Goal: Task Accomplishment & Management: Use online tool/utility

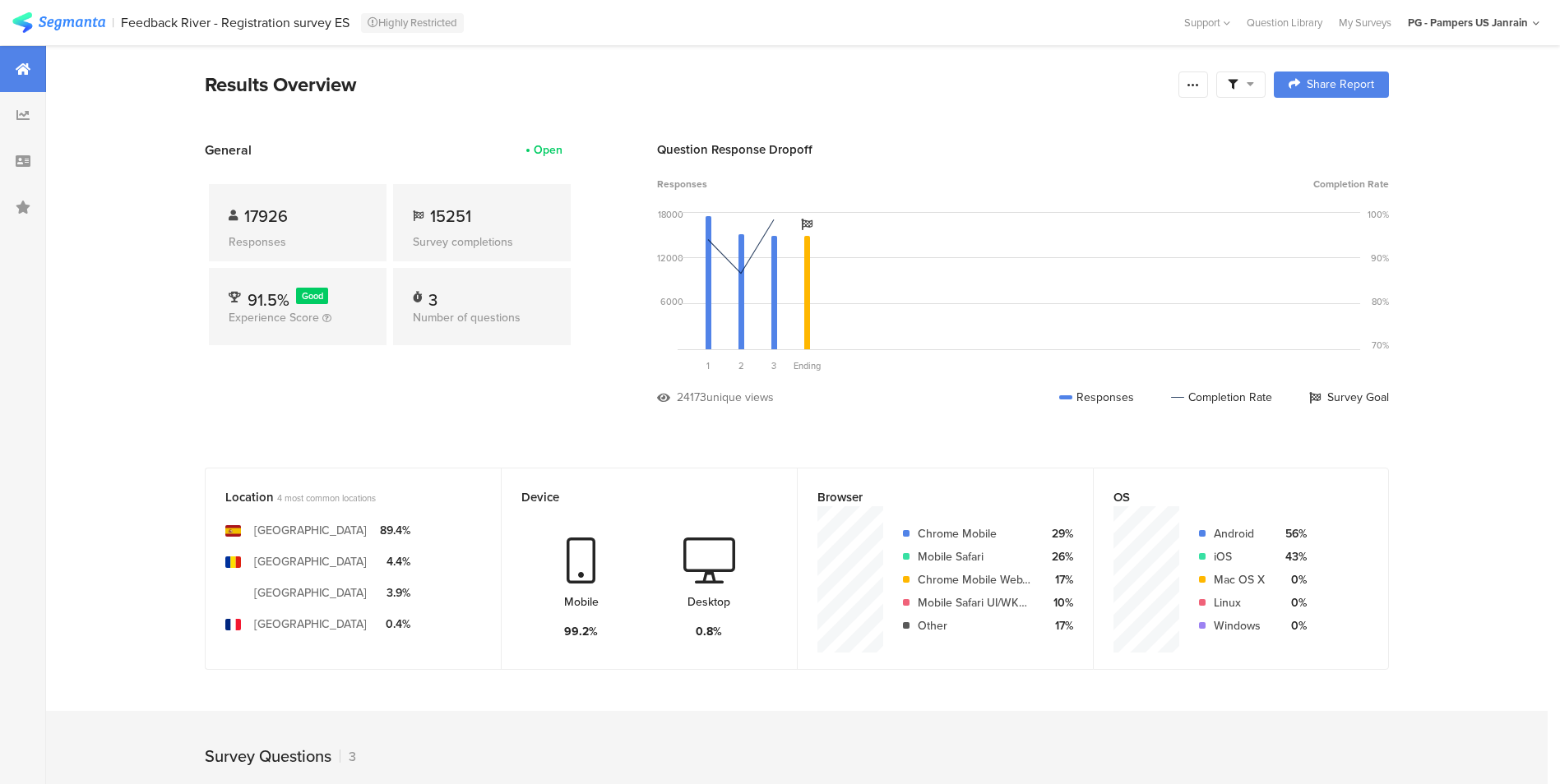
click at [1246, 88] on span at bounding box center [1241, 85] width 27 height 15
click at [1208, 89] on div at bounding box center [1193, 85] width 30 height 27
click at [1255, 93] on div at bounding box center [1241, 85] width 49 height 27
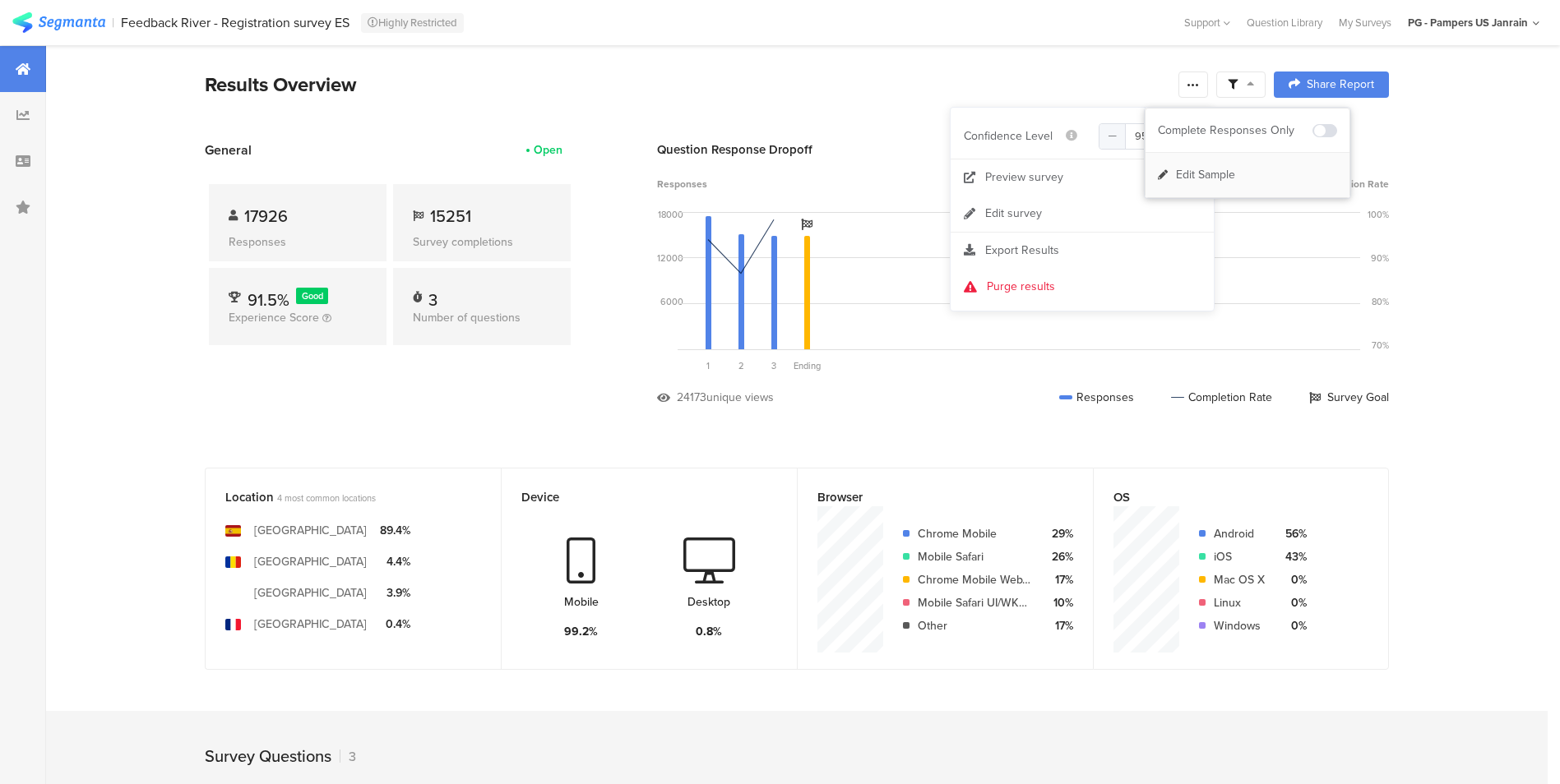
click at [1223, 179] on span "Edit Sample" at bounding box center [1206, 174] width 59 height 16
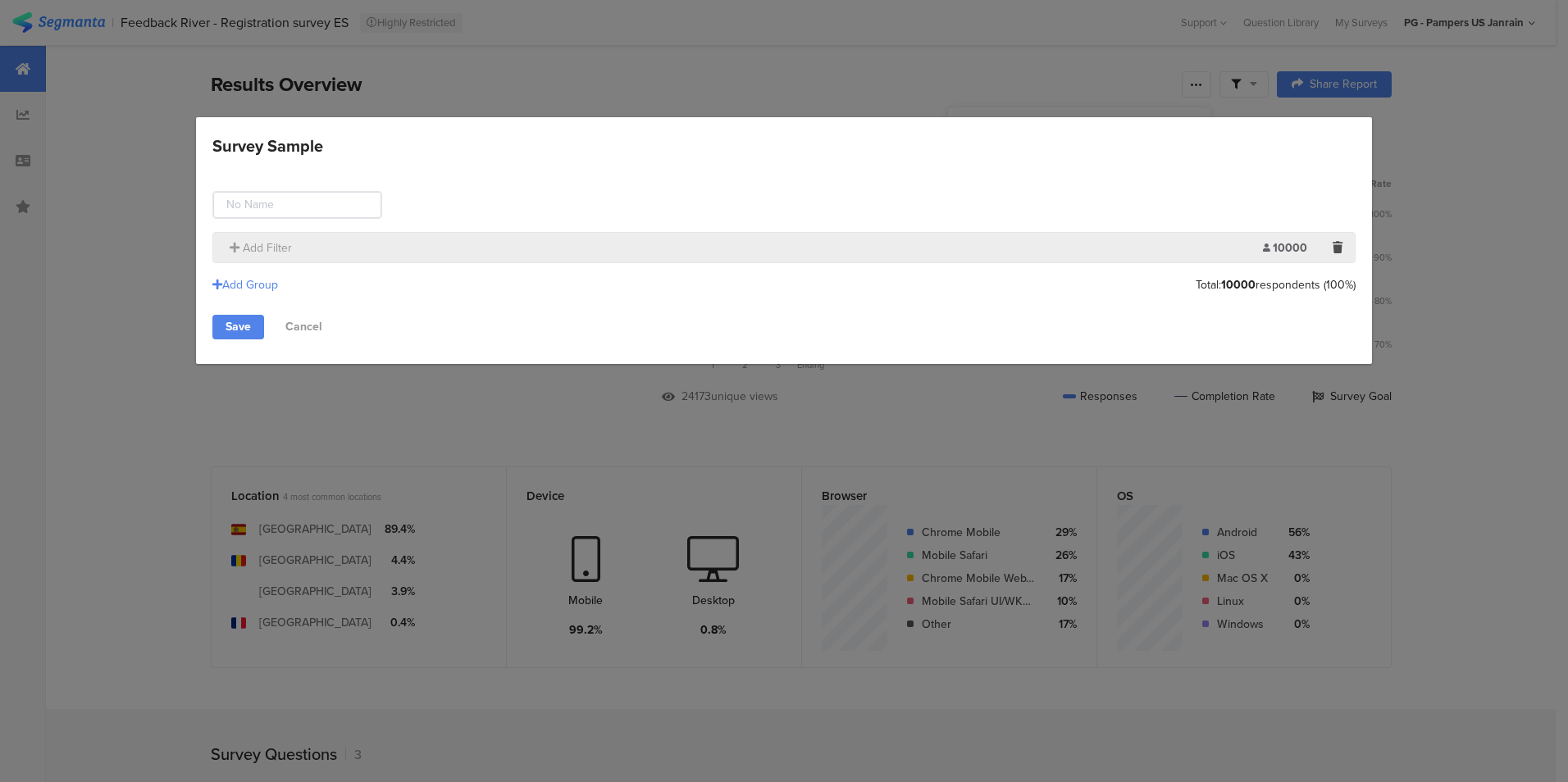
click at [297, 244] on div "Add Filter" at bounding box center [741, 248] width 1041 height 17
click at [274, 274] on div "Add Group Total: 10000 respondents (100%)" at bounding box center [784, 285] width 1143 height 28
click at [270, 281] on div "Add Group" at bounding box center [245, 285] width 65 height 17
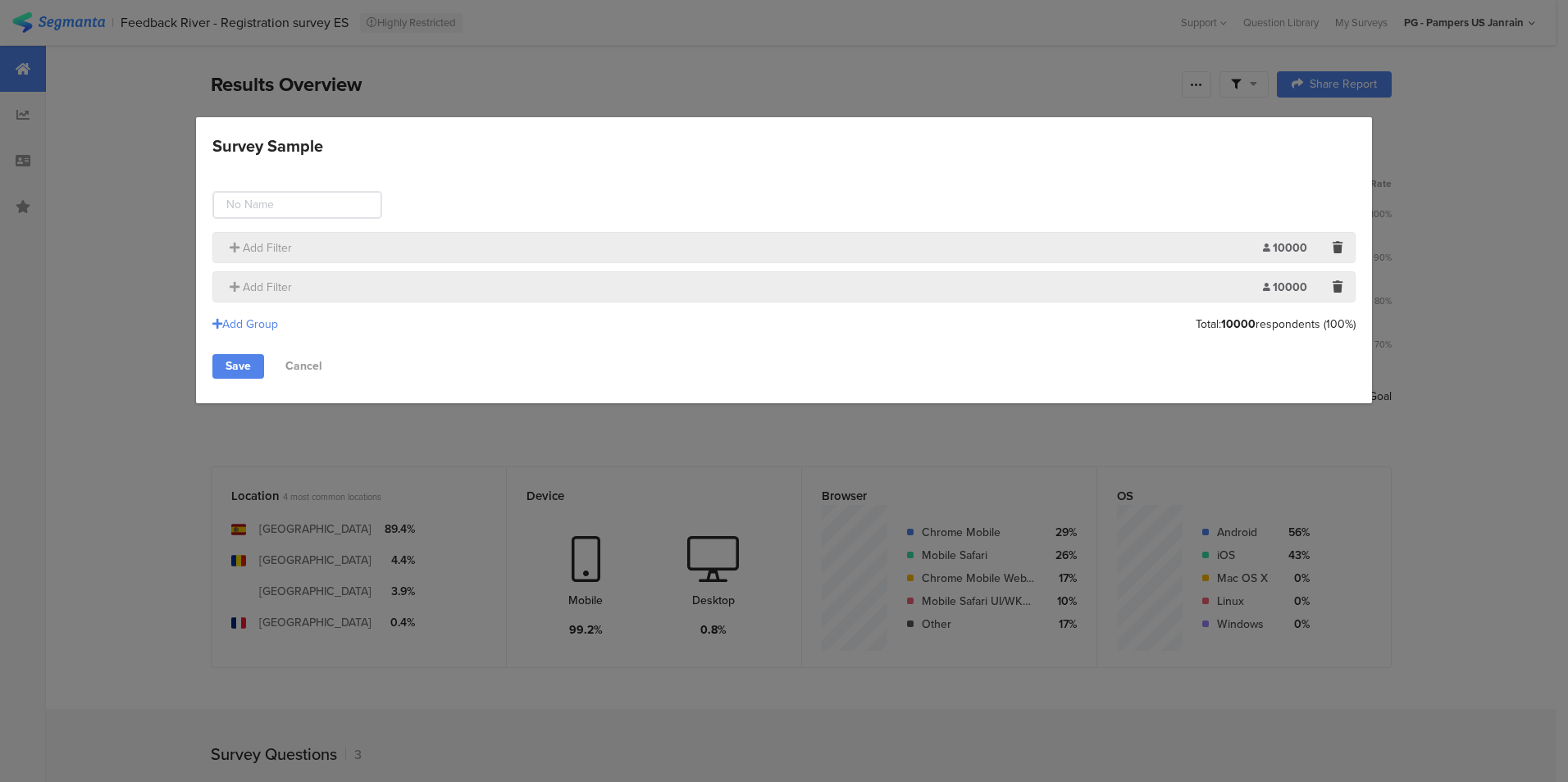
click at [1353, 291] on section "Add Filter 10000 Limit:" at bounding box center [784, 287] width 1143 height 31
click at [1343, 289] on div "Survey Sample" at bounding box center [1337, 287] width 18 height 20
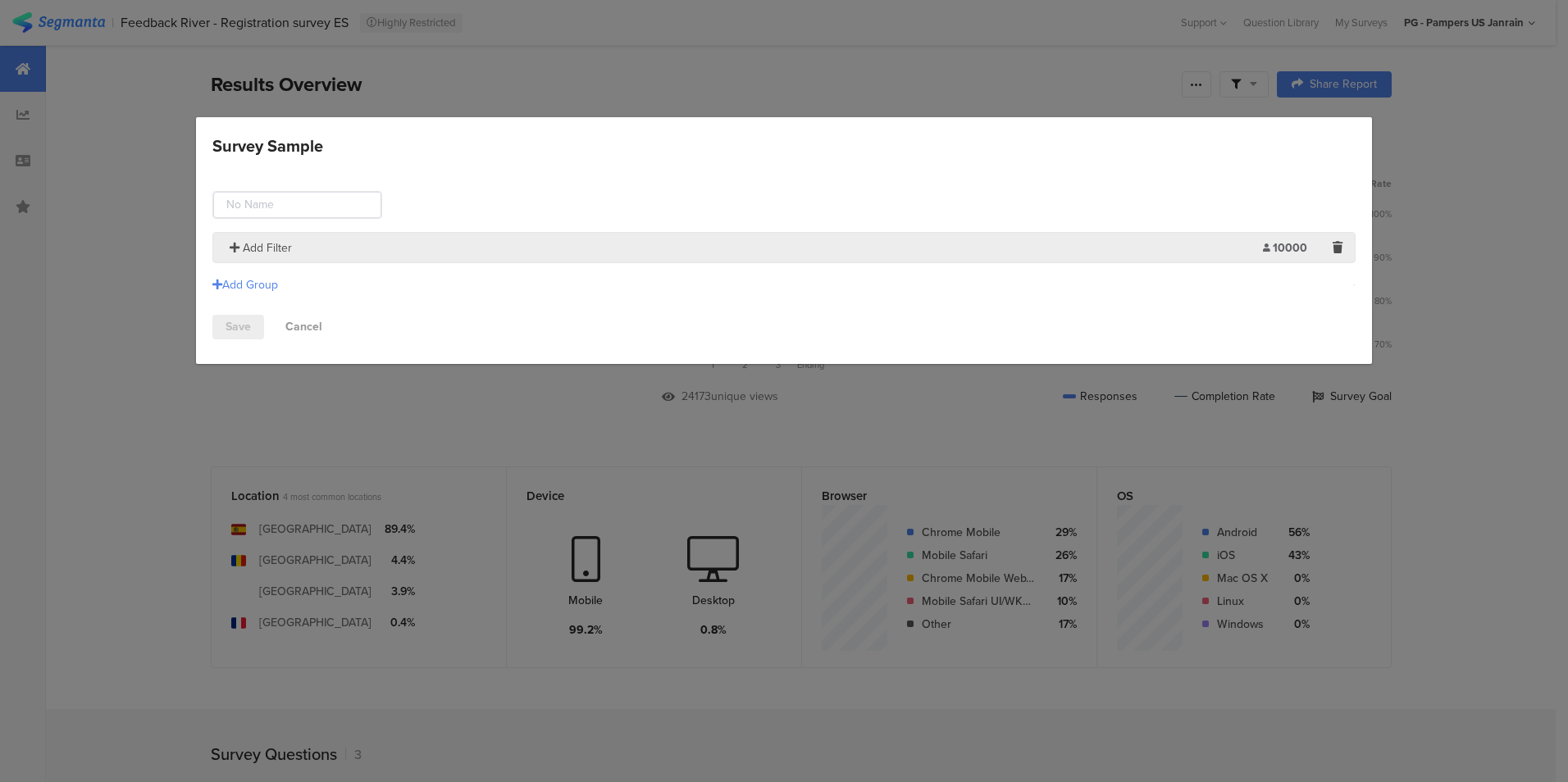
click at [268, 246] on span "Add Filter" at bounding box center [268, 248] width 49 height 17
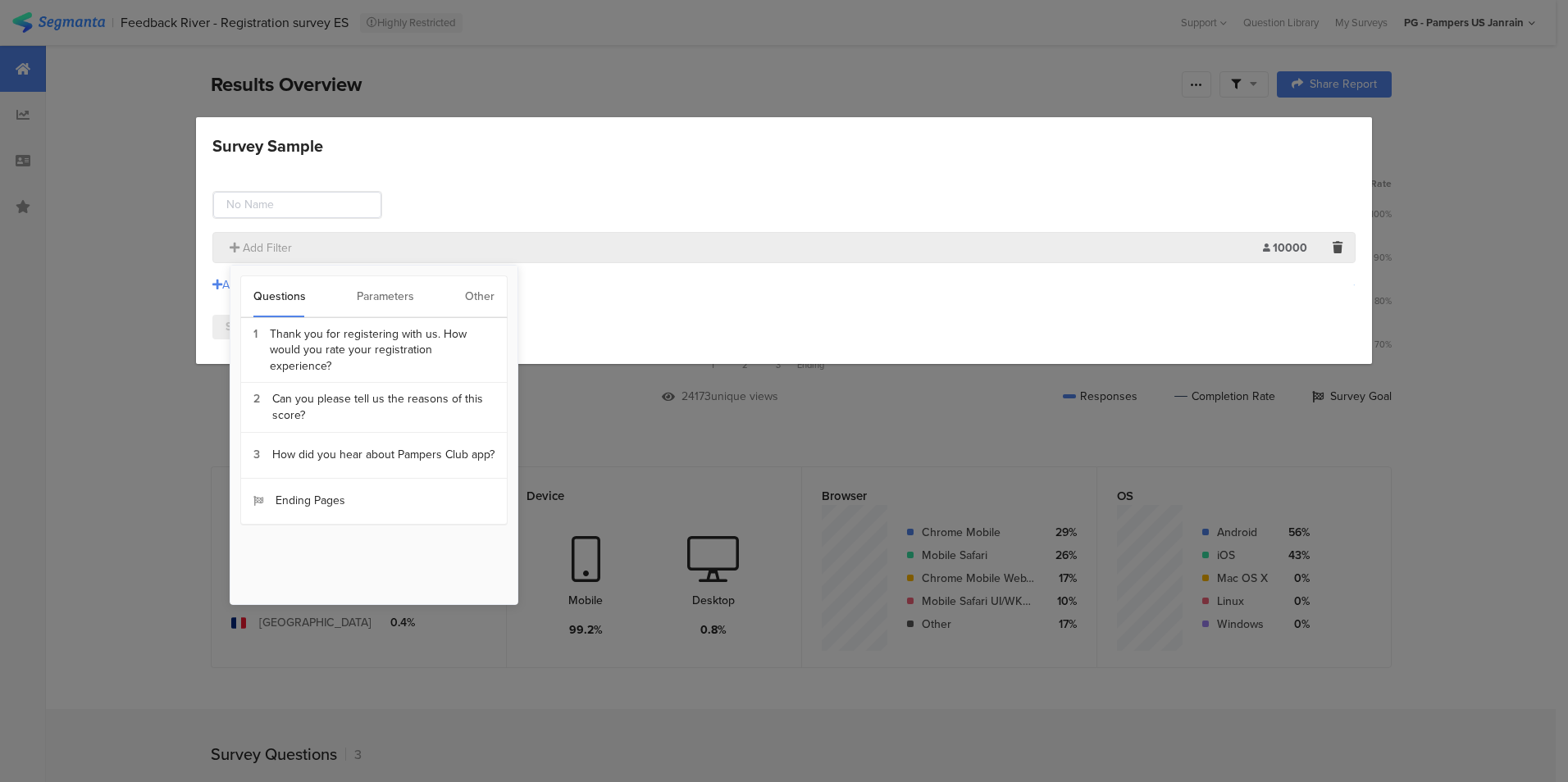
click at [478, 299] on div "Other" at bounding box center [479, 296] width 29 height 41
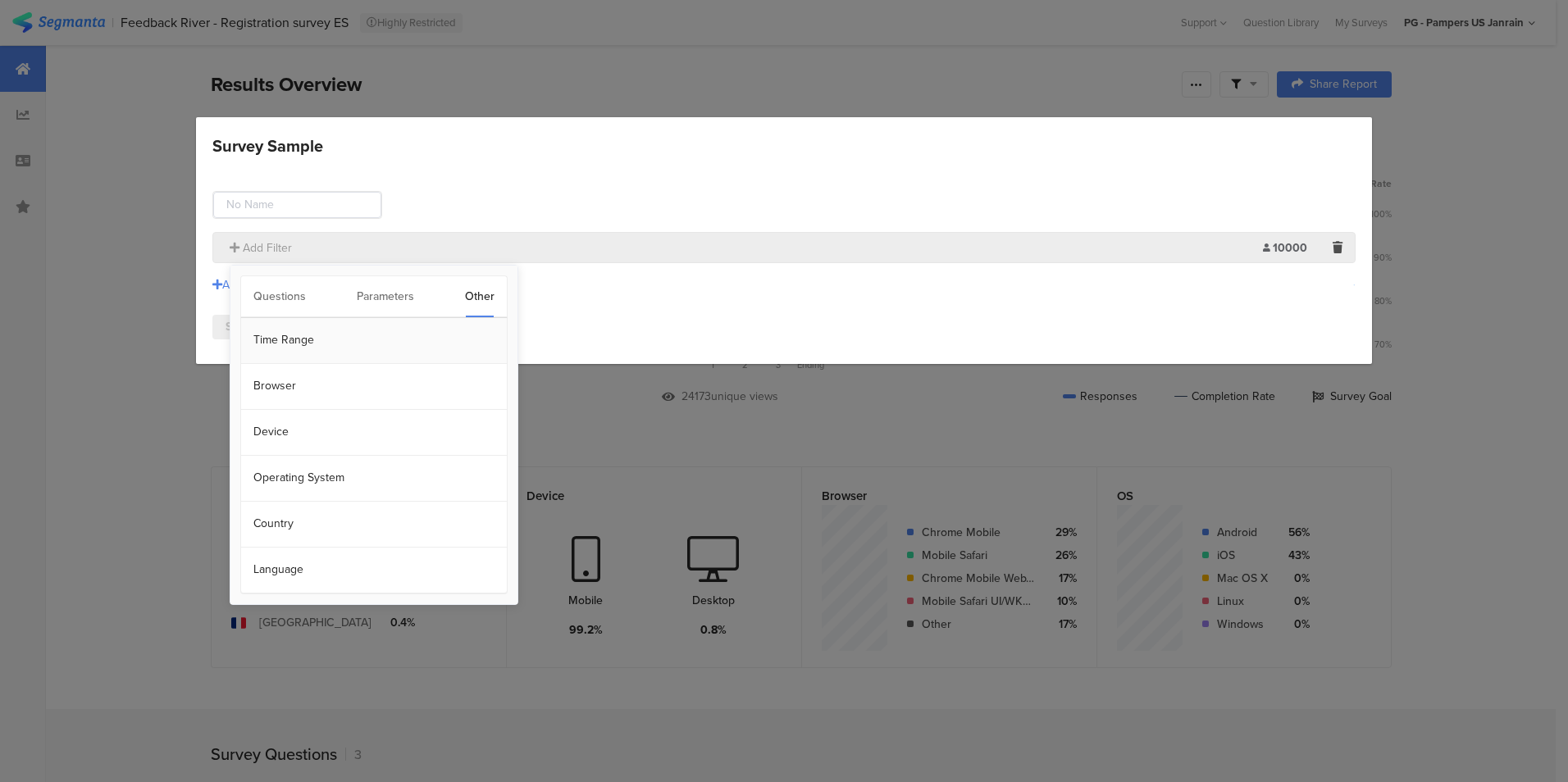
click at [389, 342] on section "Time Range" at bounding box center [374, 341] width 266 height 46
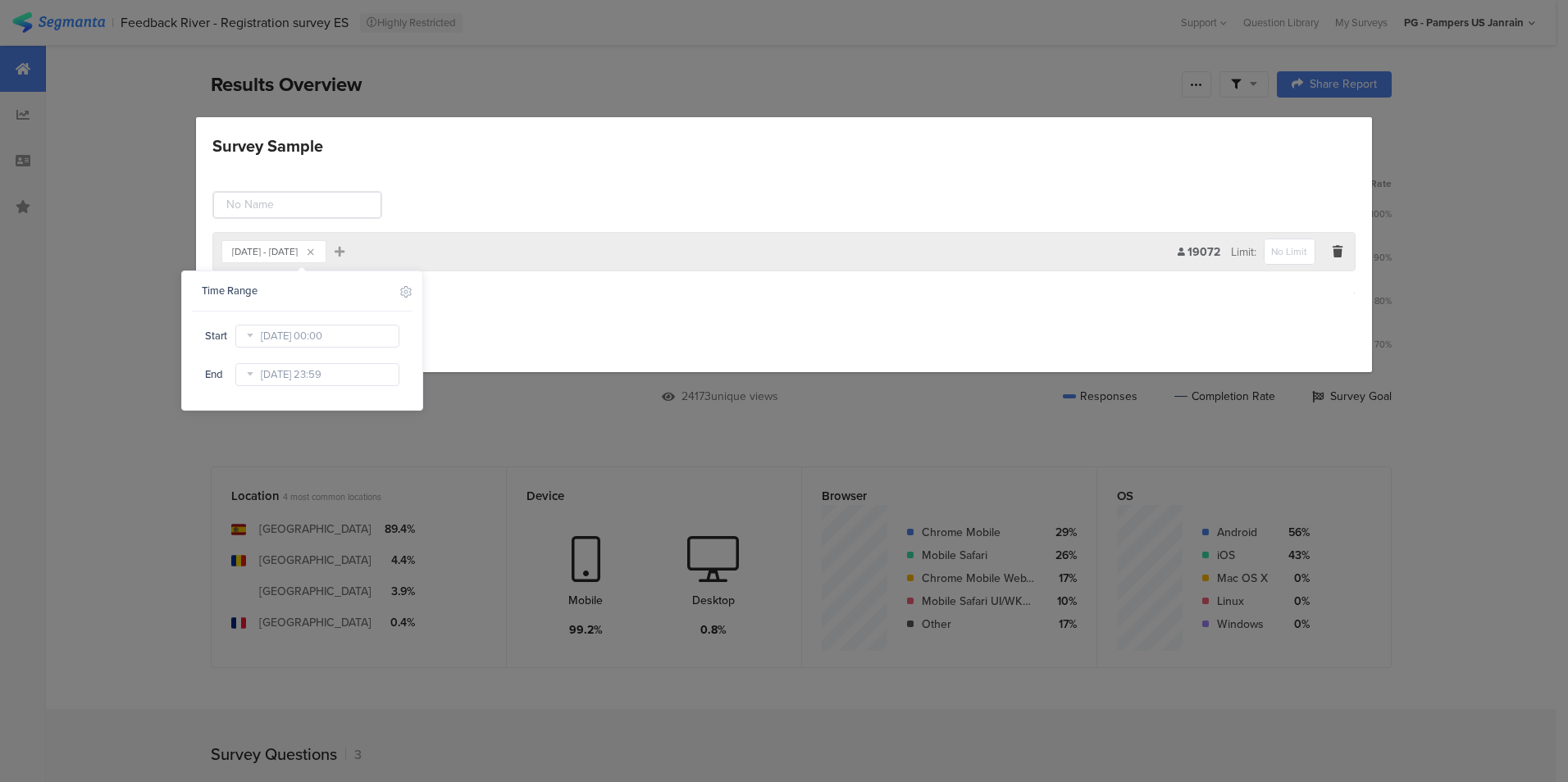
click at [251, 339] on icon at bounding box center [250, 336] width 21 height 27
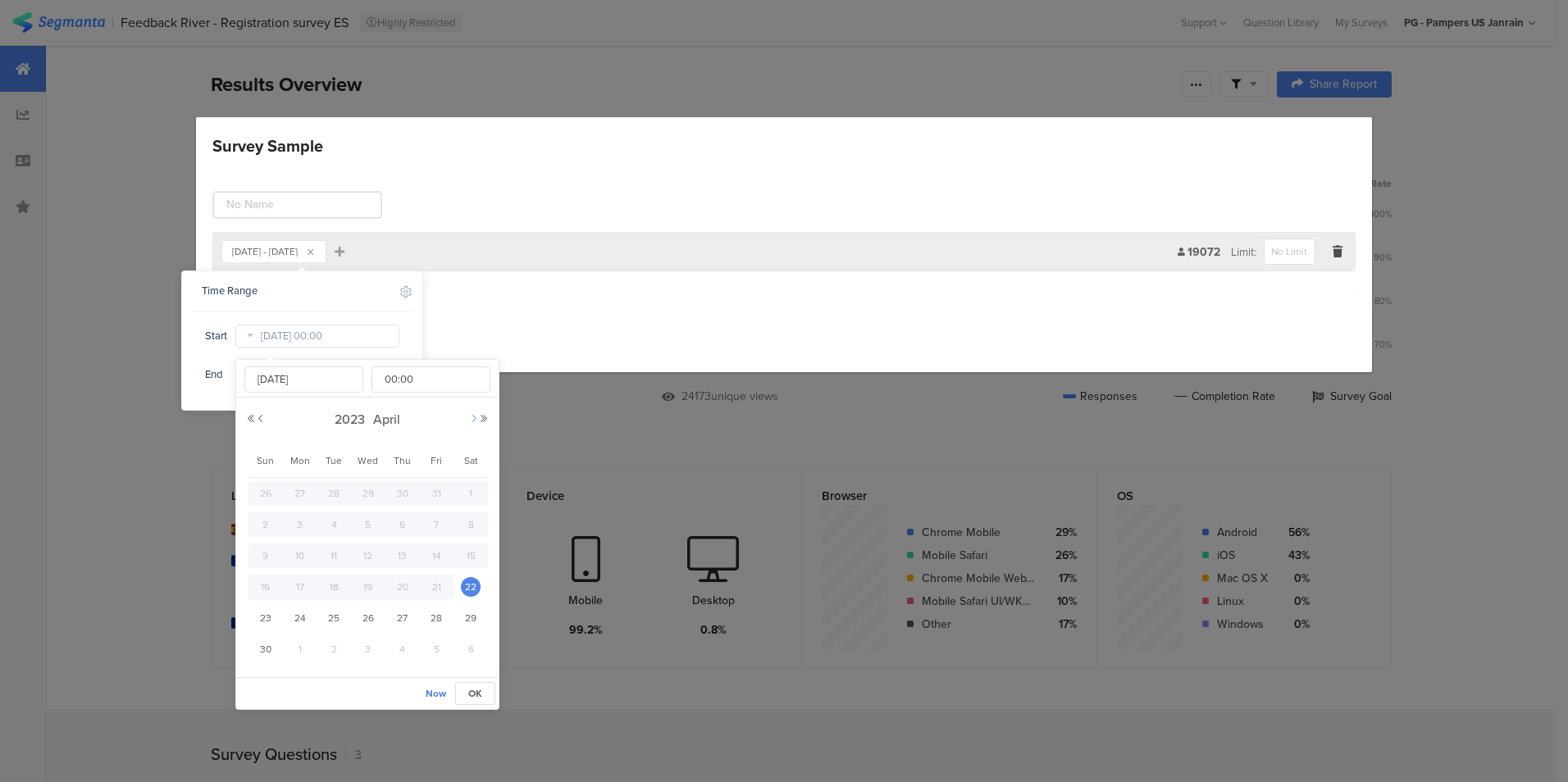
click at [473, 421] on button "Next Month" at bounding box center [474, 419] width 9 height 9
click at [484, 419] on button "Next Year" at bounding box center [484, 419] width 9 height 9
click at [250, 419] on button "Previous Year" at bounding box center [251, 419] width 9 height 9
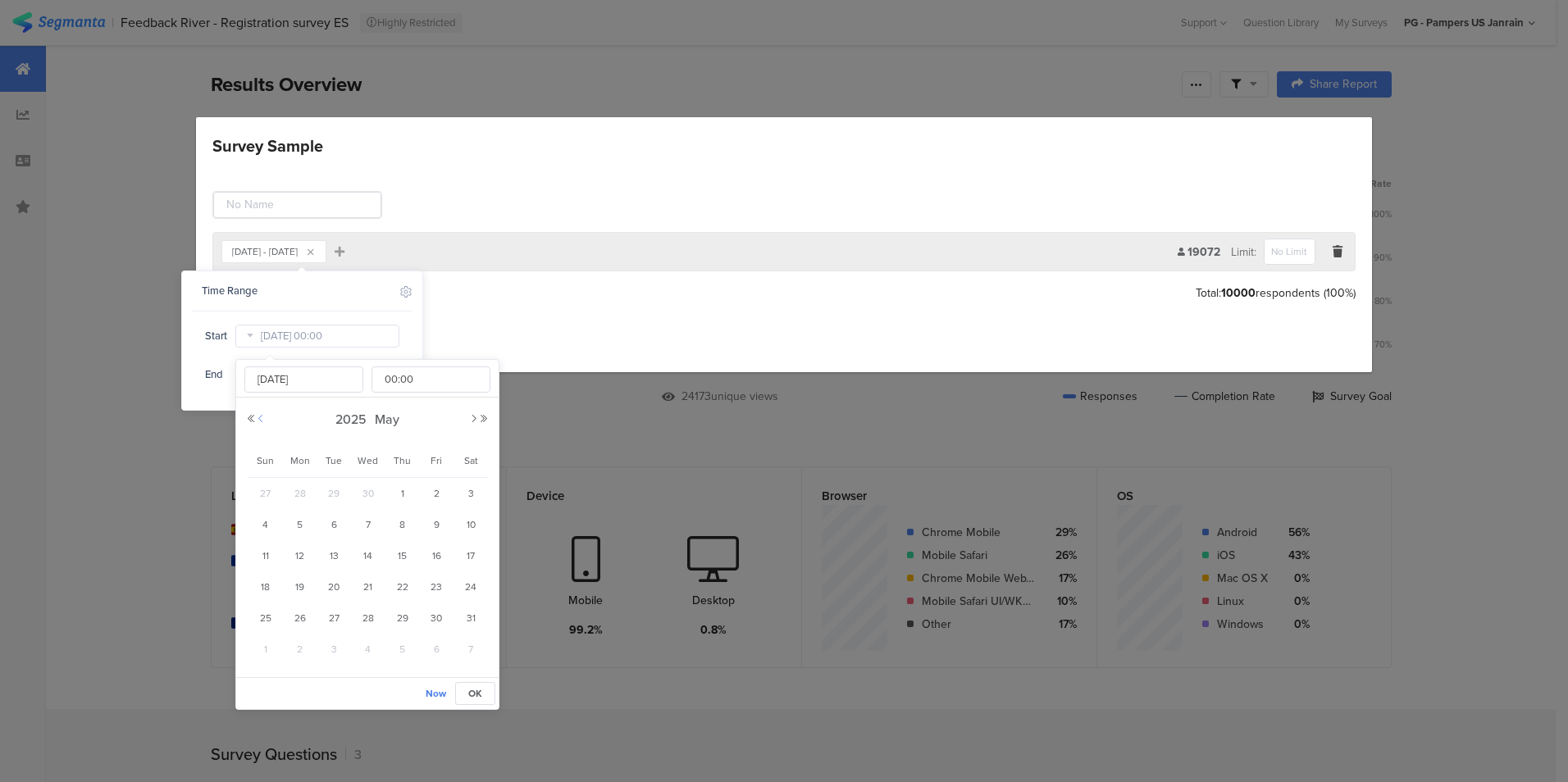
click at [263, 419] on button "Previous Month" at bounding box center [261, 419] width 9 height 9
click at [474, 417] on button "Next Month" at bounding box center [474, 419] width 9 height 9
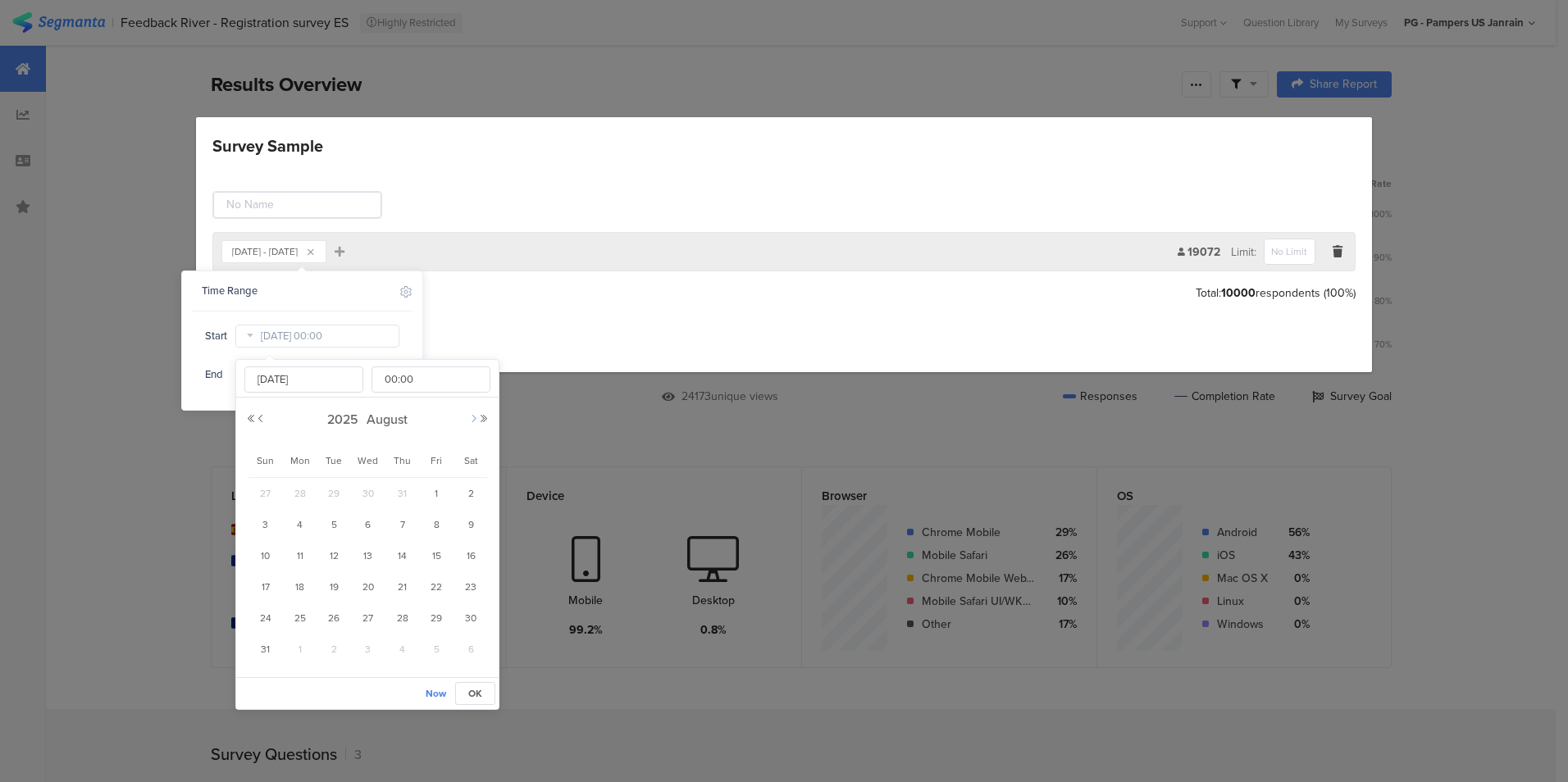
click at [474, 417] on button "Next Month" at bounding box center [474, 419] width 9 height 9
click at [298, 495] on span "1" at bounding box center [300, 493] width 20 height 20
type input "Sep 01 2025 00:00"
type input "Sep 01 2025"
click at [396, 335] on input "Sep 01 2025 00:00" at bounding box center [317, 336] width 164 height 23
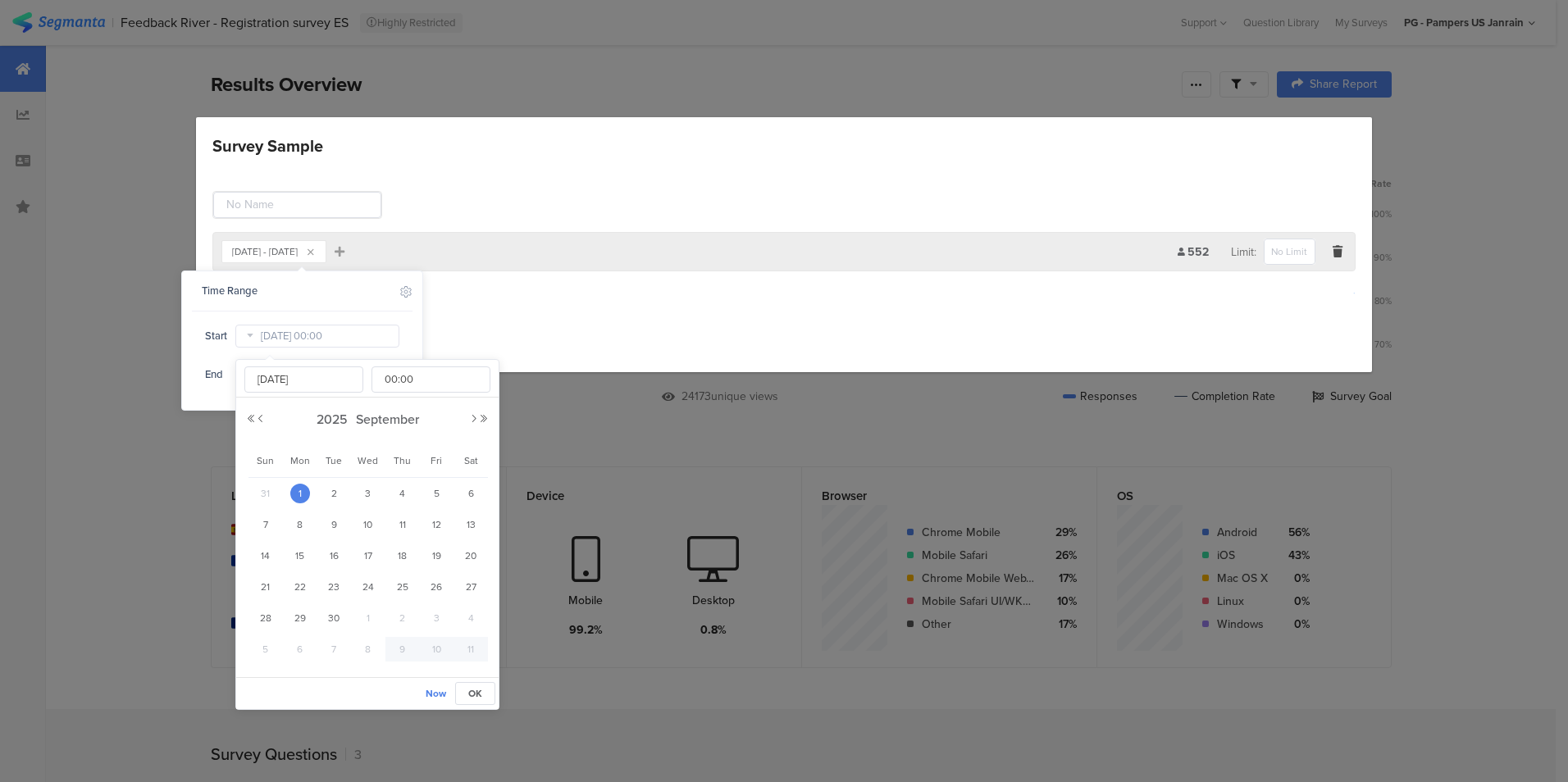
click at [441, 321] on div "Sep 01, 2025 - Oct 08, 2025 Add Filter 552 Limit: Add Group Save Cancel" at bounding box center [784, 269] width 1176 height 206
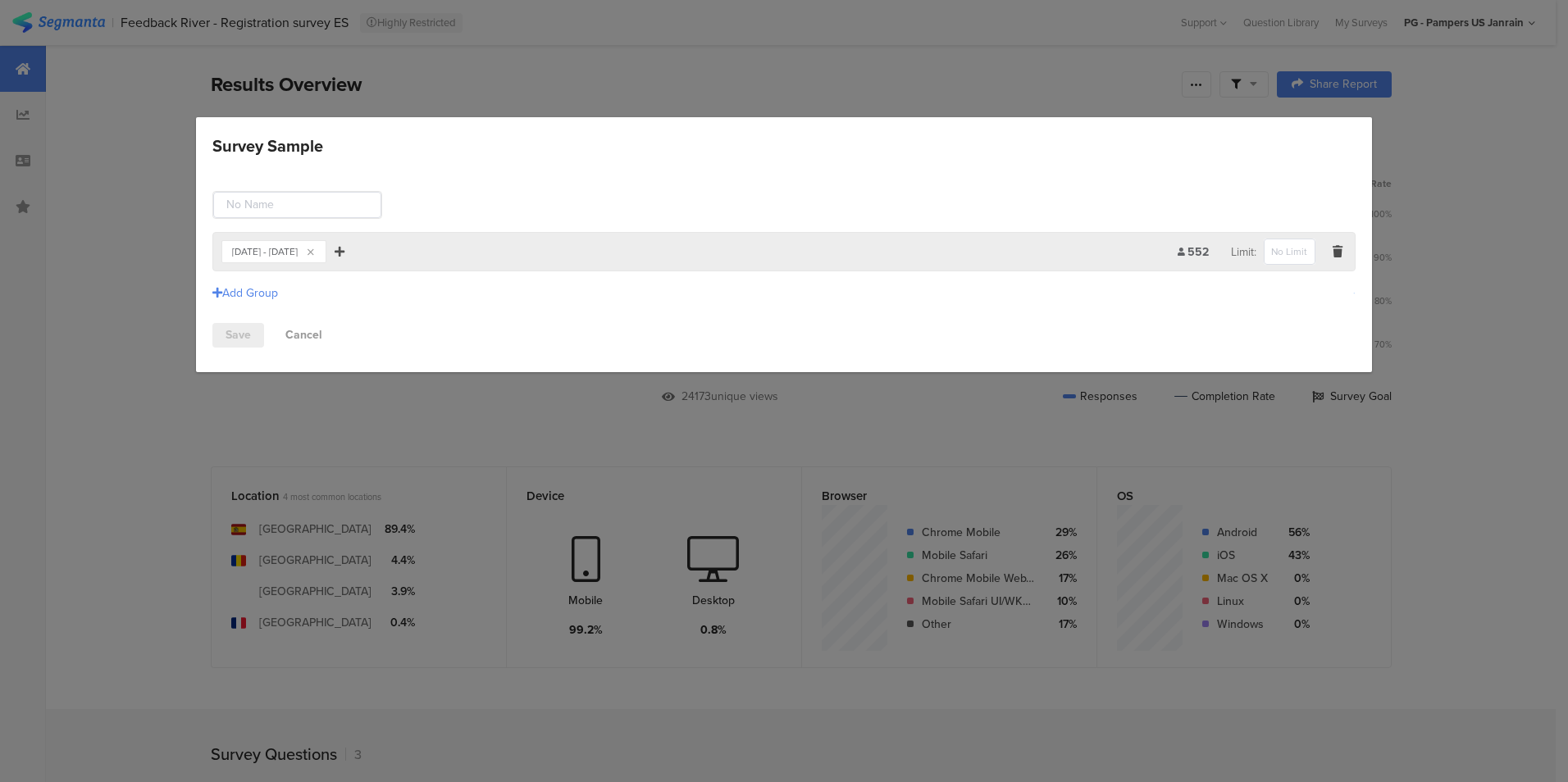
click at [345, 248] on icon "Survey Sample" at bounding box center [340, 251] width 9 height 11
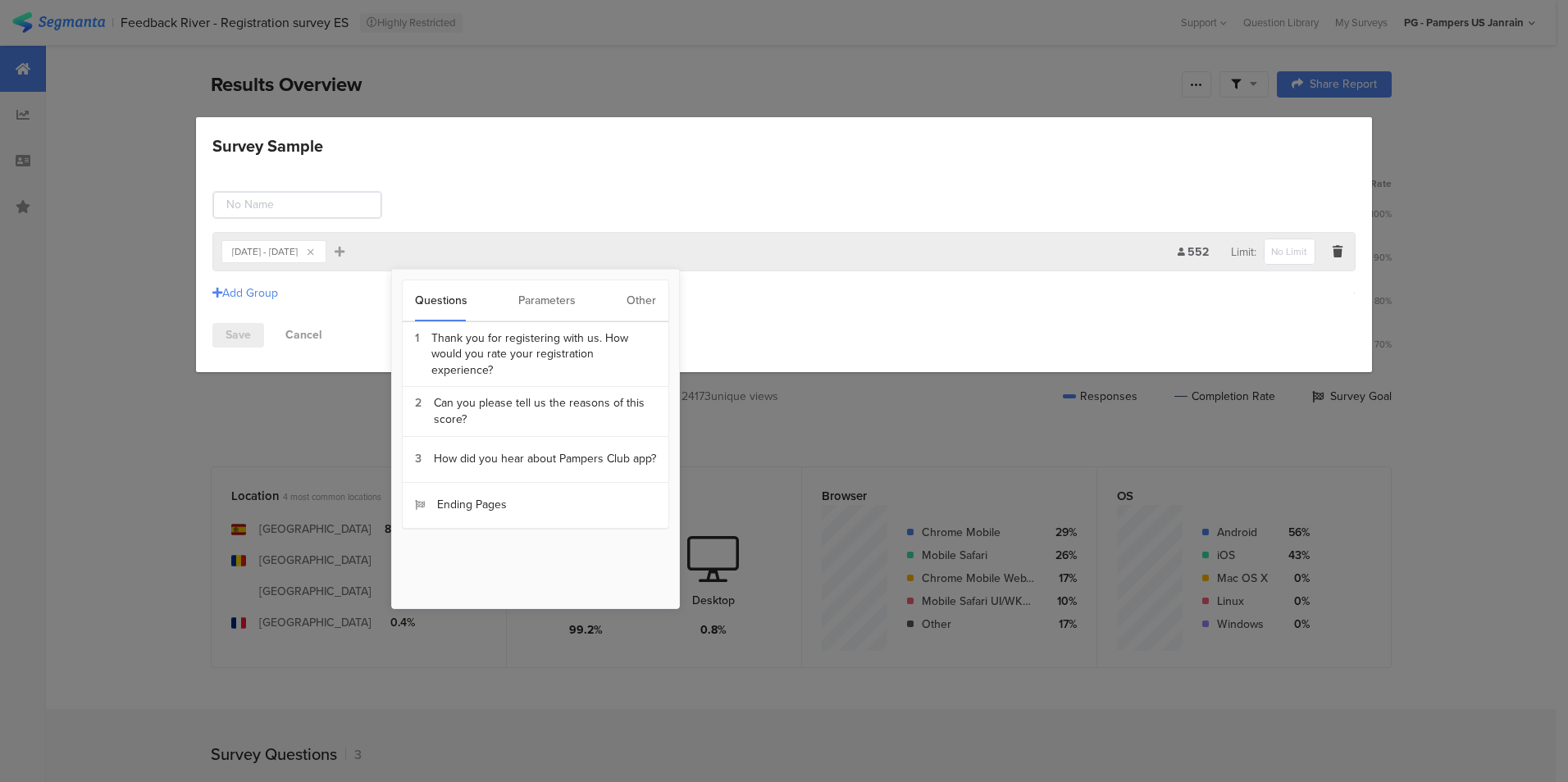
click at [298, 249] on div "Sep 01, 2025 - Oct 08, 2025" at bounding box center [265, 251] width 65 height 9
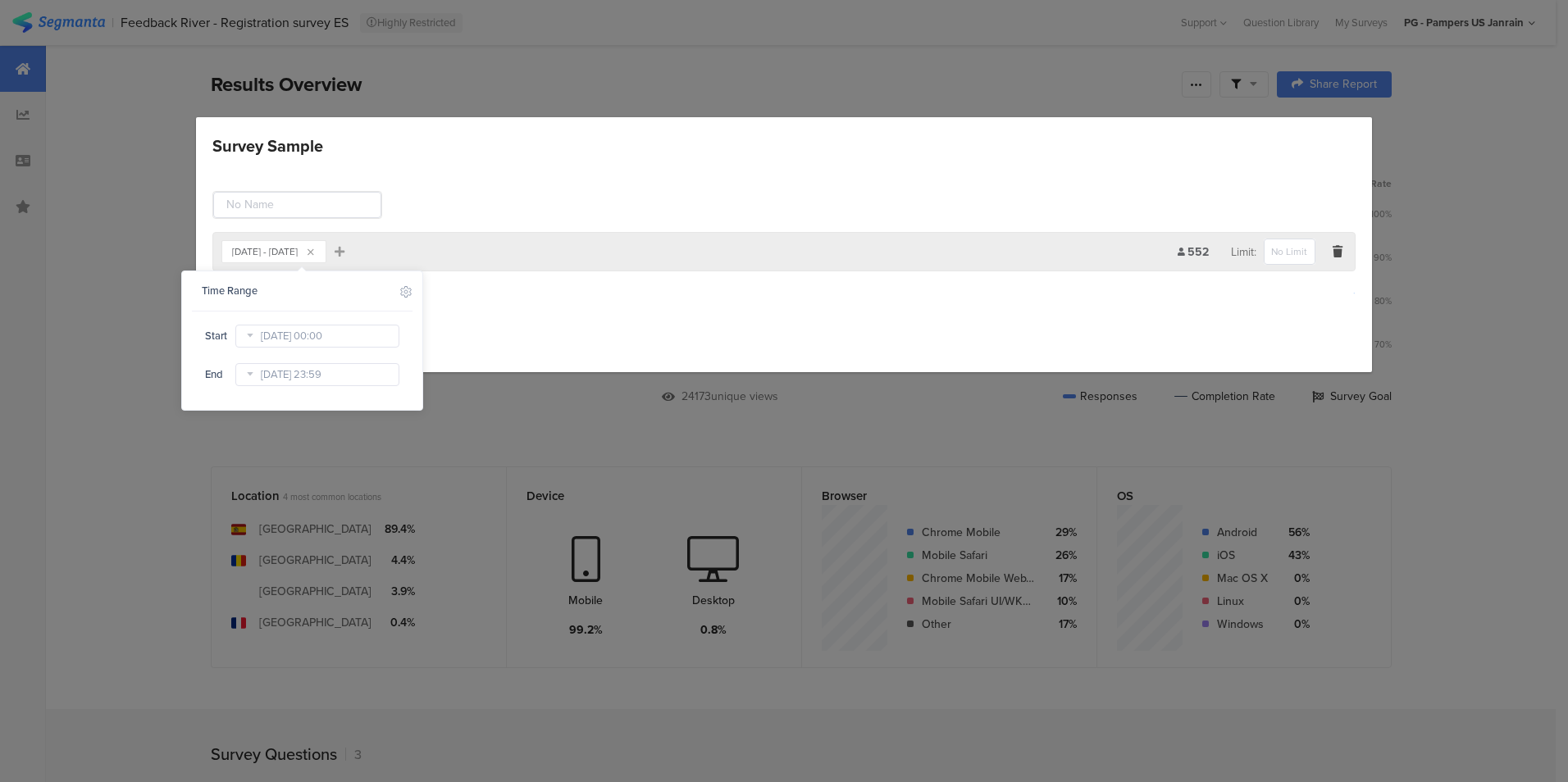
click at [251, 370] on icon at bounding box center [250, 375] width 21 height 27
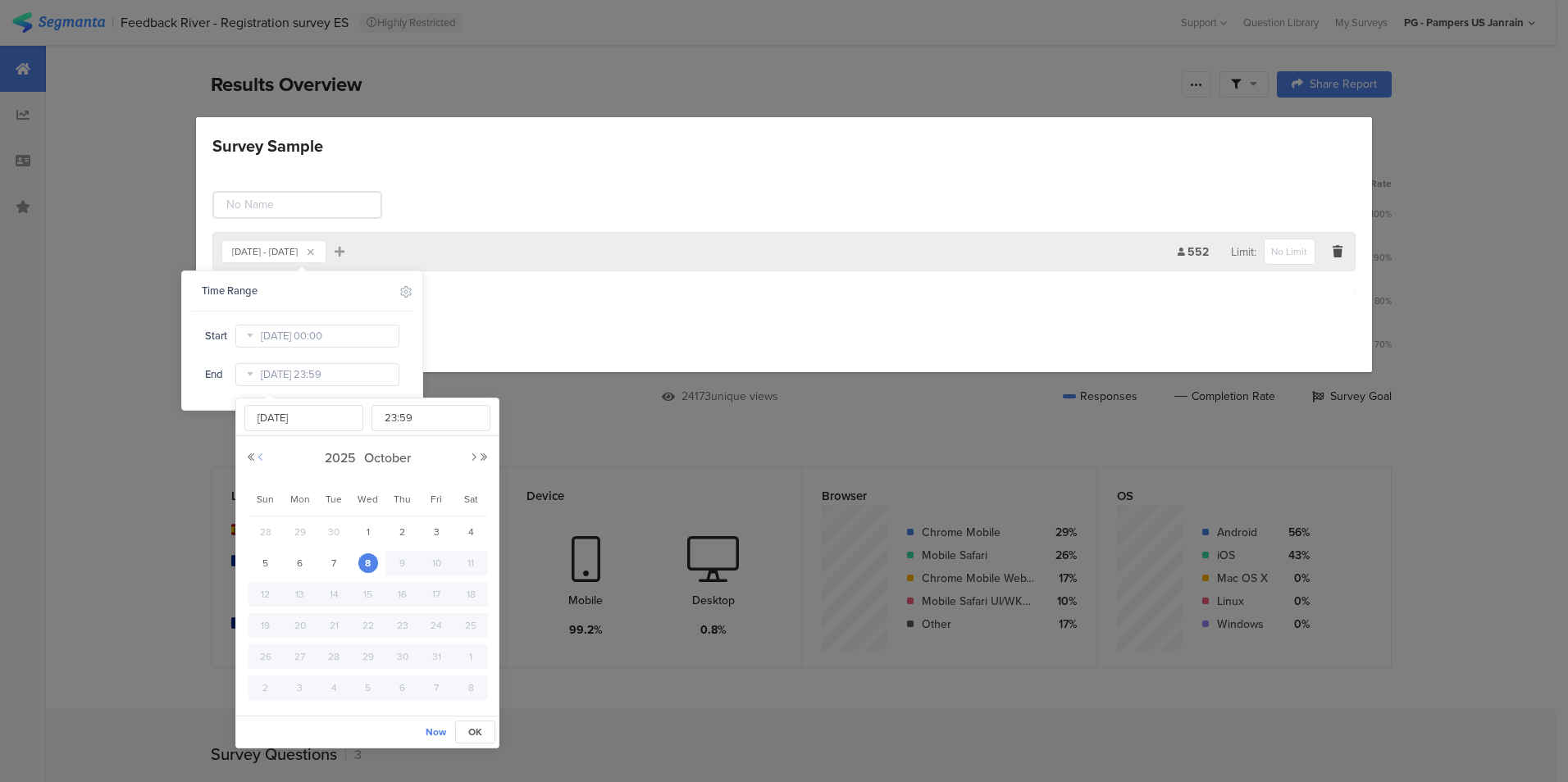
click at [264, 458] on button "Previous Month" at bounding box center [261, 457] width 9 height 9
click at [334, 655] on span "30" at bounding box center [333, 657] width 20 height 20
type input "Sep 30 2025 23:59"
type input "Sep 30 2025"
click at [416, 335] on div "Time Range Include Respondents Start Sep 01 2025 00:00 End Sep 30 2025 23:59" at bounding box center [302, 341] width 240 height 139
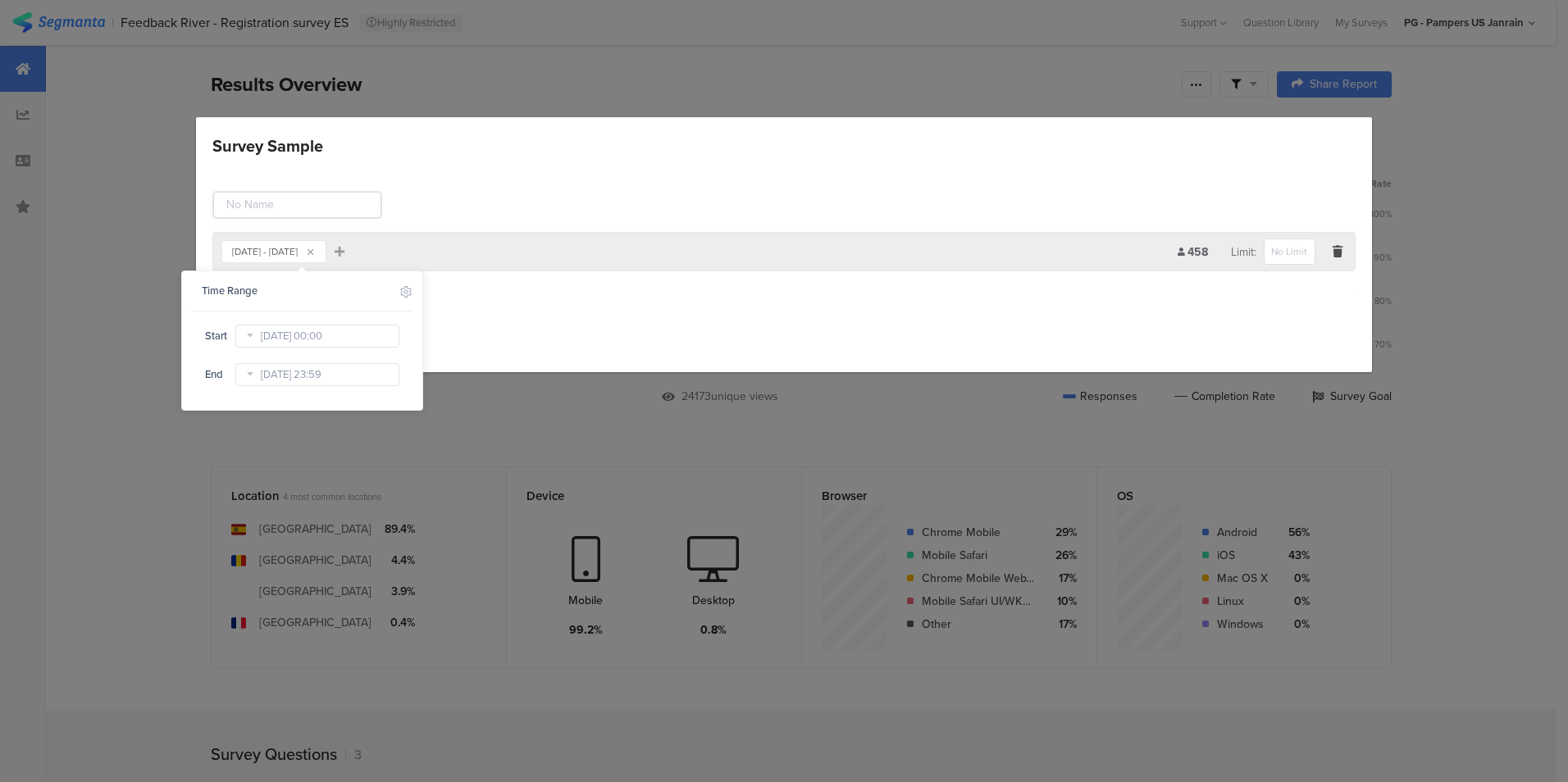
click at [708, 304] on div "Add Group" at bounding box center [784, 293] width 1143 height 28
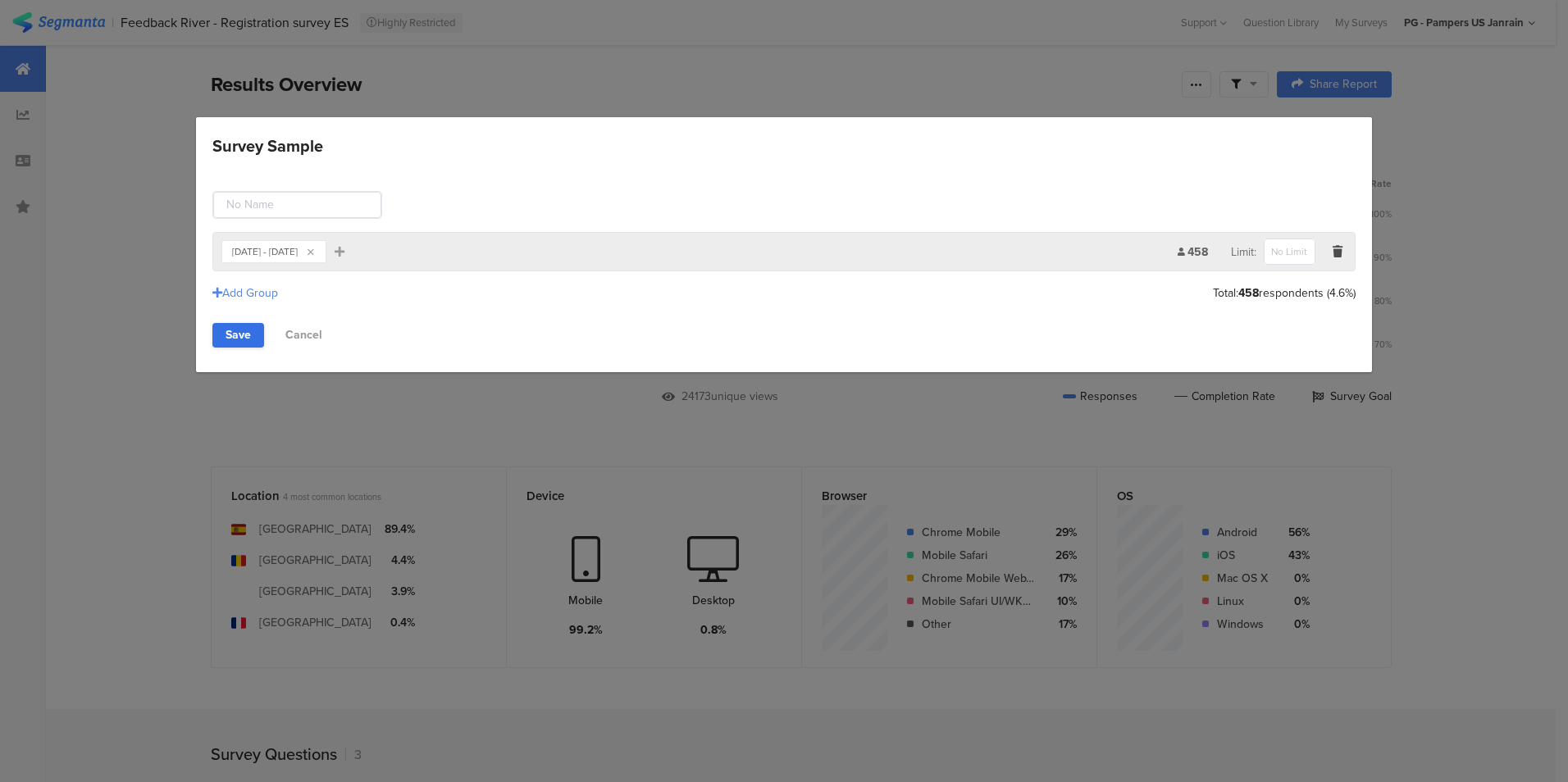
click at [231, 342] on link "Save" at bounding box center [238, 335] width 51 height 25
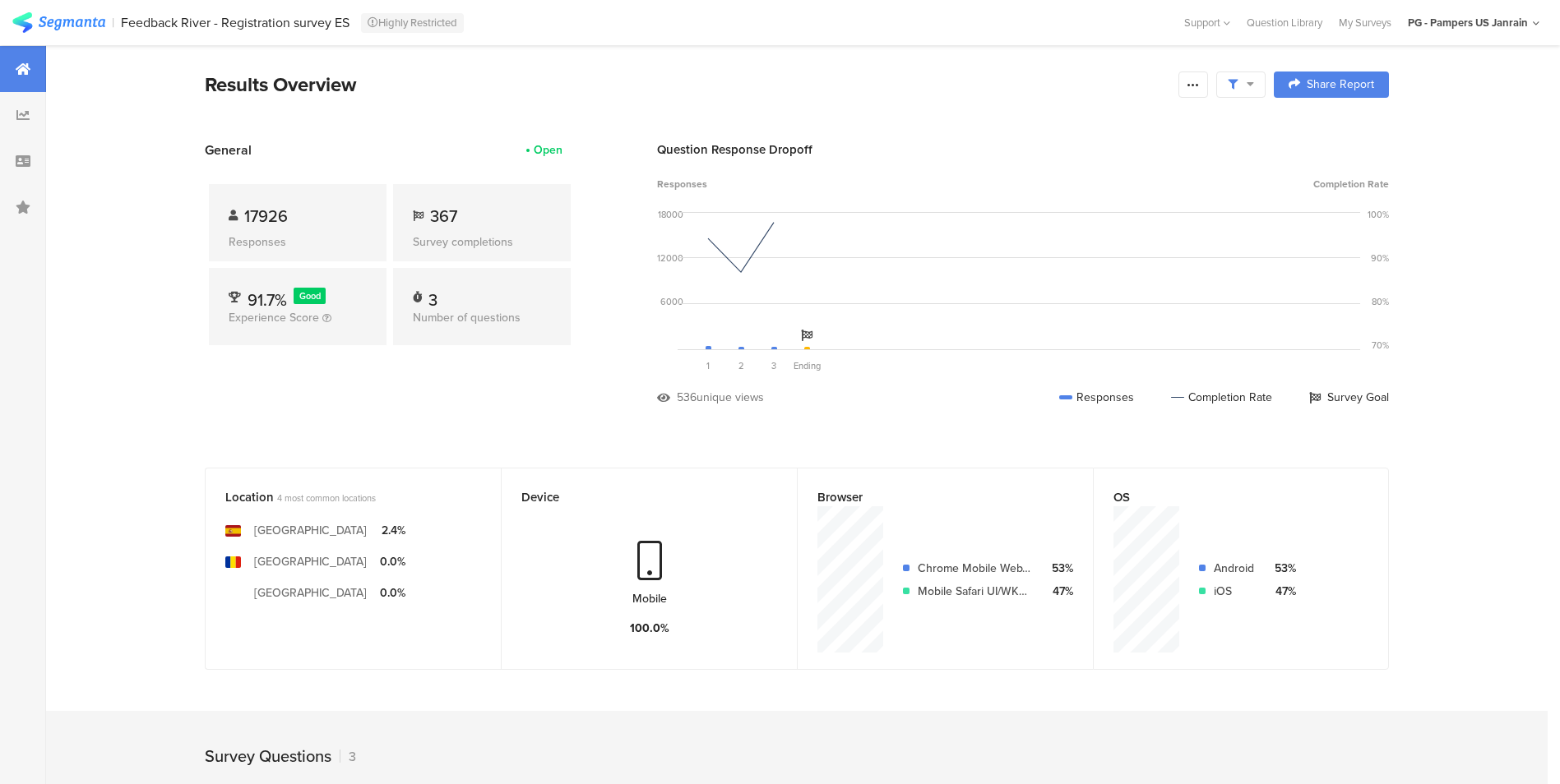
click at [717, 238] on div "1" at bounding box center [708, 281] width 33 height 163
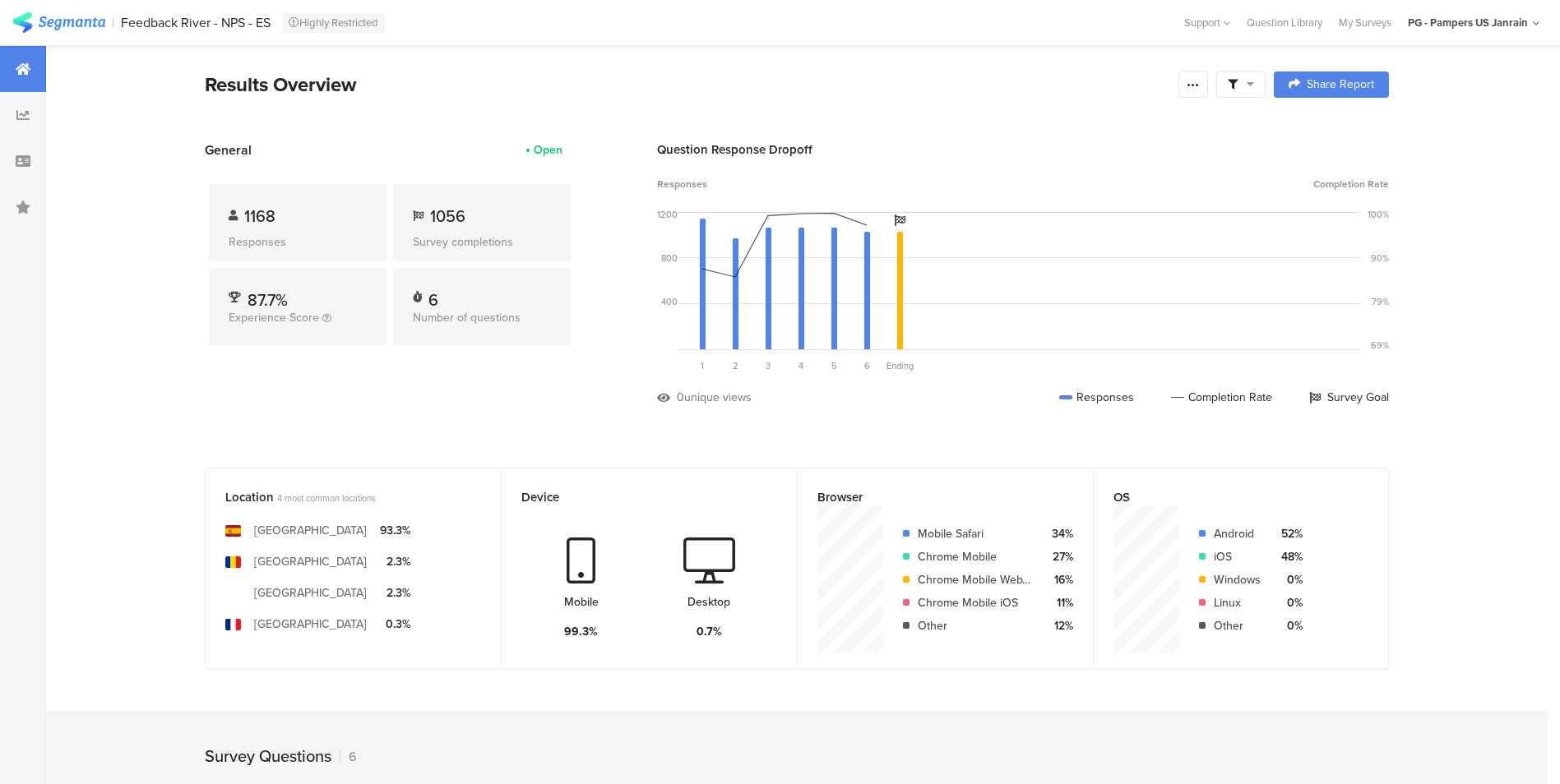
click at [1254, 80] on icon at bounding box center [1251, 84] width 8 height 11
drag, startPoint x: 1237, startPoint y: 180, endPoint x: 1234, endPoint y: 205, distance: 25.2
click at [1234, 205] on div "Complete Responses Only Survey Sampling Edit Sample" at bounding box center [1248, 175] width 206 height 135
drag, startPoint x: 1234, startPoint y: 205, endPoint x: 1227, endPoint y: 220, distance: 16.6
click at [1227, 220] on span "Edit Sample" at bounding box center [1206, 219] width 59 height 16
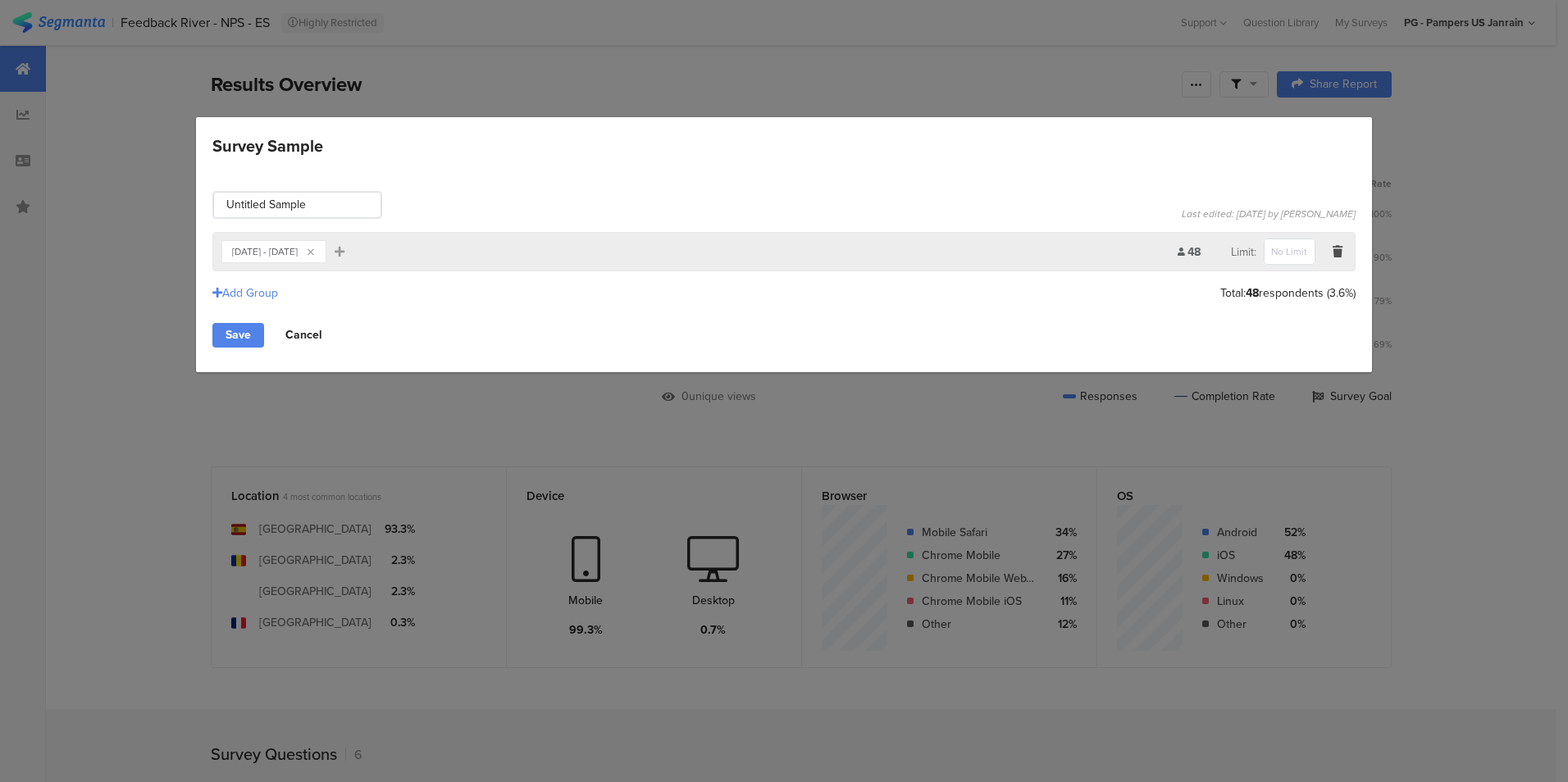
click at [314, 335] on link "Cancel" at bounding box center [304, 335] width 64 height 25
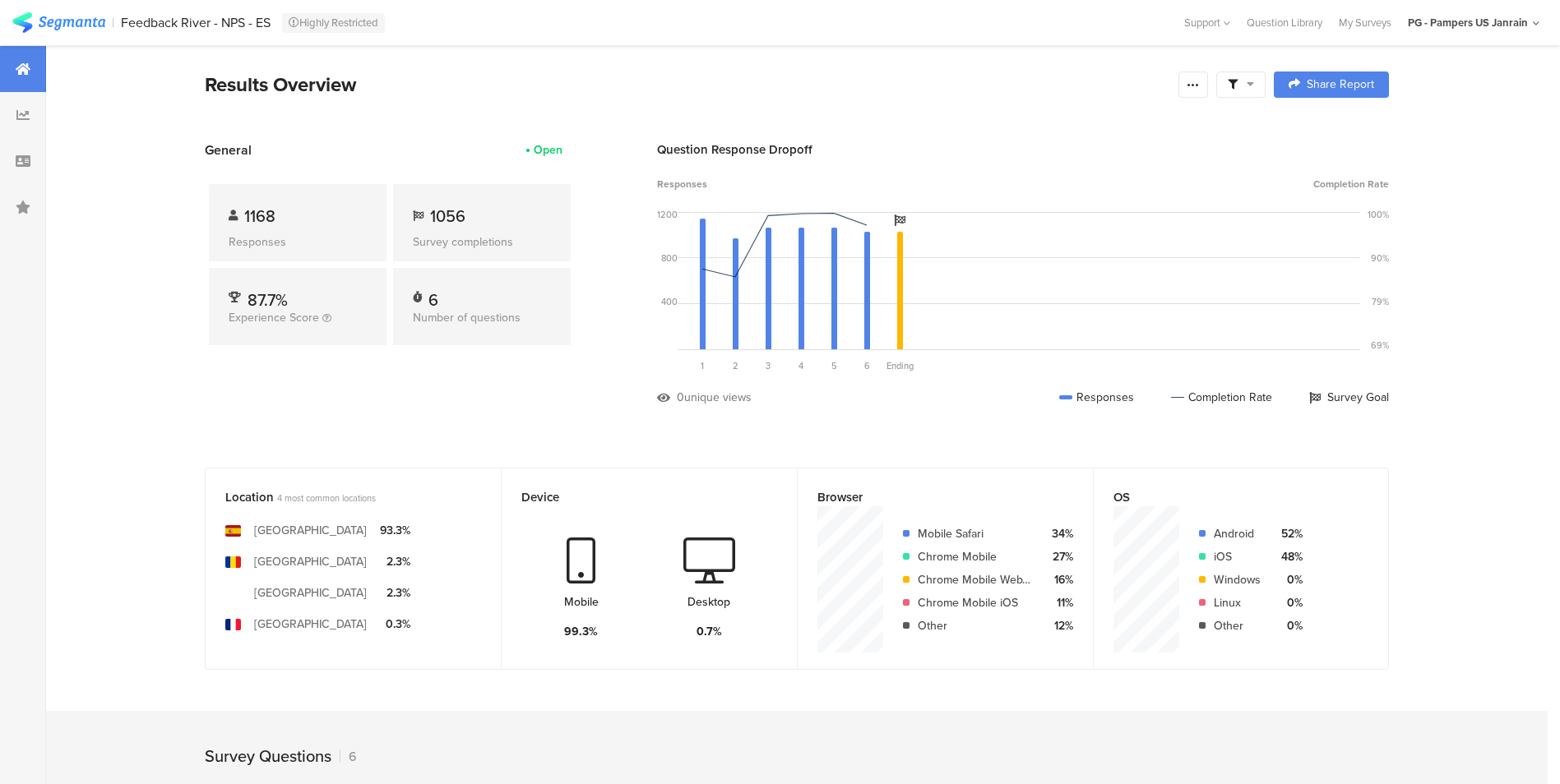
click at [145, 403] on section "General Open 1168 Responses 1056 Survey completions 87.7% Experience Score 6 Nu…" at bounding box center [797, 285] width 1315 height 290
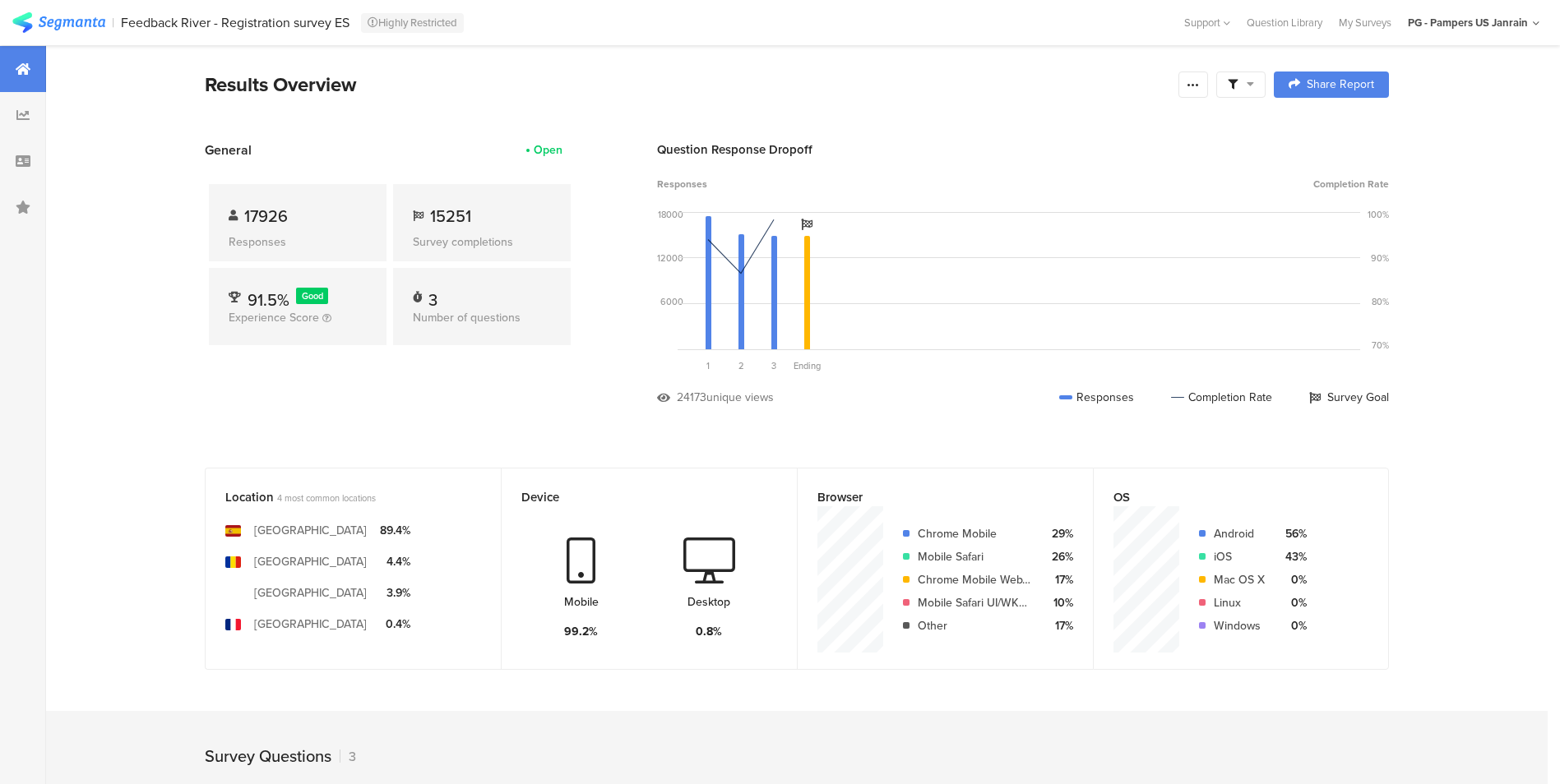
click at [1251, 88] on span at bounding box center [1241, 85] width 27 height 15
click at [1218, 221] on span "Edit Sample" at bounding box center [1206, 219] width 59 height 16
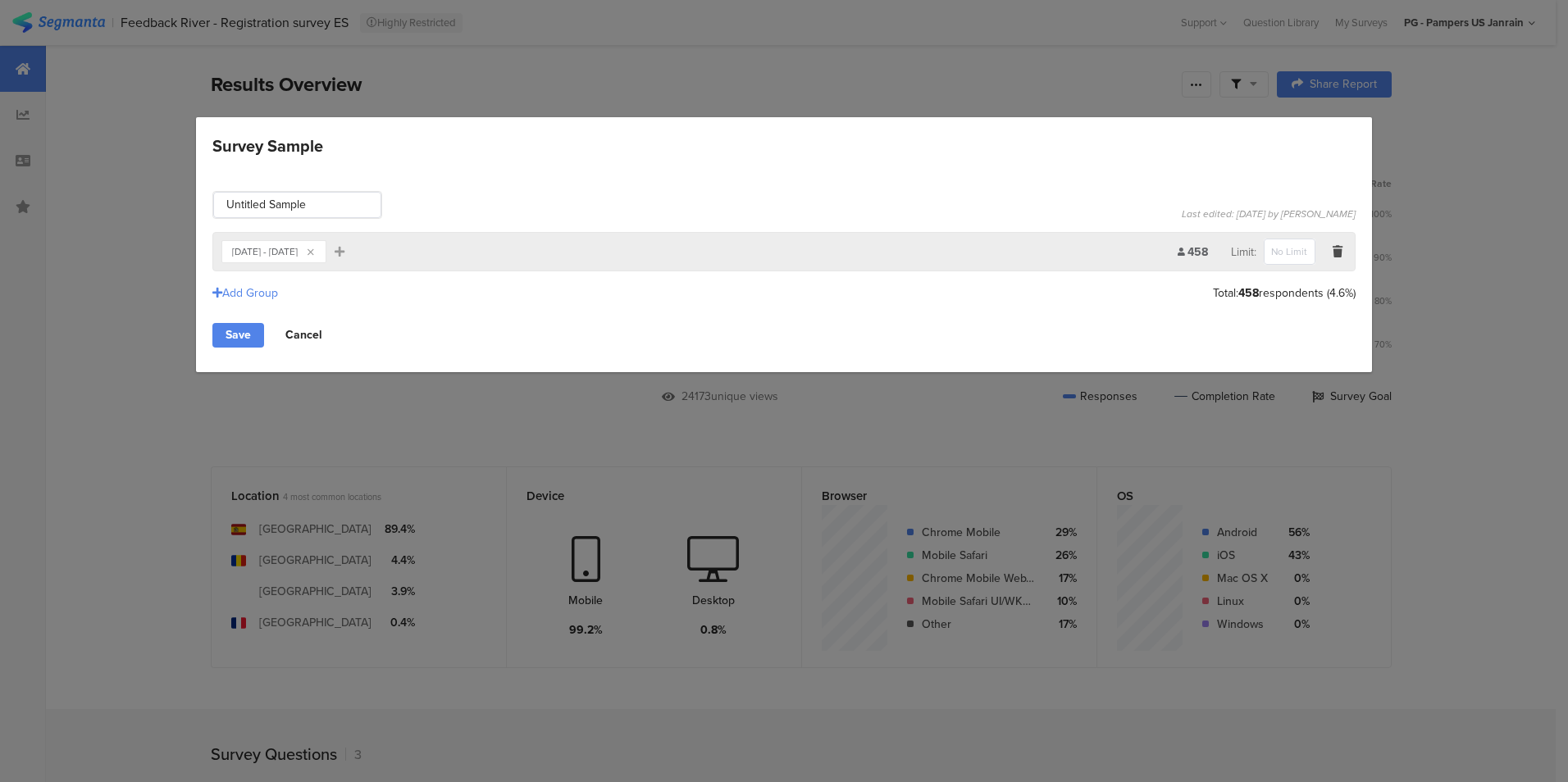
click at [317, 341] on link "Cancel" at bounding box center [304, 335] width 64 height 25
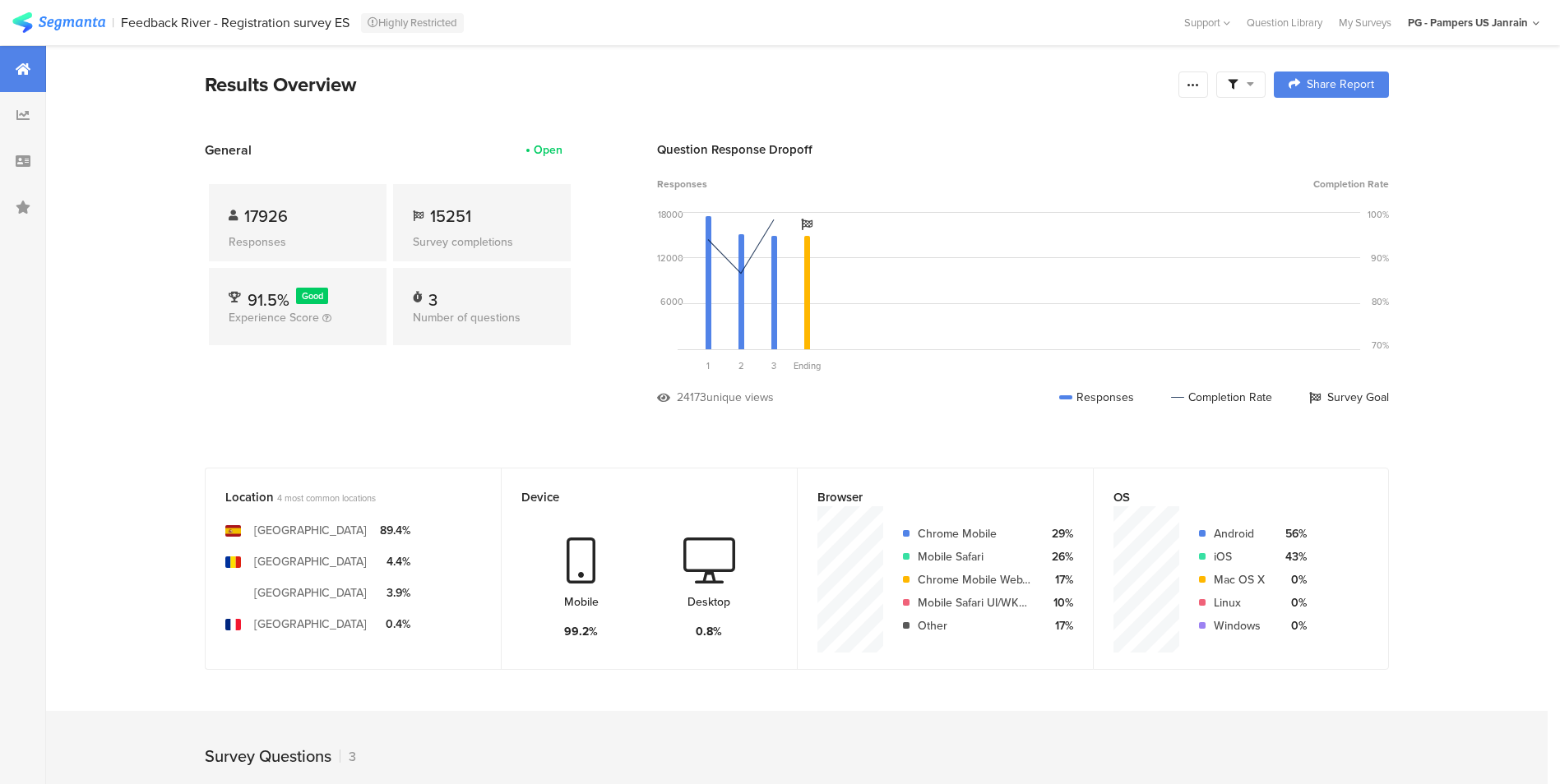
click at [318, 382] on div "General Open 17926 Responses 15251 Survey completions 91.5% Good Experience Sco…" at bounding box center [389, 285] width 370 height 290
click at [1250, 88] on span at bounding box center [1241, 85] width 27 height 15
click at [1220, 218] on span "Edit Sample" at bounding box center [1206, 219] width 59 height 16
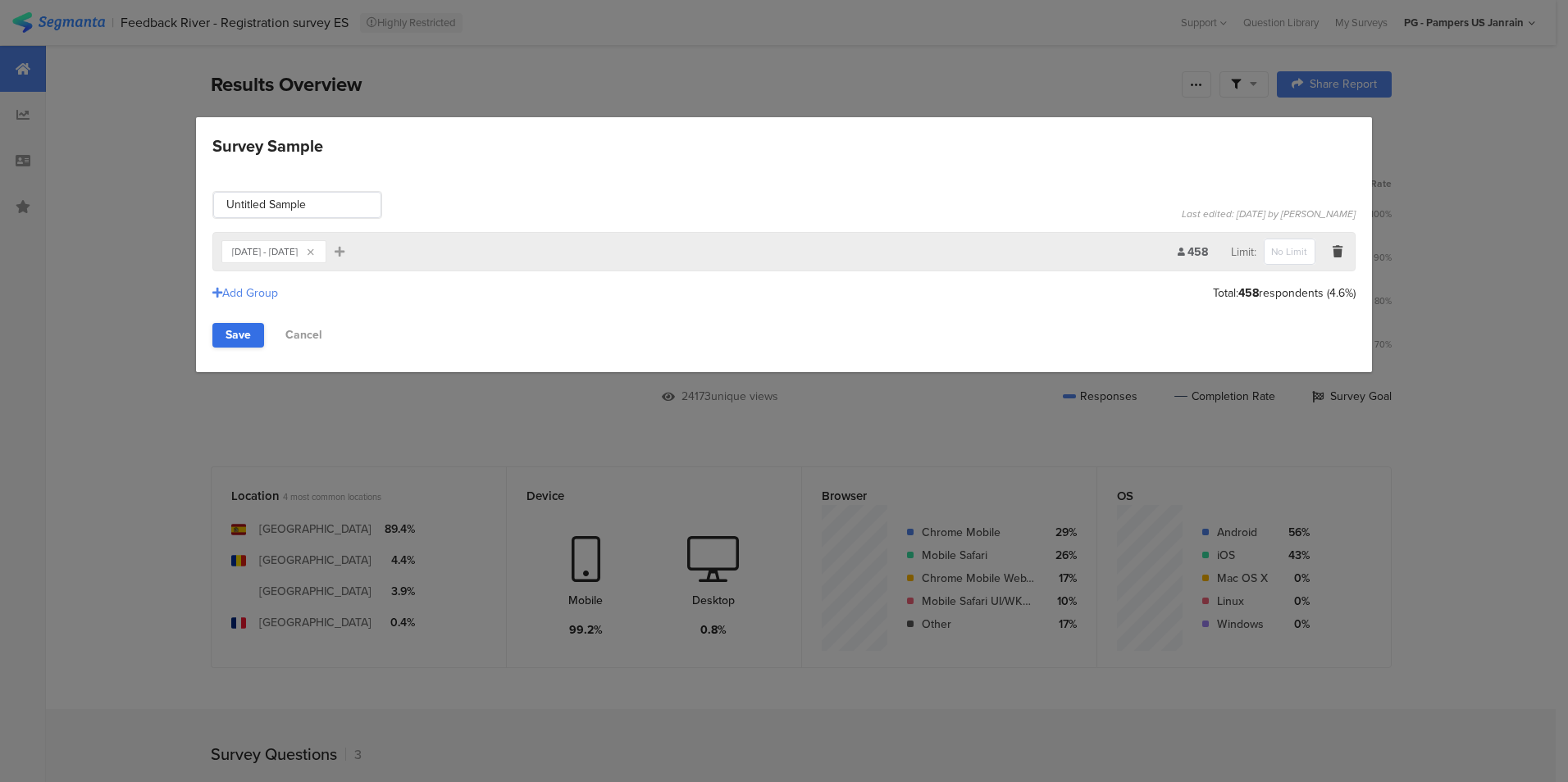
click at [246, 335] on link "Save" at bounding box center [238, 335] width 51 height 25
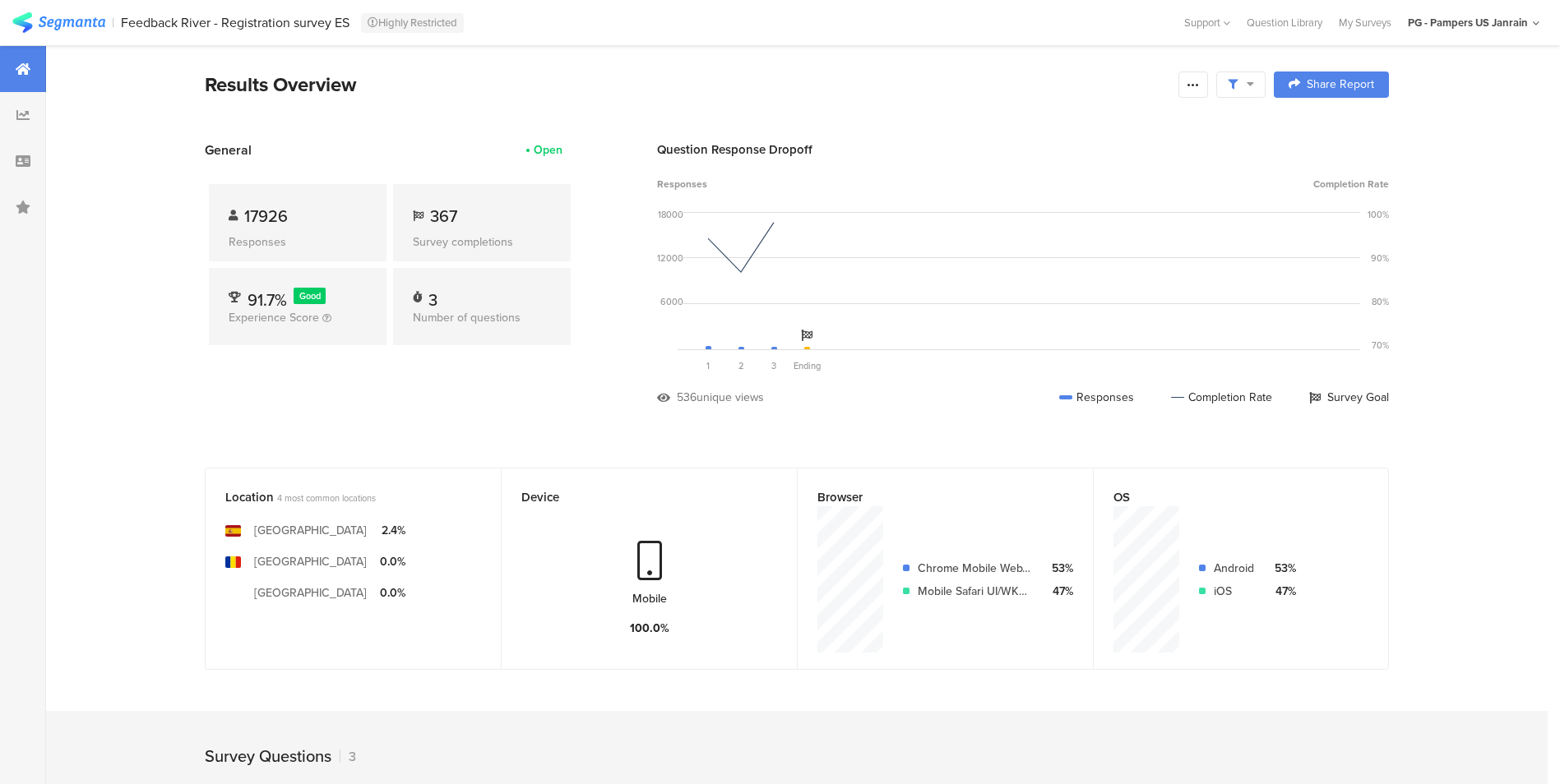
click at [623, 338] on section "General Open 17926 Responses 367 Survey completions 91.7% Good Experience Score…" at bounding box center [797, 285] width 1315 height 290
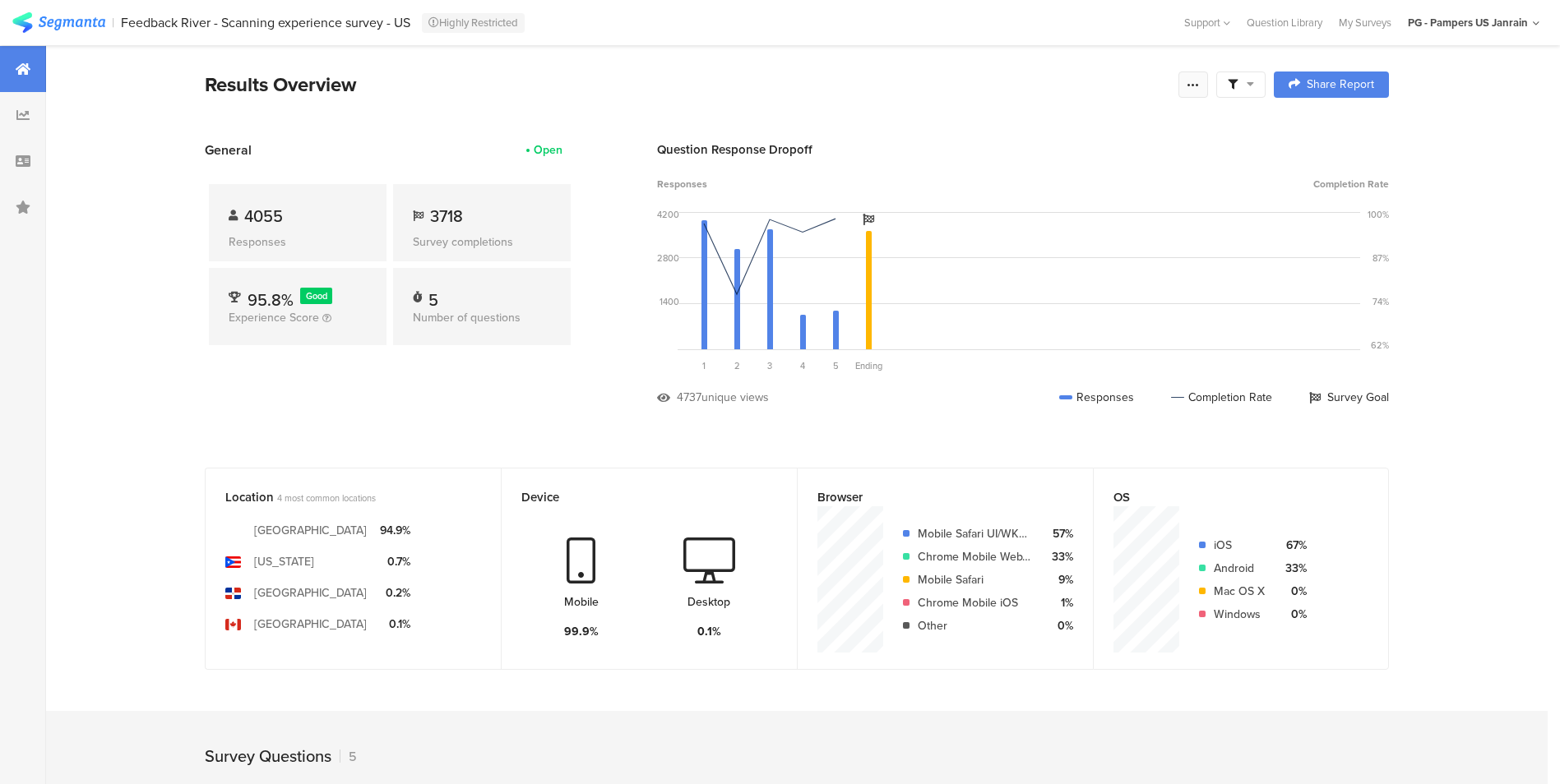
click at [1195, 81] on icon at bounding box center [1194, 85] width 13 height 13
click at [1254, 83] on icon at bounding box center [1251, 84] width 8 height 11
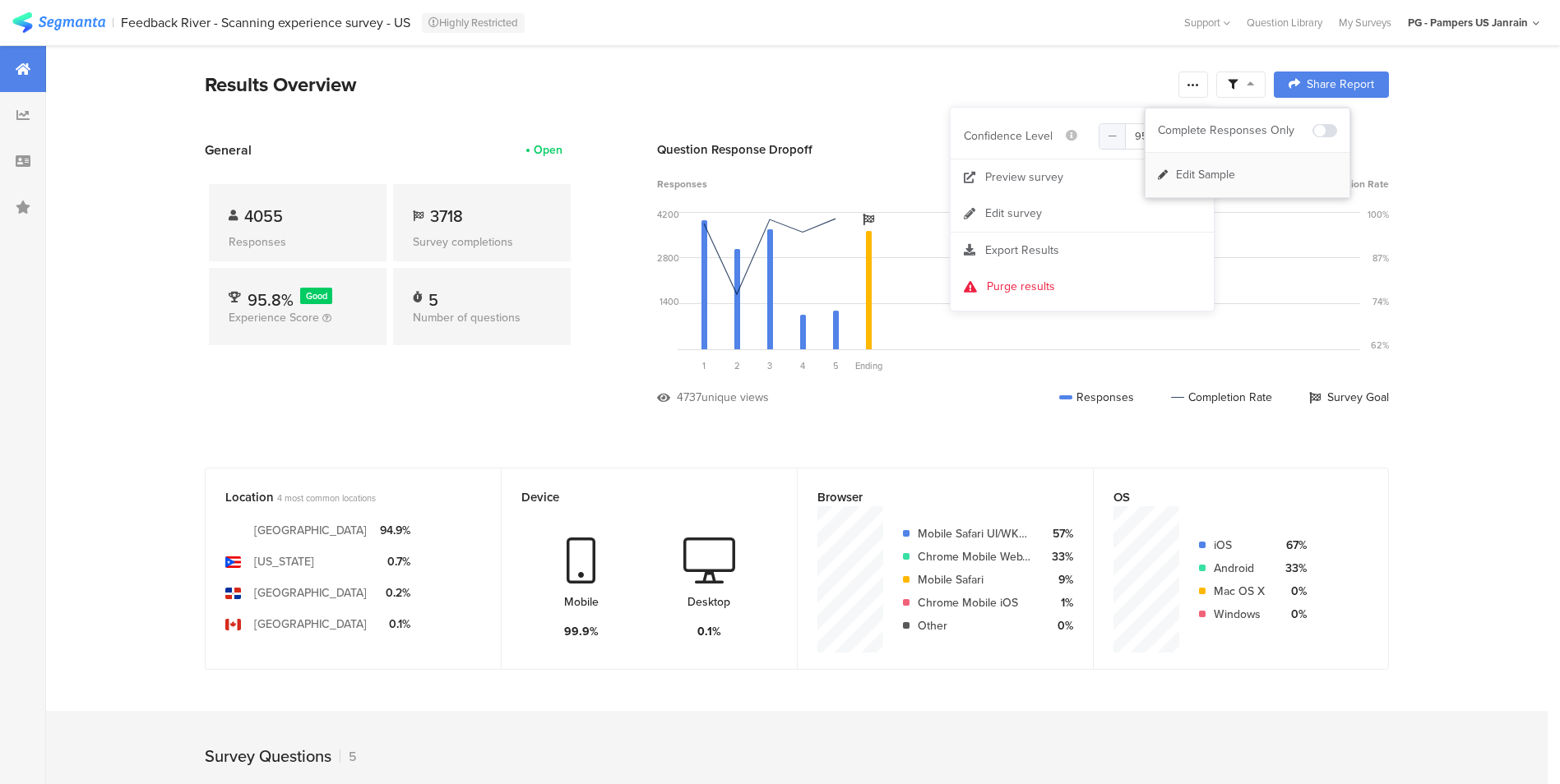
click at [1224, 169] on span "Edit Sample" at bounding box center [1206, 174] width 59 height 16
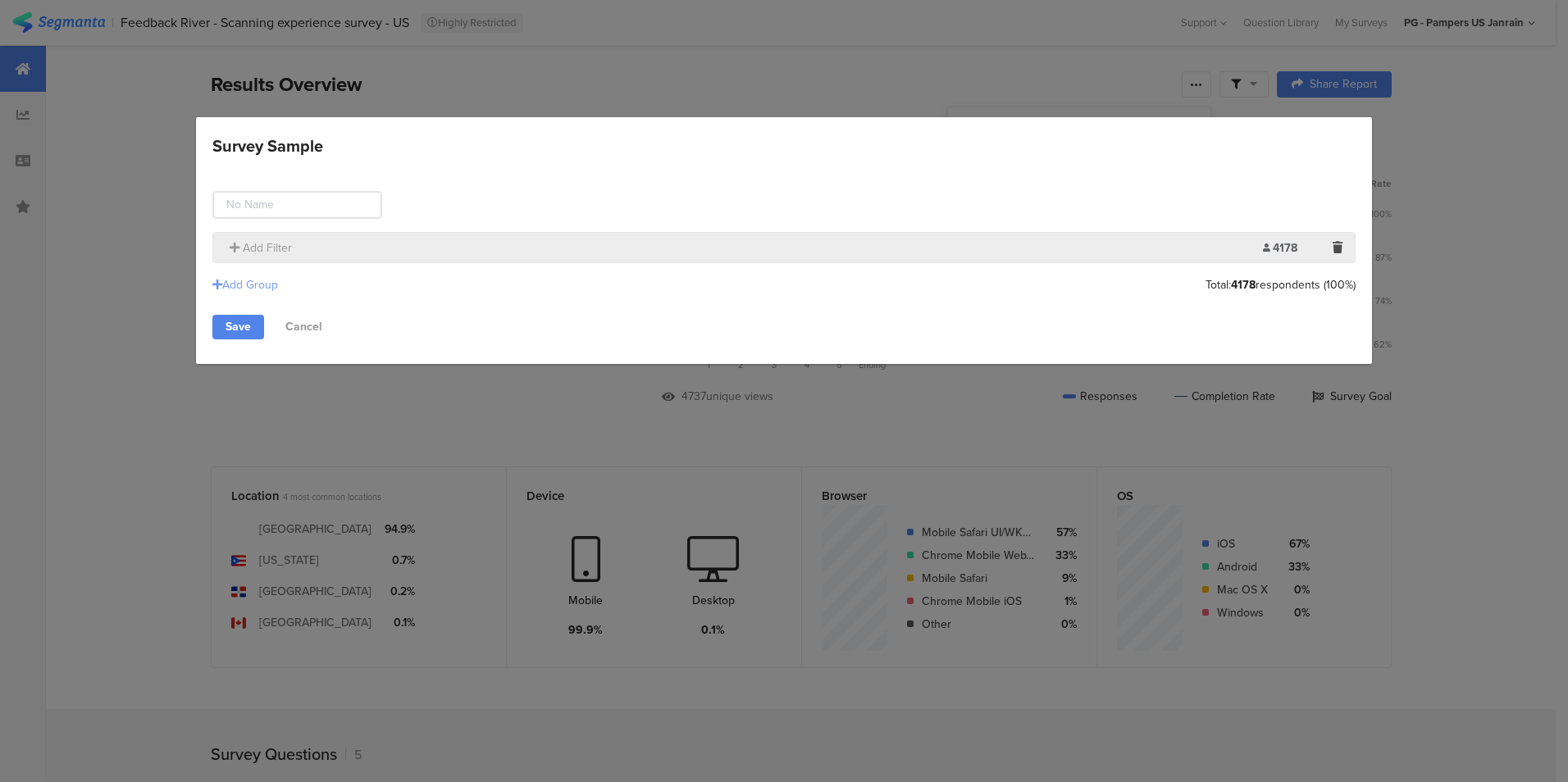
click at [255, 284] on div "Add Group" at bounding box center [245, 285] width 65 height 17
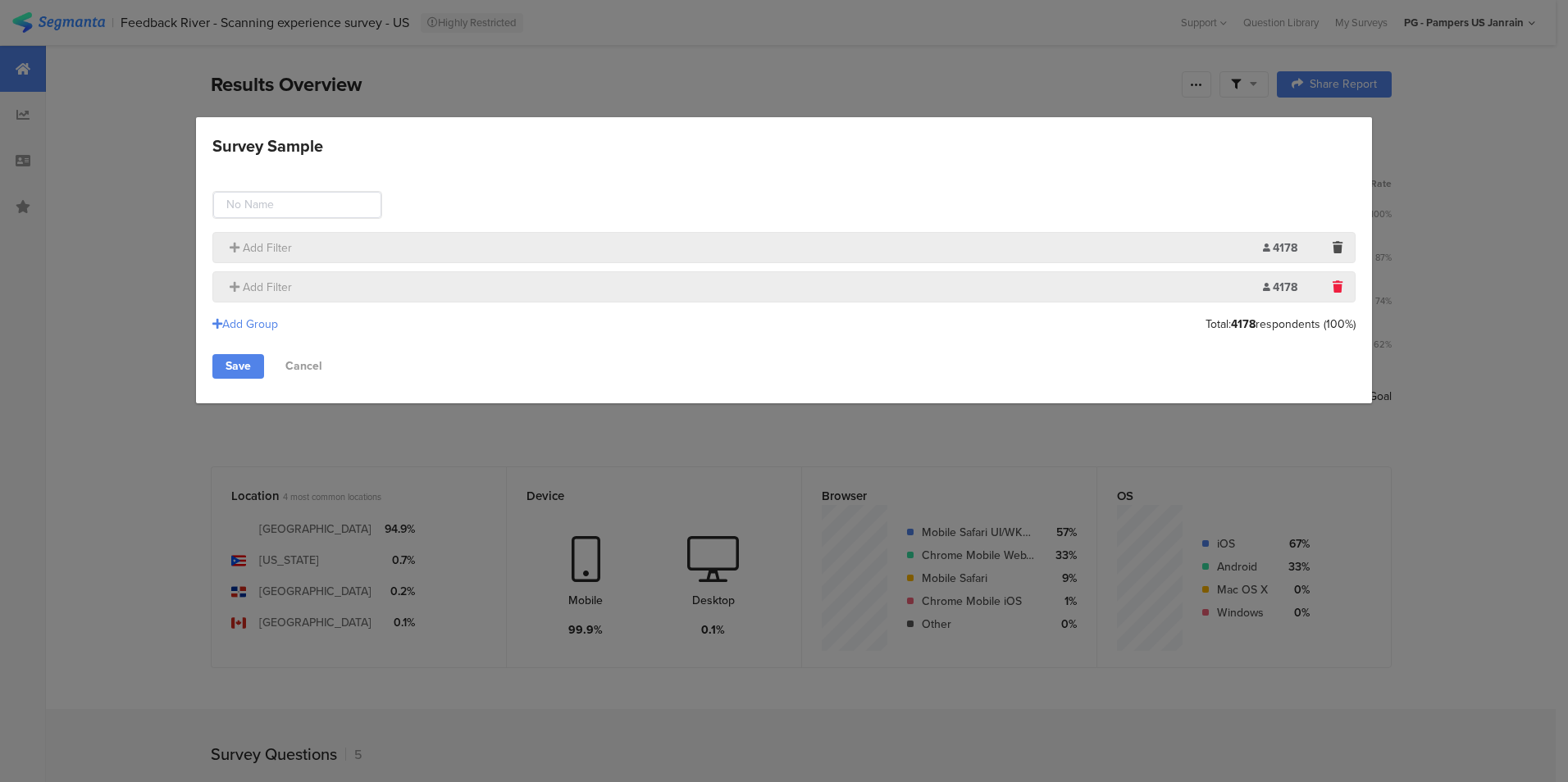
click at [1339, 286] on icon "Survey Sample" at bounding box center [1337, 287] width 9 height 11
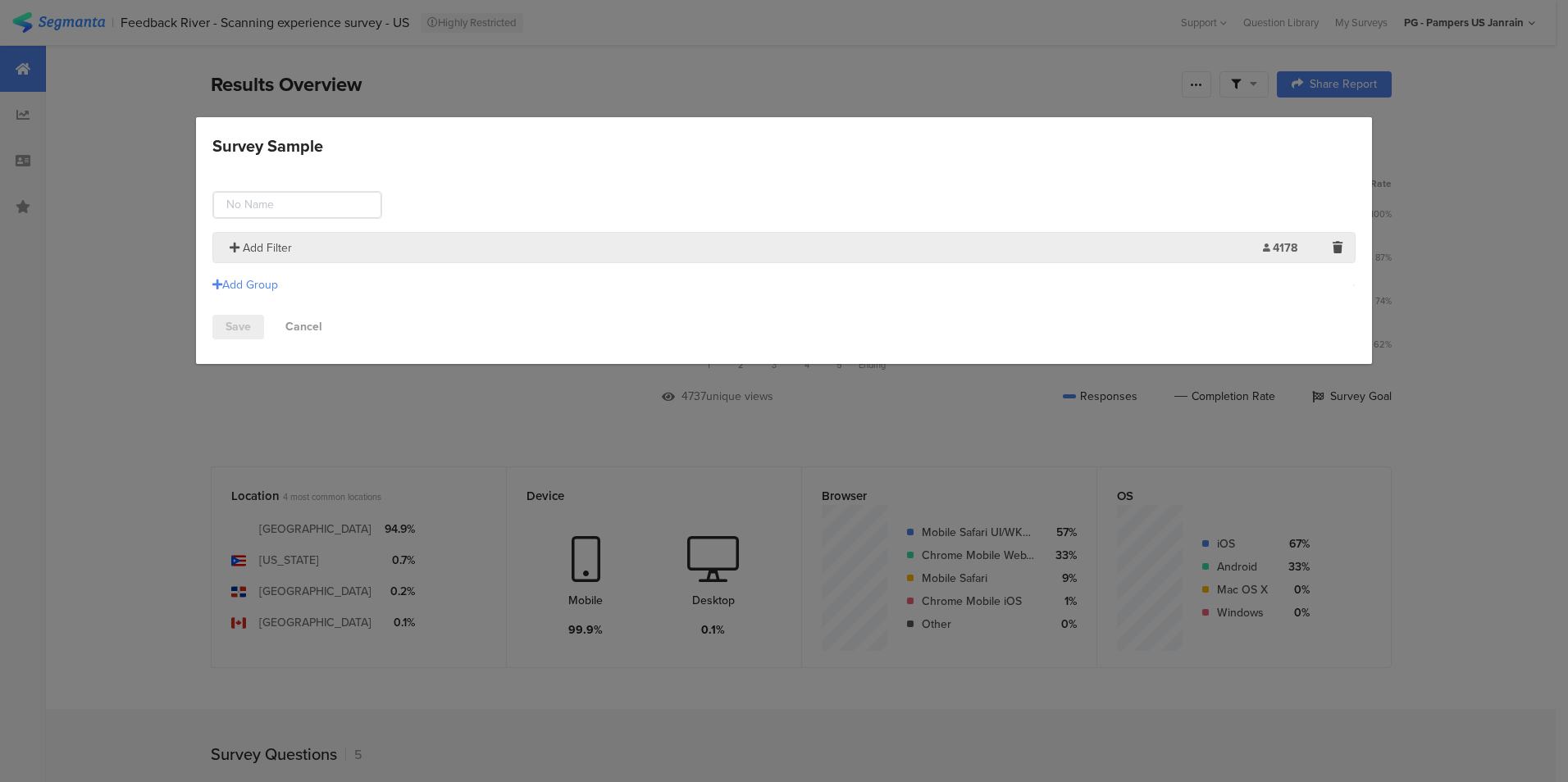
click at [269, 241] on span "Add Filter" at bounding box center [268, 248] width 49 height 17
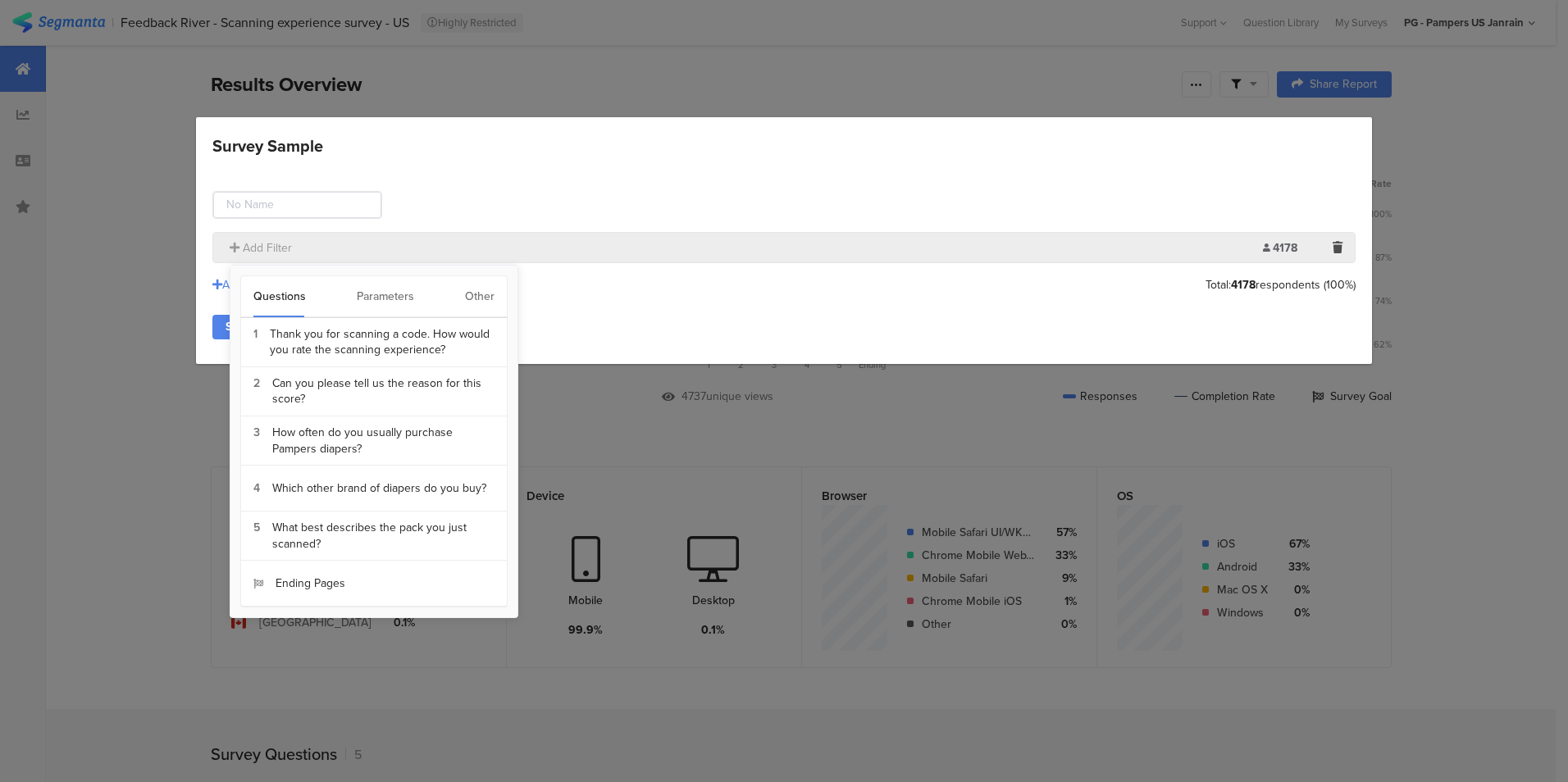
click at [477, 283] on div "Other" at bounding box center [479, 296] width 29 height 41
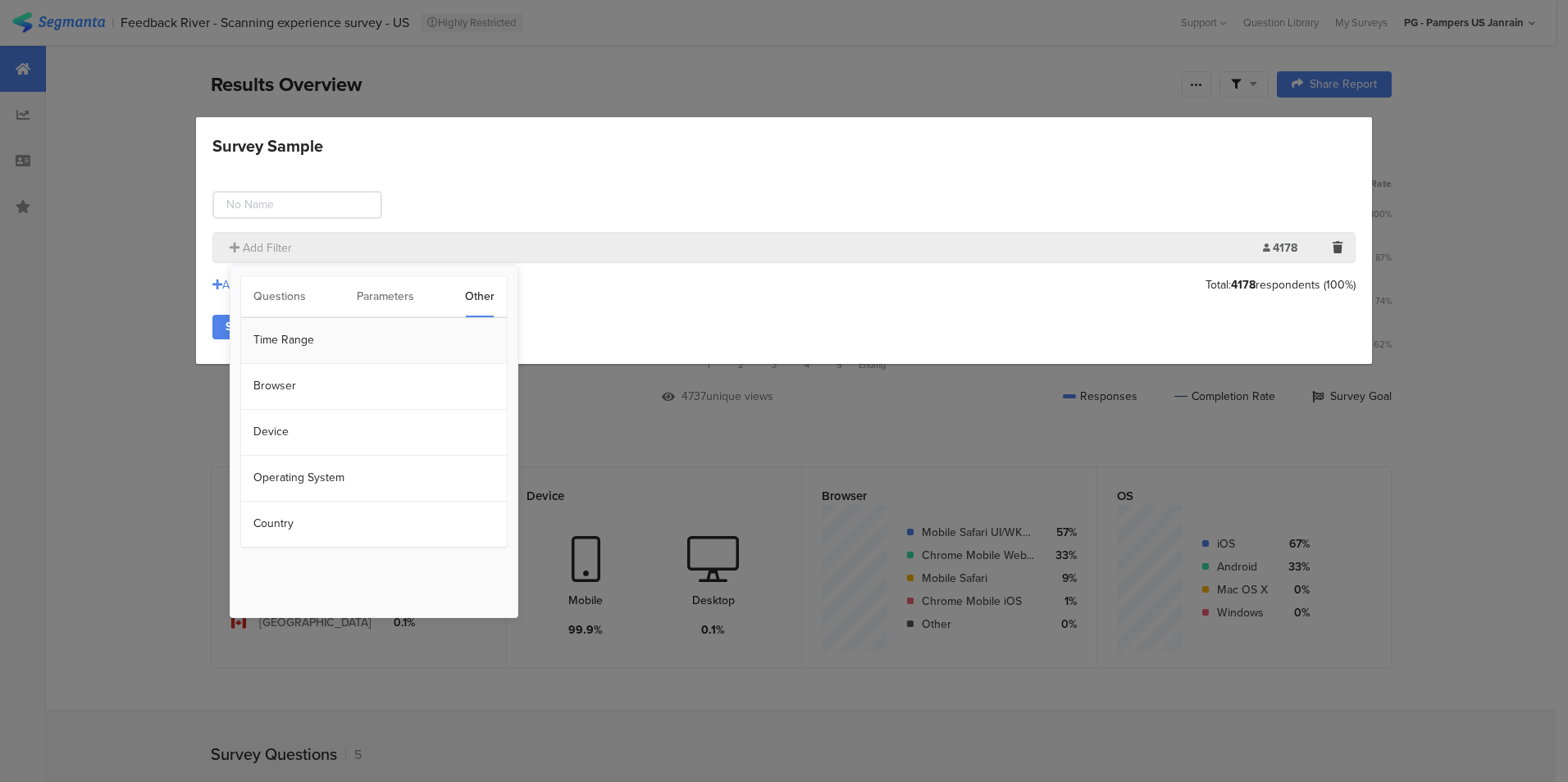
click at [362, 344] on section "Time Range" at bounding box center [374, 341] width 266 height 46
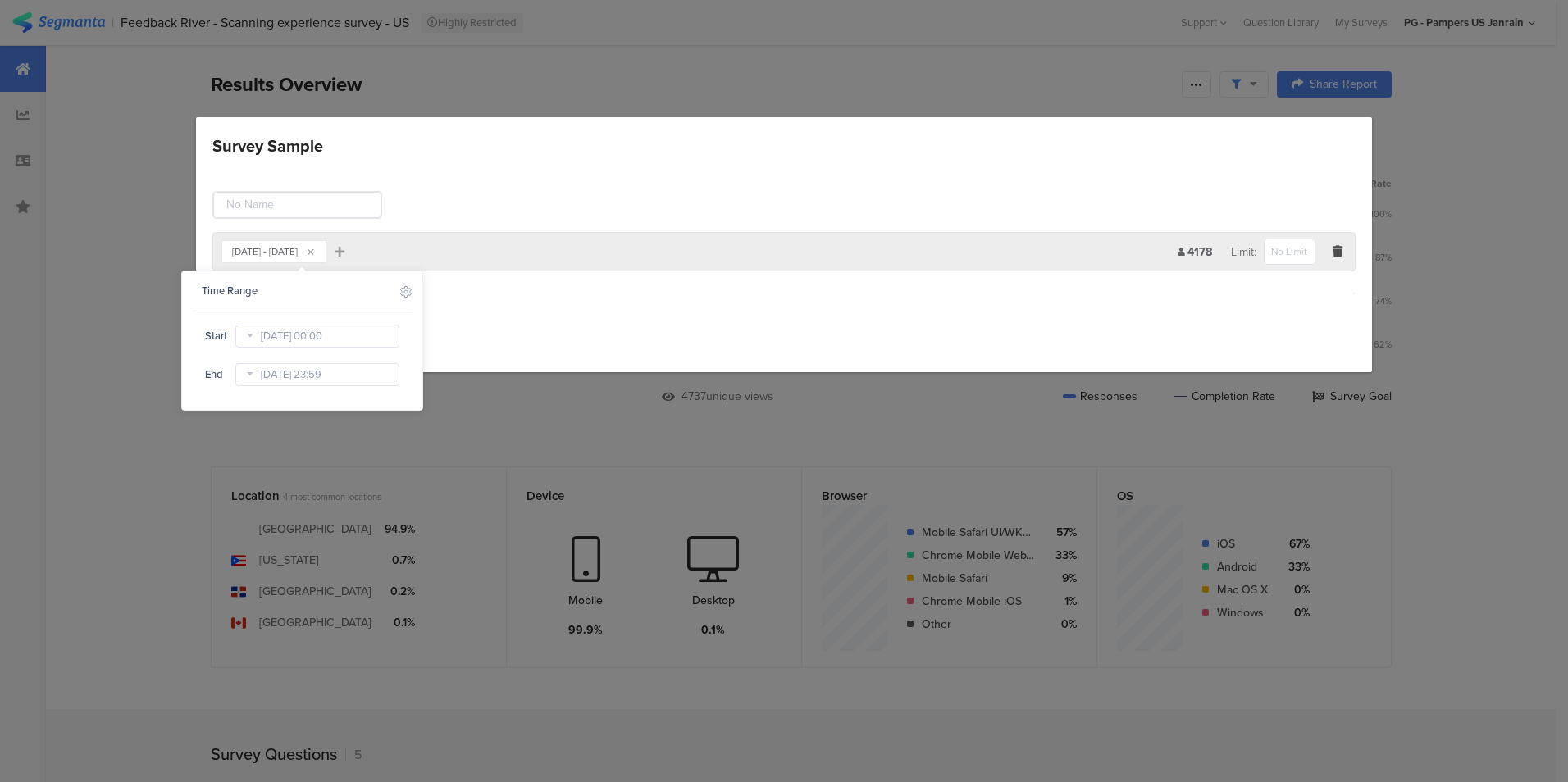
click at [252, 337] on icon at bounding box center [250, 336] width 21 height 27
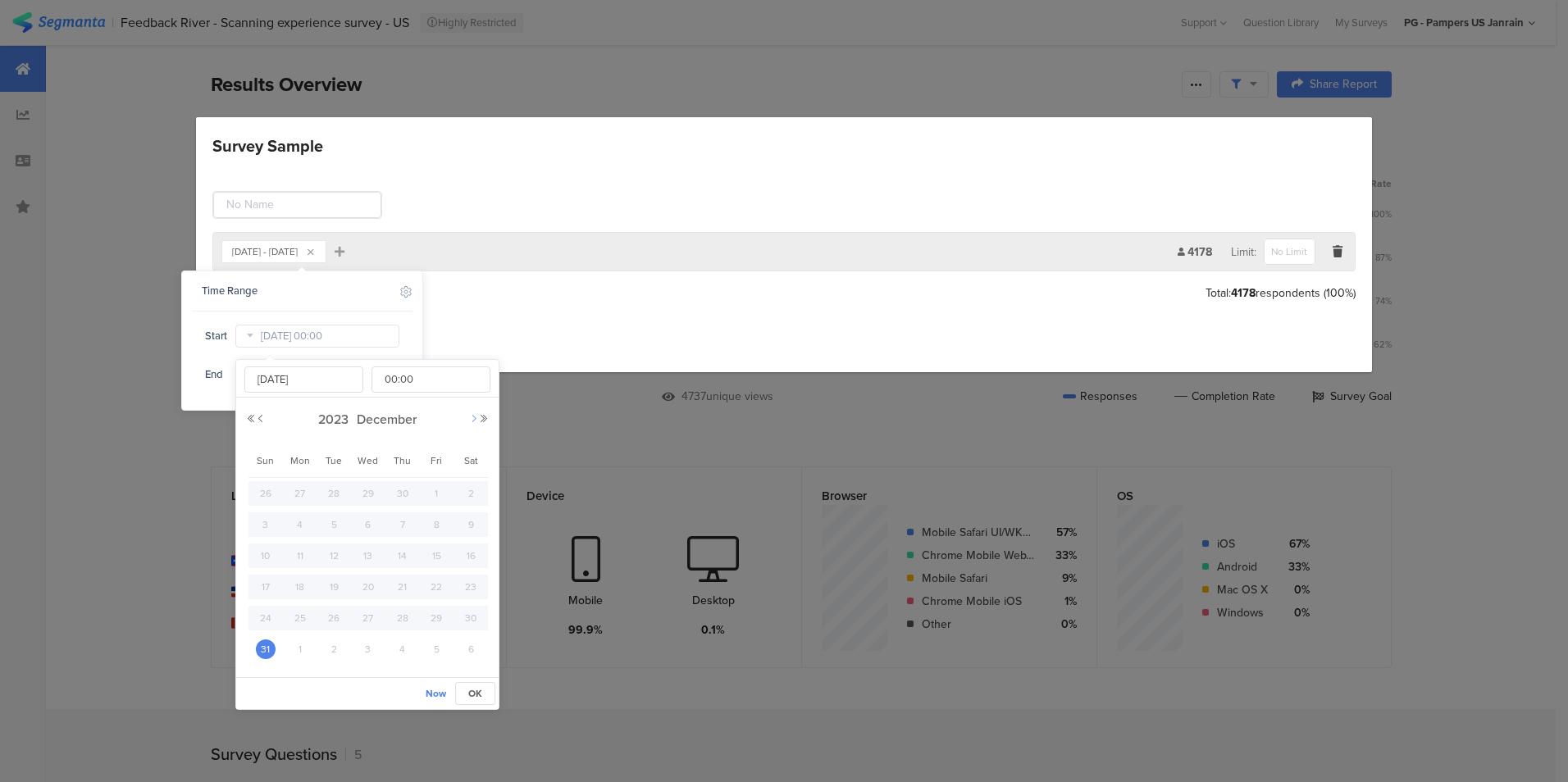
click at [476, 420] on button "Next Month" at bounding box center [474, 419] width 9 height 9
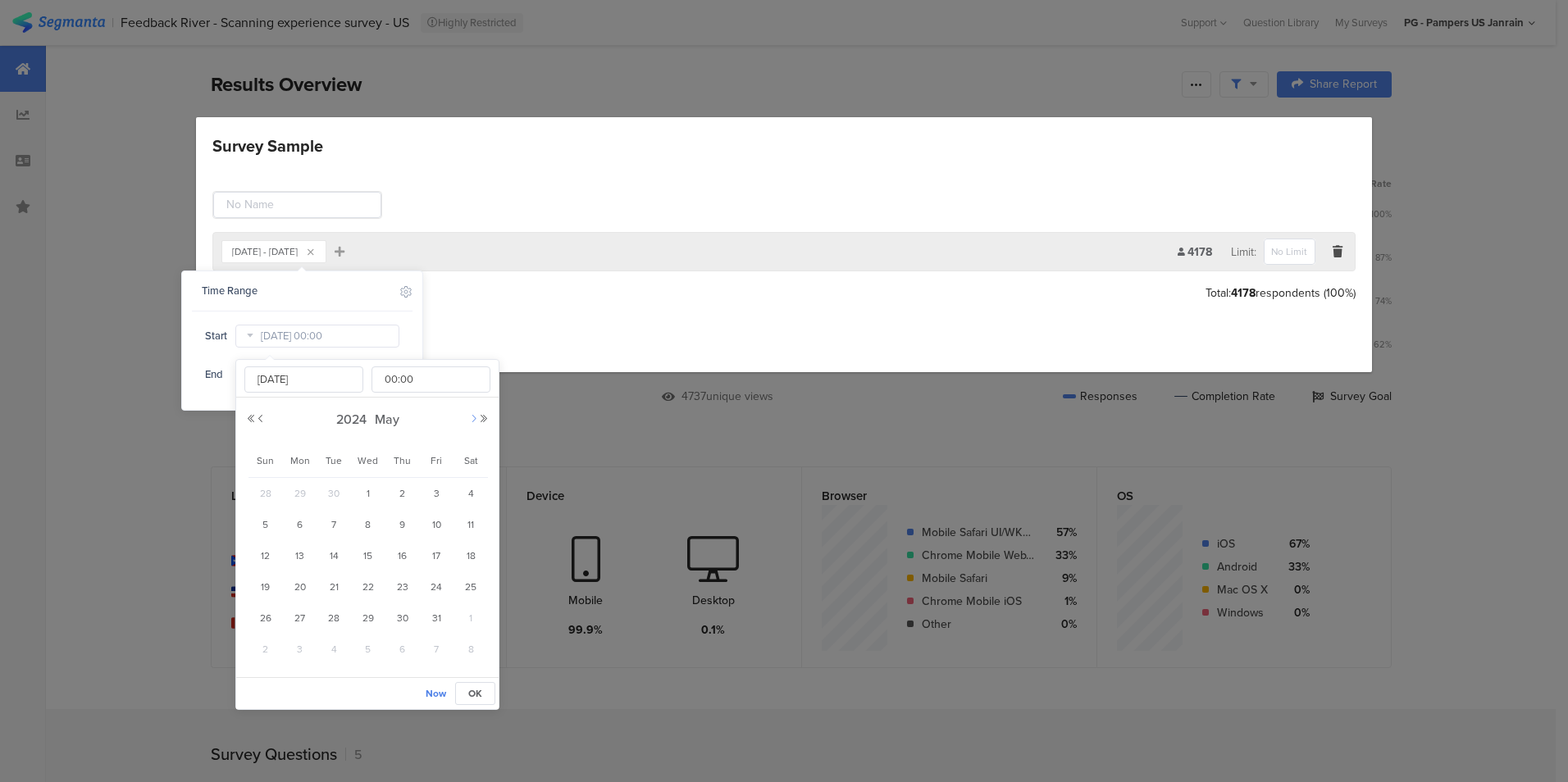
click at [476, 420] on button "Next Month" at bounding box center [474, 419] width 9 height 9
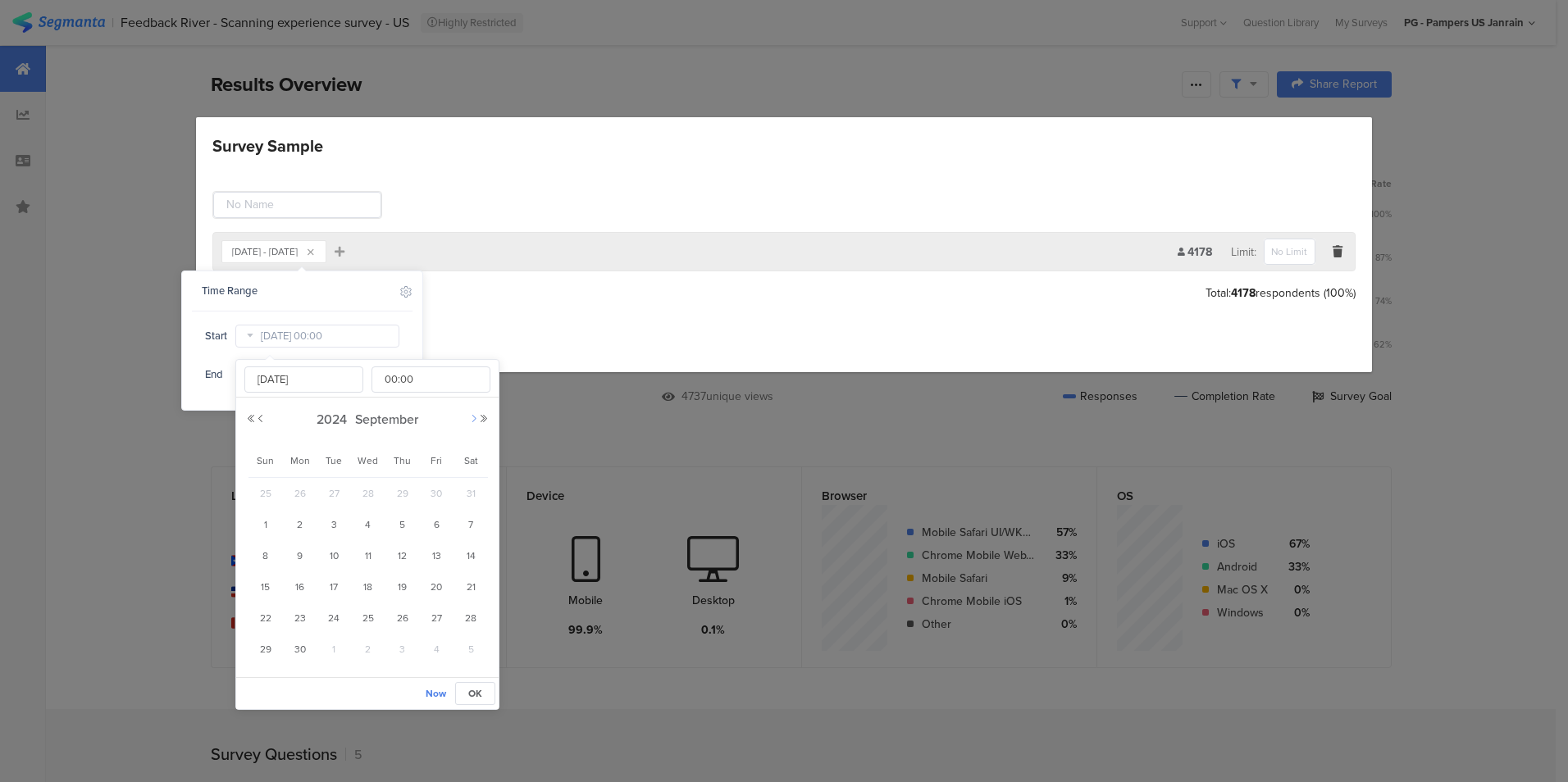
click at [476, 420] on button "Next Month" at bounding box center [474, 419] width 9 height 9
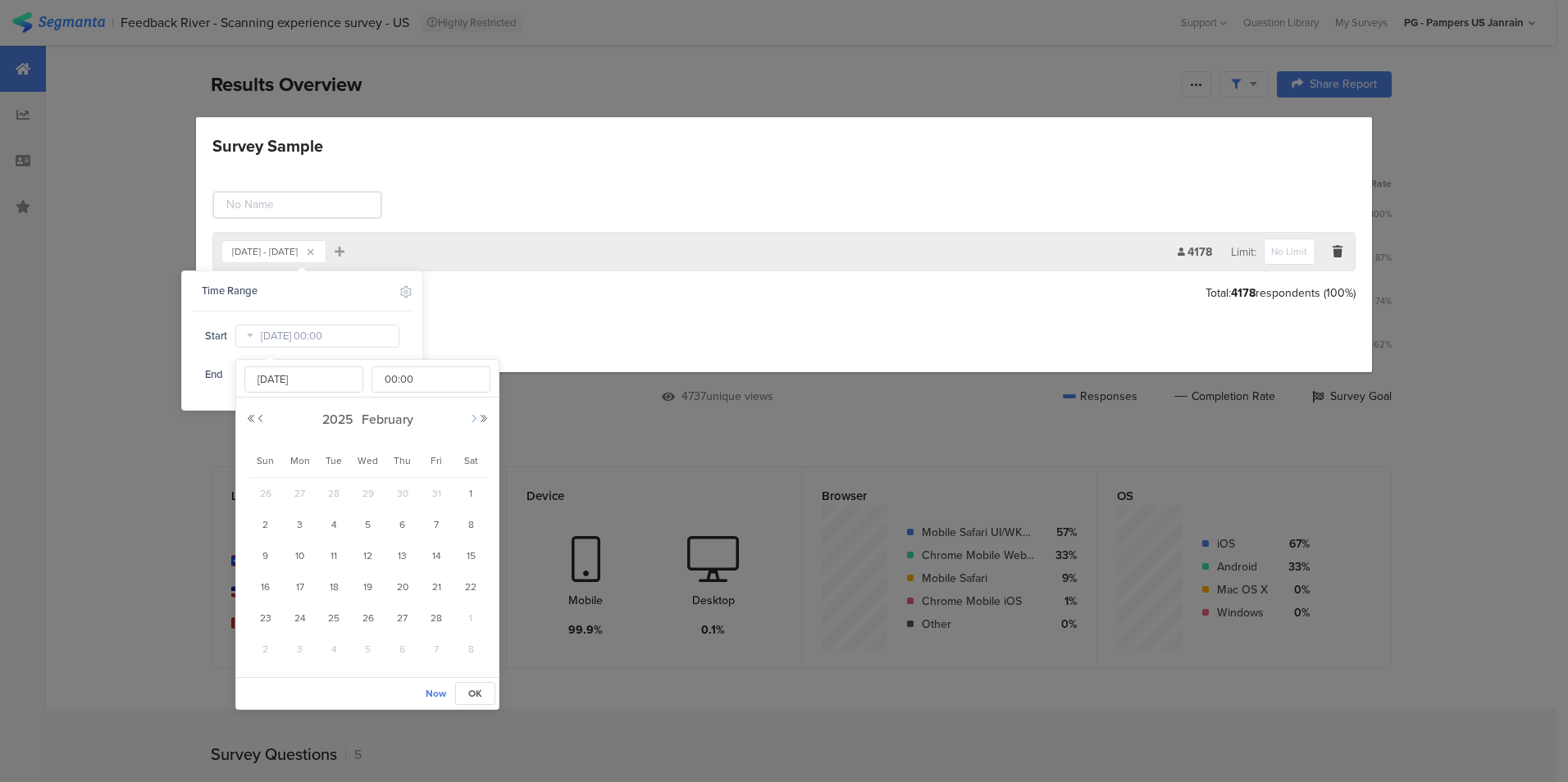
click at [476, 420] on button "Next Month" at bounding box center [474, 419] width 9 height 9
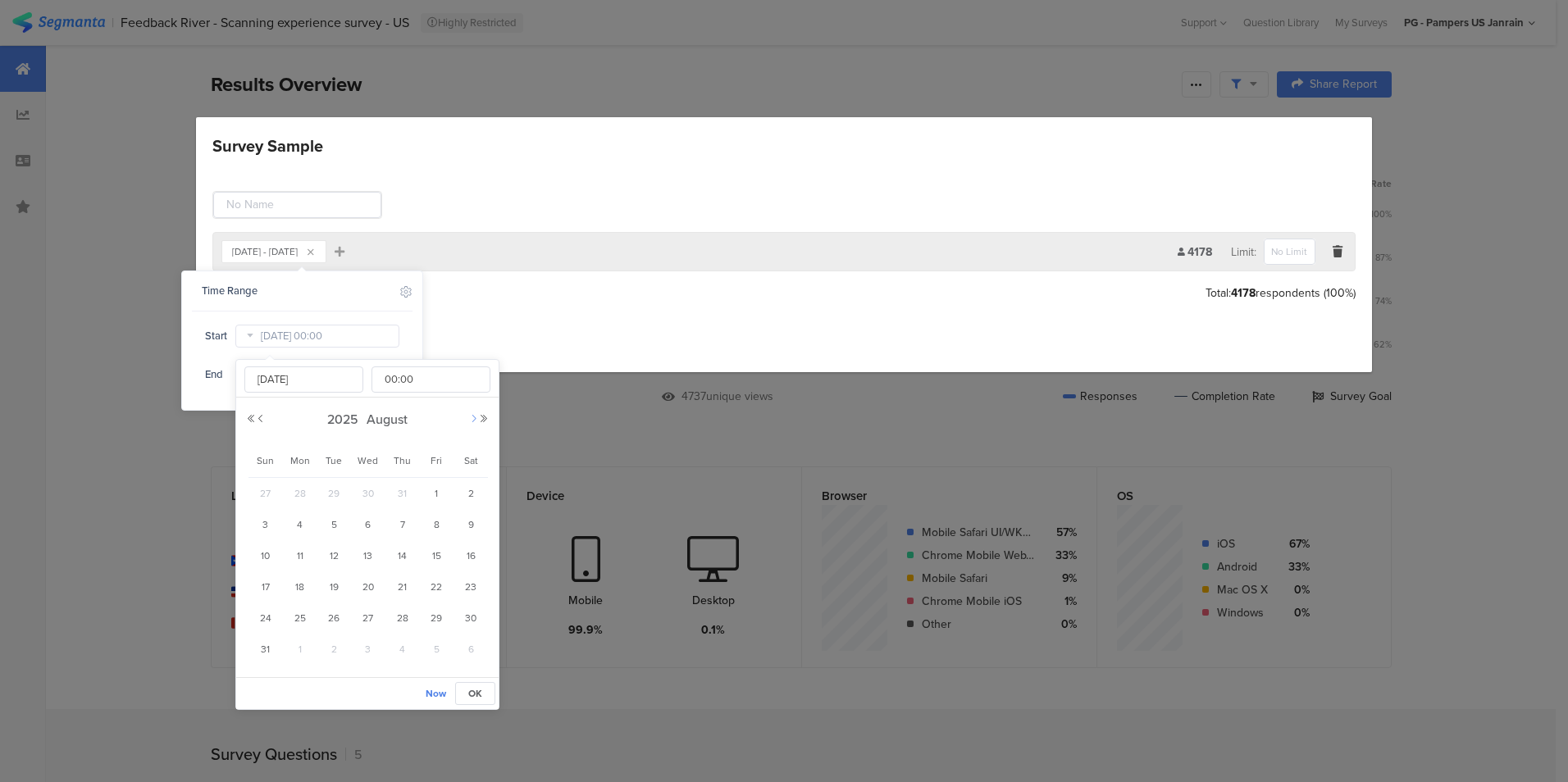
click at [476, 420] on button "Next Month" at bounding box center [474, 419] width 9 height 9
click at [299, 493] on span "1" at bounding box center [300, 493] width 20 height 20
type input "[DATE] 00:00"
type input "[DATE]"
click at [333, 624] on span "30" at bounding box center [333, 618] width 20 height 20
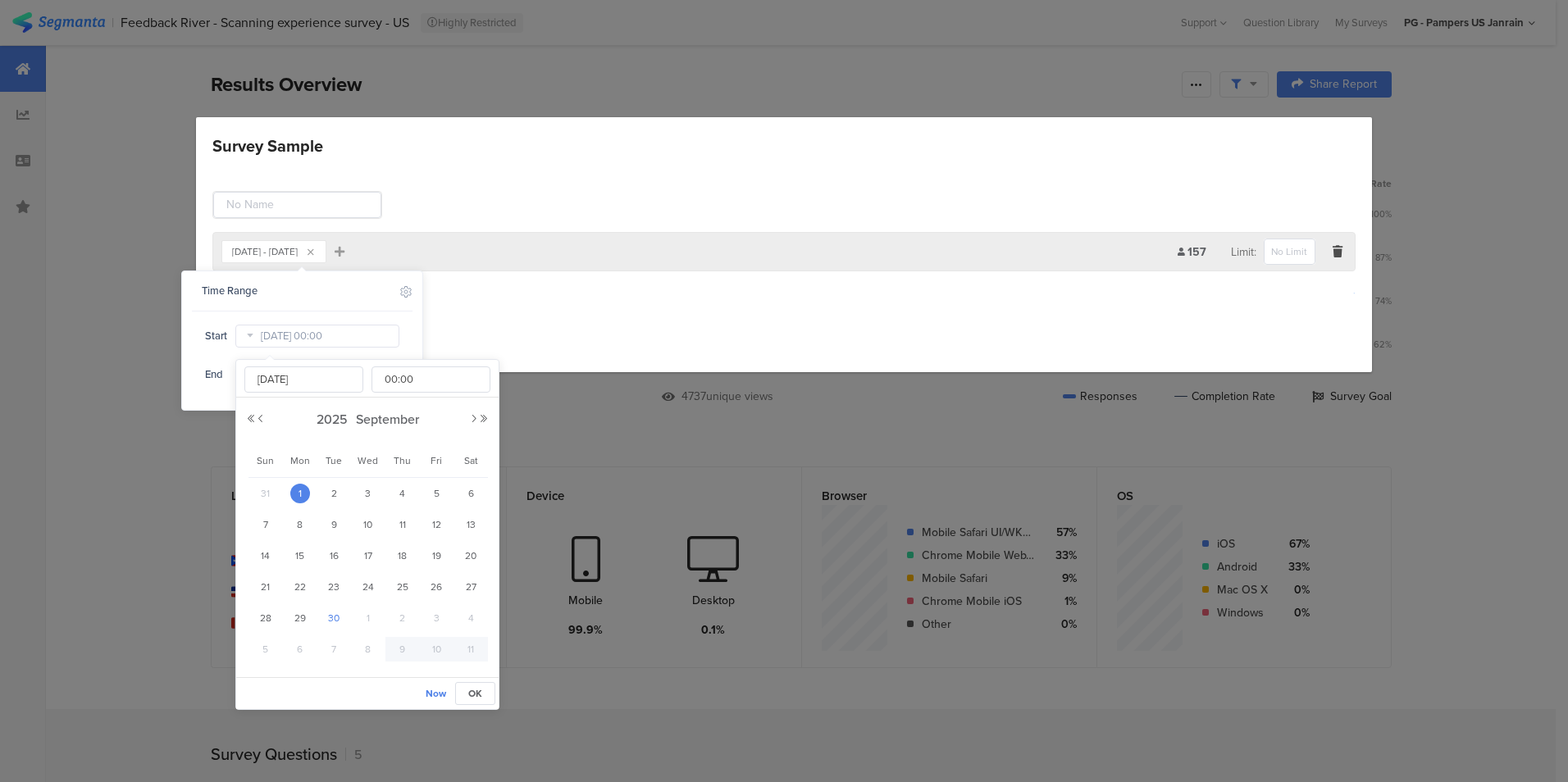
type input "Sep 30 2025 00:00"
type input "[DATE]"
click at [303, 493] on span "1" at bounding box center [300, 493] width 20 height 20
type input "[DATE] 00:00"
type input "[DATE]"
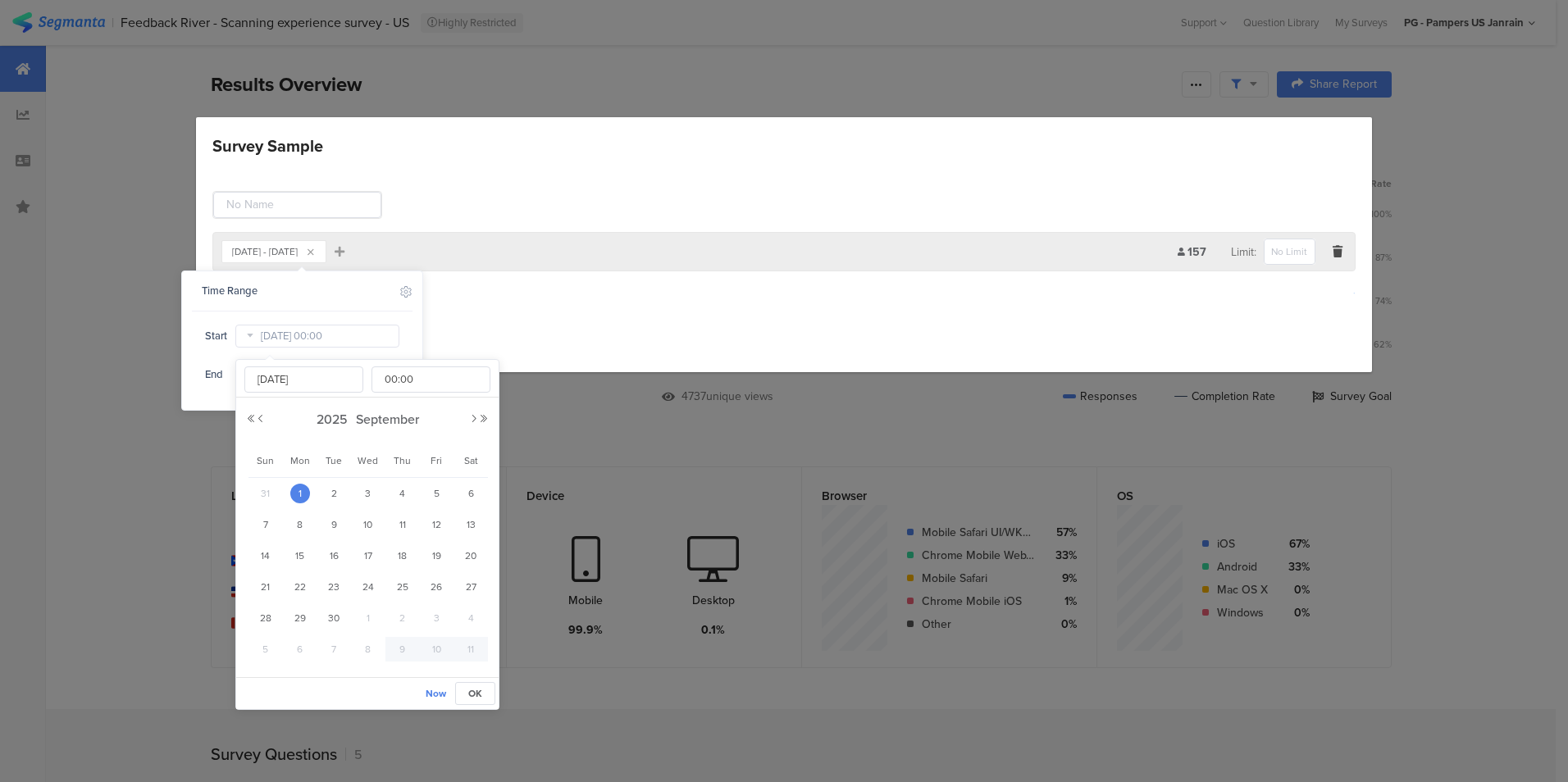
click at [317, 313] on section "Time Range Include Respondents Start [DATE] 00:00 End [DATE] 23:59" at bounding box center [302, 329] width 220 height 117
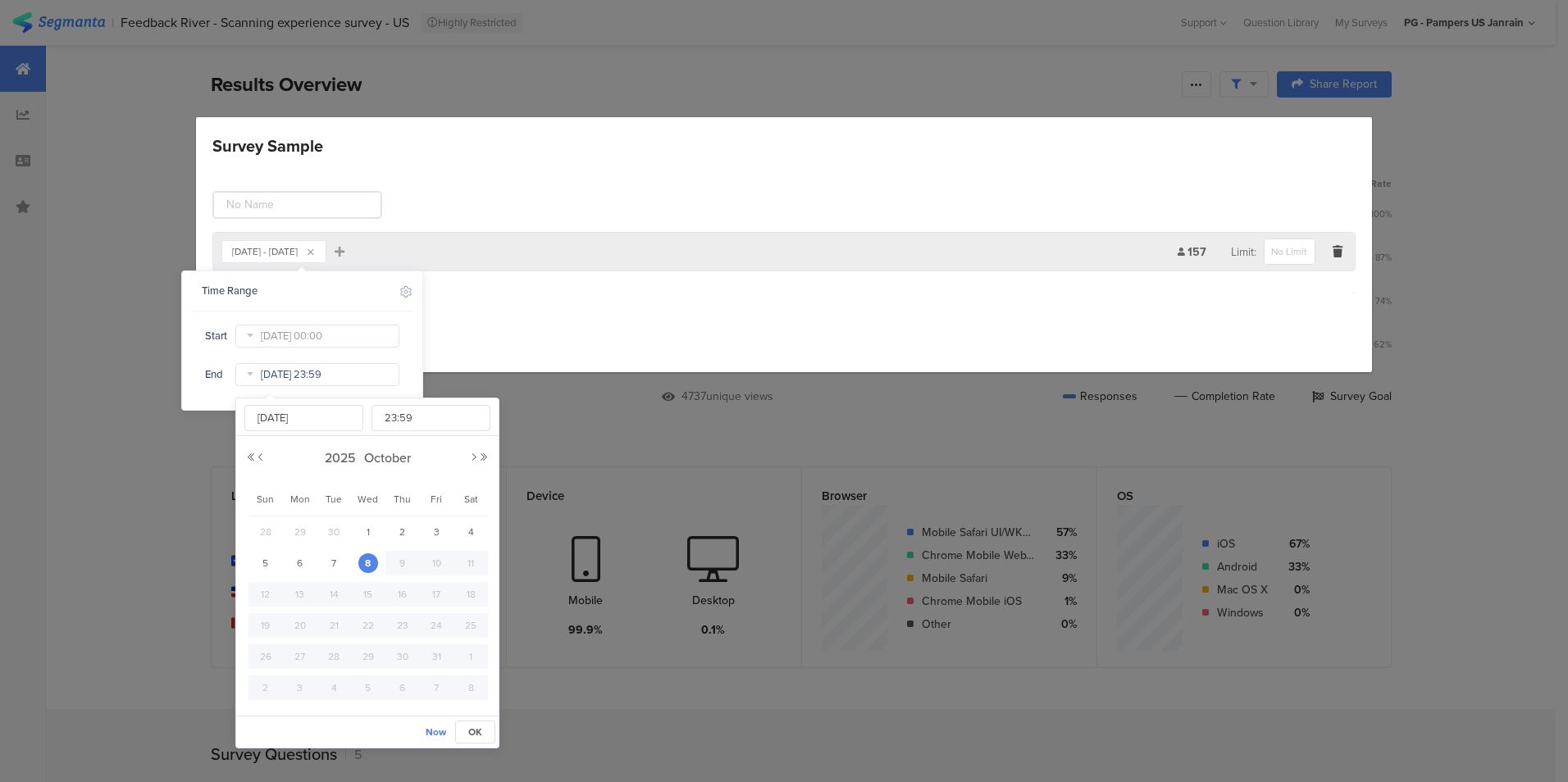
click at [308, 380] on input "[DATE] 23:59" at bounding box center [317, 375] width 164 height 23
click at [261, 459] on button "Previous Month" at bounding box center [261, 457] width 9 height 9
click at [339, 657] on span "30" at bounding box center [333, 657] width 20 height 20
type input "[DATE] 23:59"
type input "[DATE]"
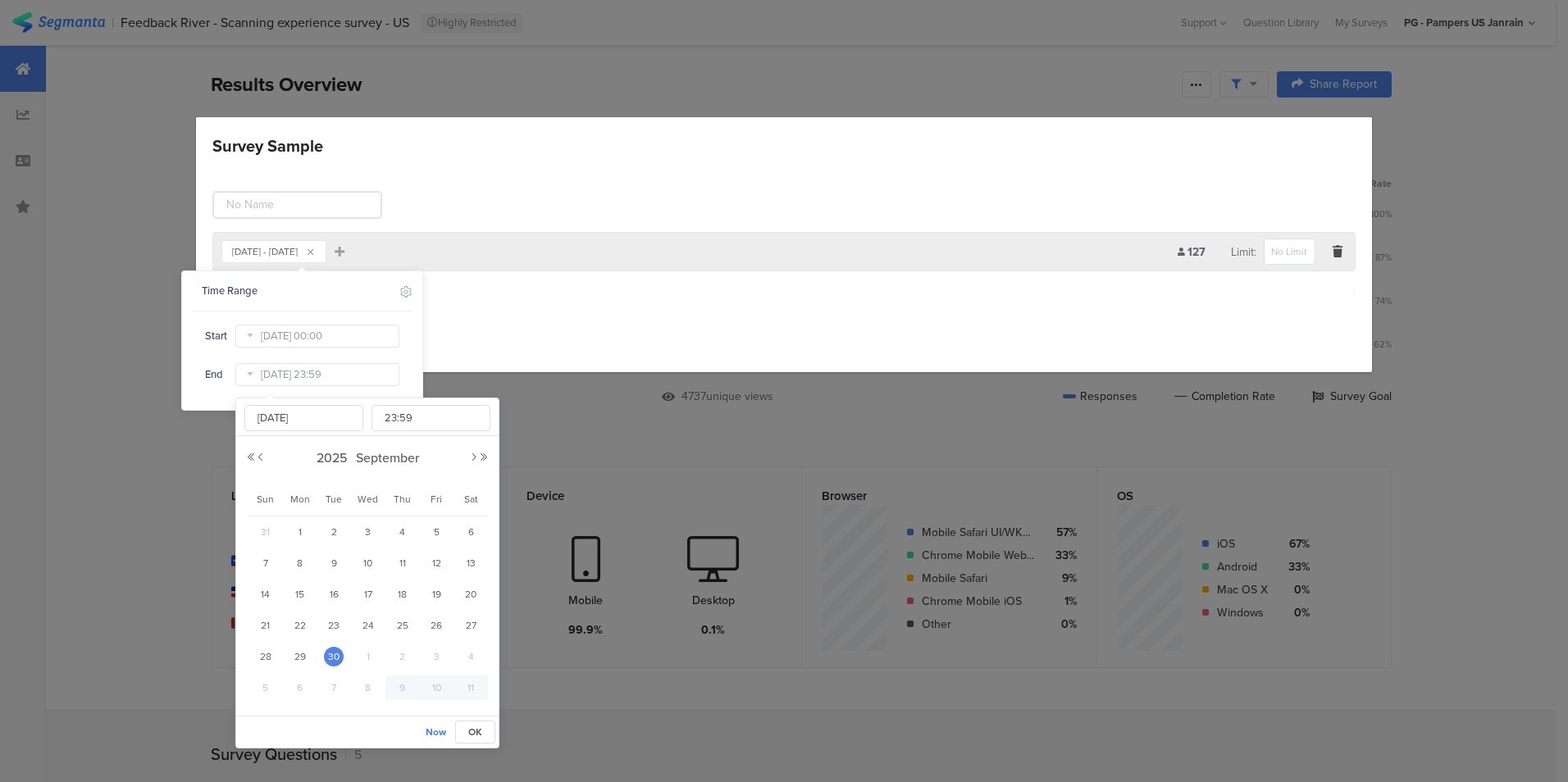
click at [413, 353] on div "Time Range Include Respondents Start [DATE] 00:00 End [DATE] 23:59" at bounding box center [302, 341] width 240 height 139
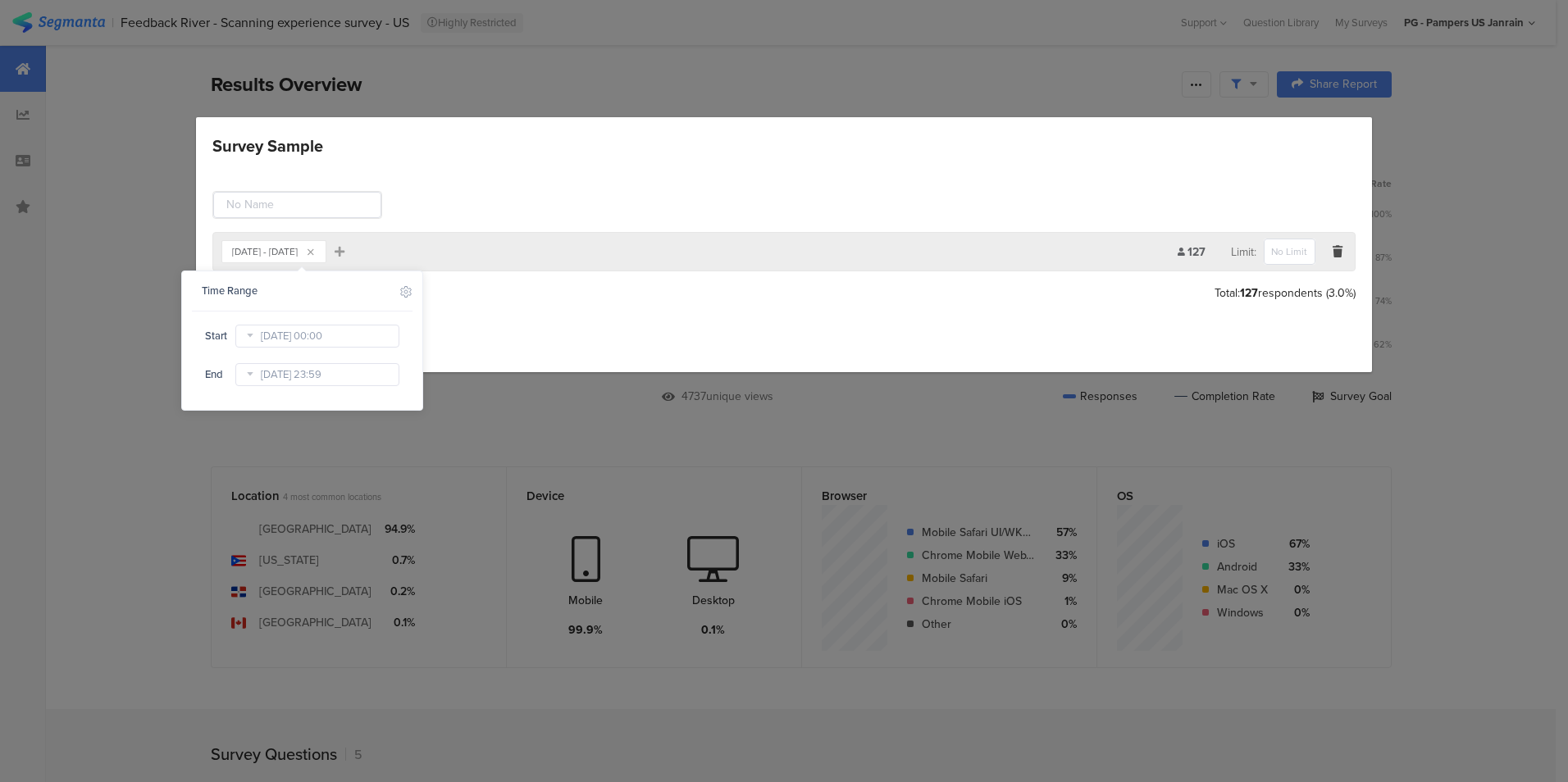
click at [498, 304] on div "Add Group Total: 127 respondents (3.0%)" at bounding box center [784, 293] width 1143 height 28
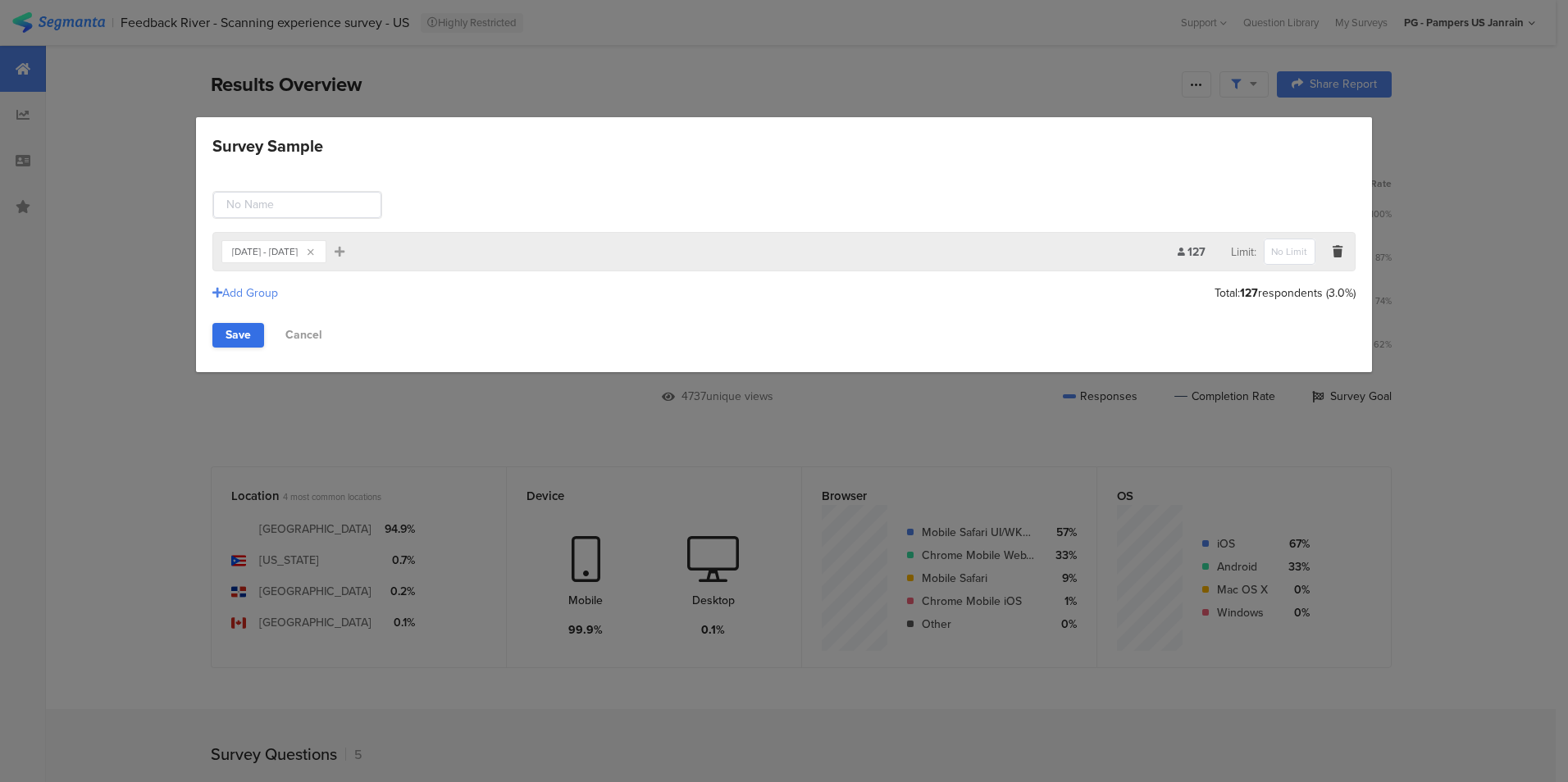
click at [234, 331] on link "Save" at bounding box center [238, 335] width 51 height 25
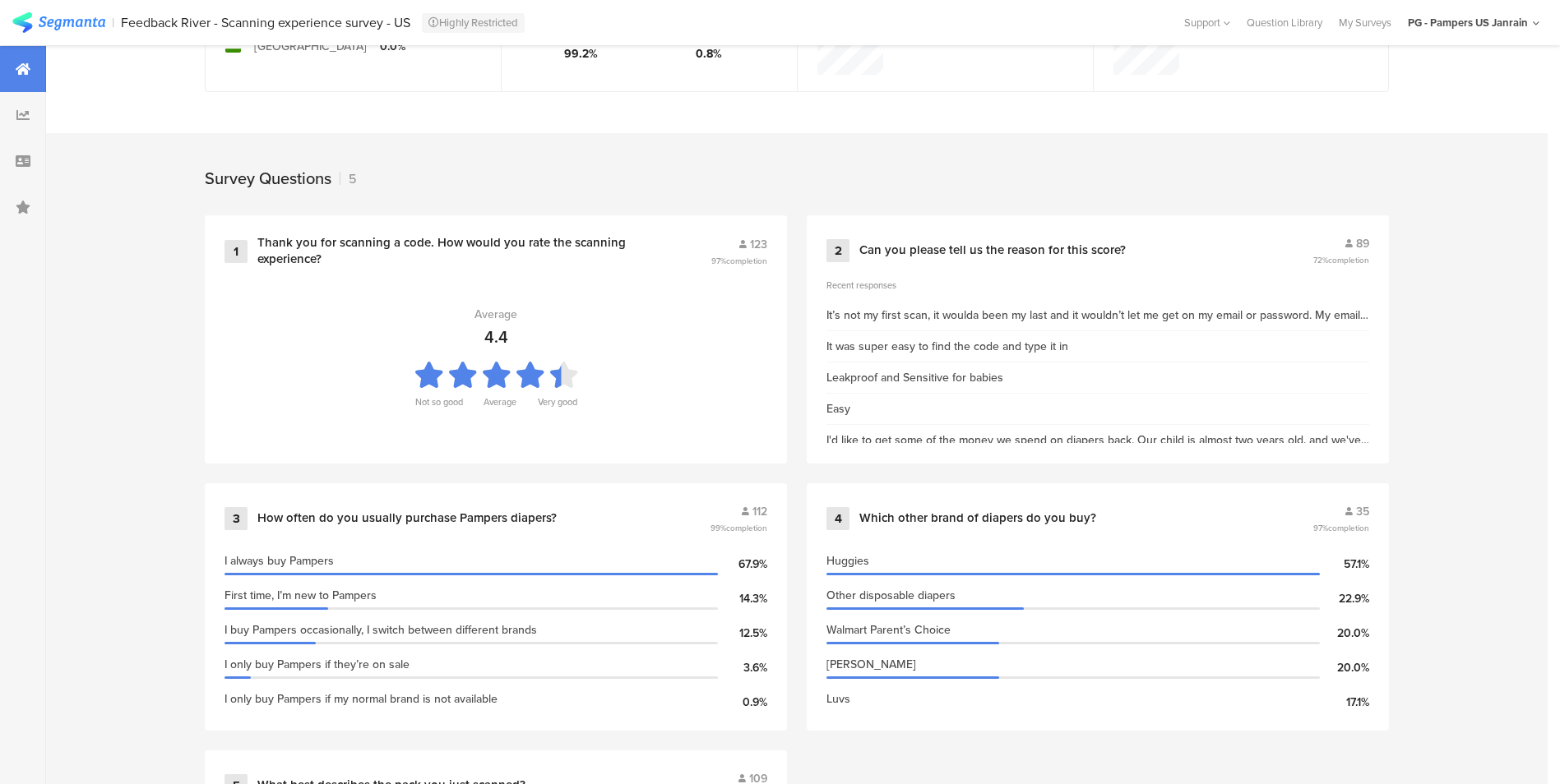
scroll to position [592, 0]
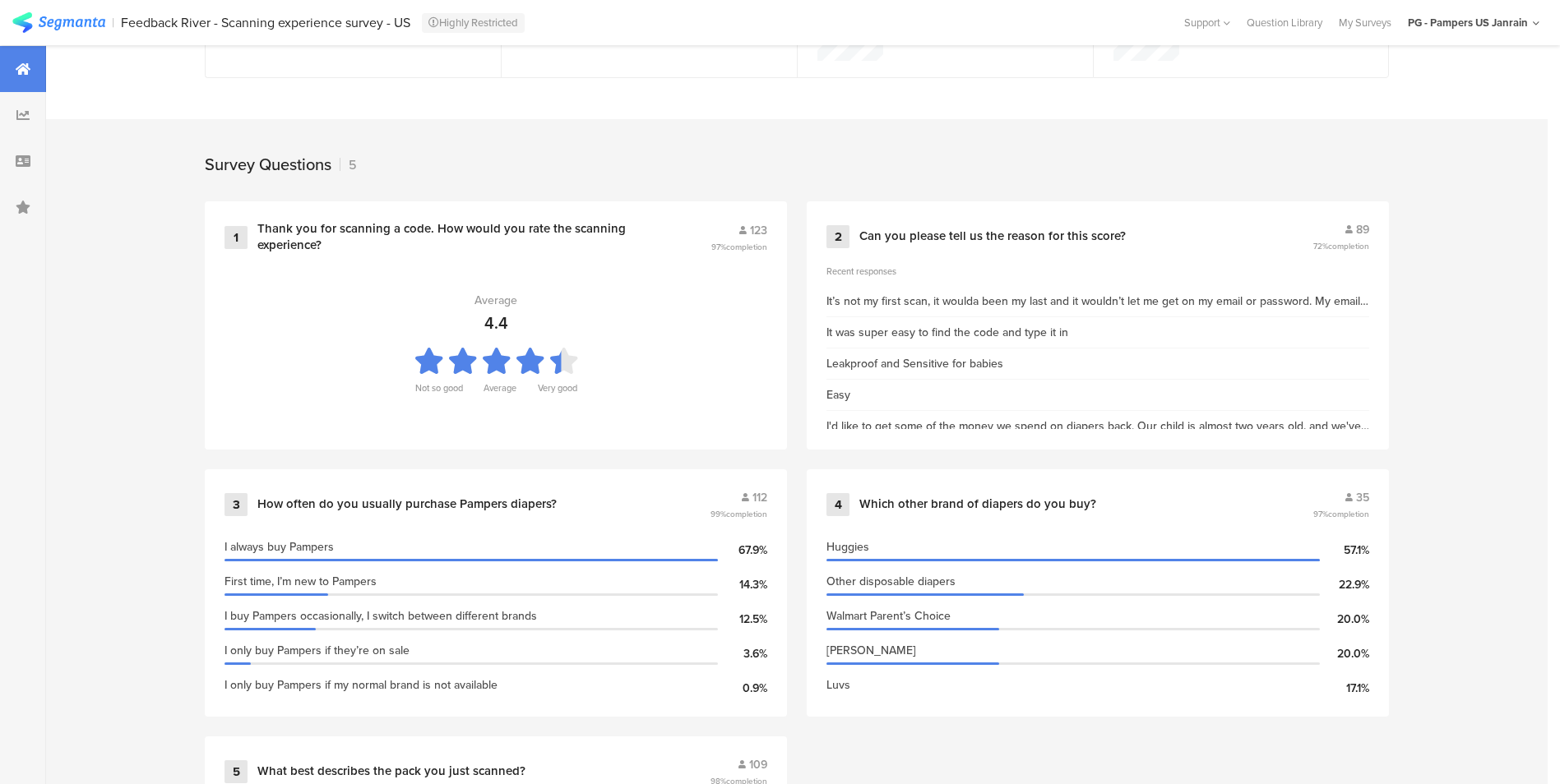
click at [797, 166] on div "Survey Questions 5" at bounding box center [797, 160] width 1315 height 82
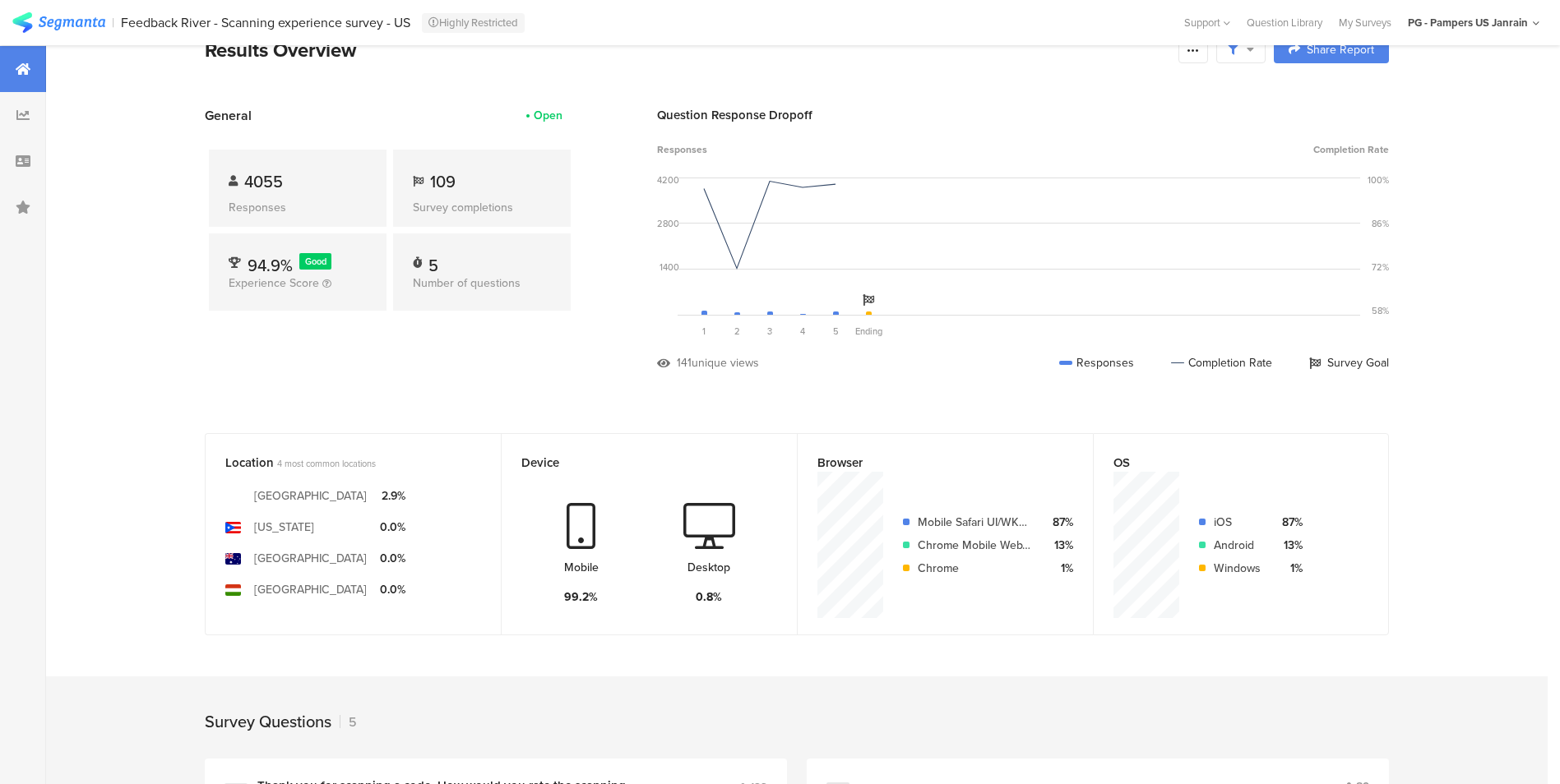
scroll to position [0, 0]
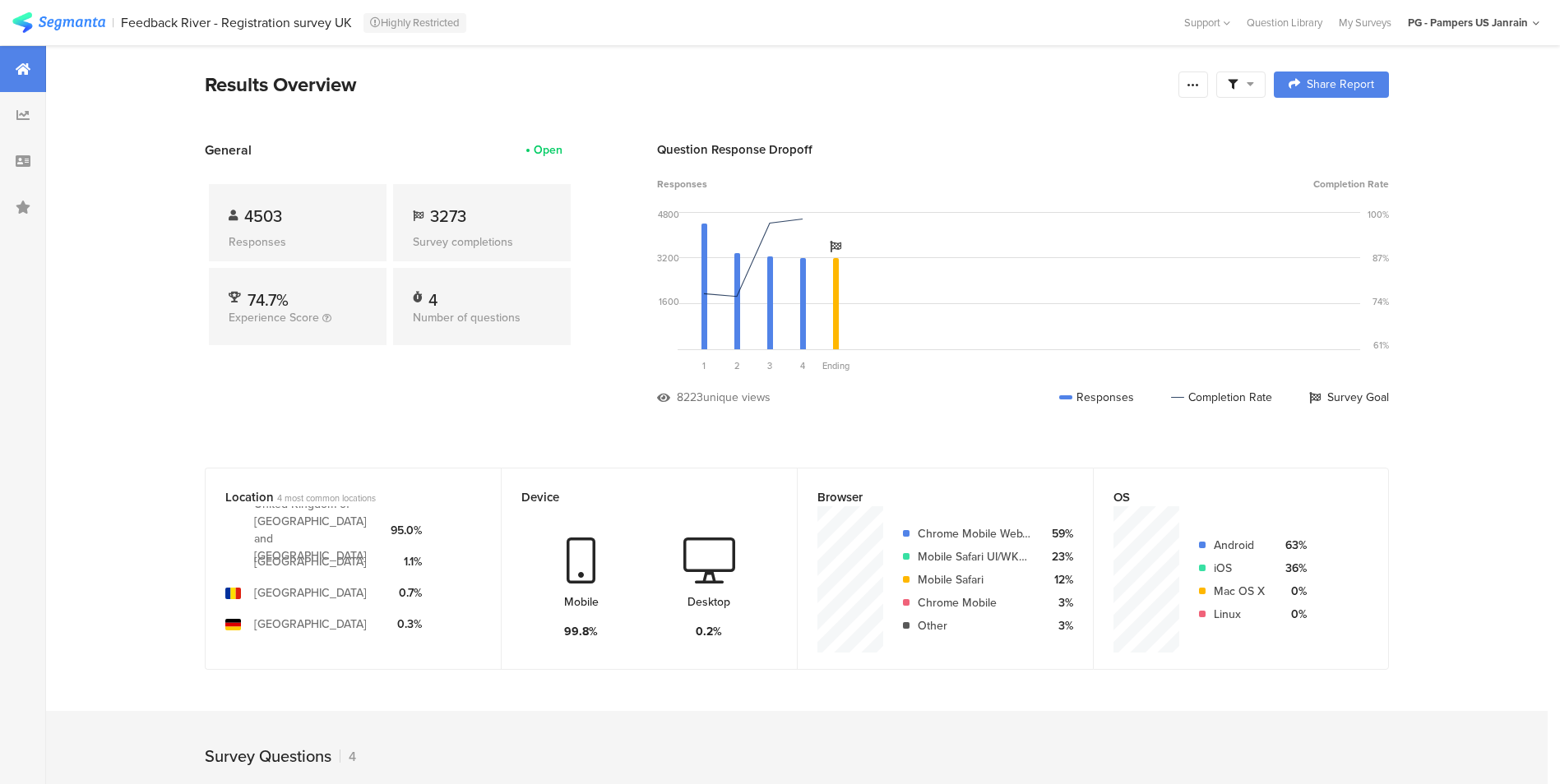
click at [1237, 88] on icon at bounding box center [1233, 85] width 10 height 10
click at [1207, 182] on span "Edit Sample" at bounding box center [1206, 174] width 59 height 16
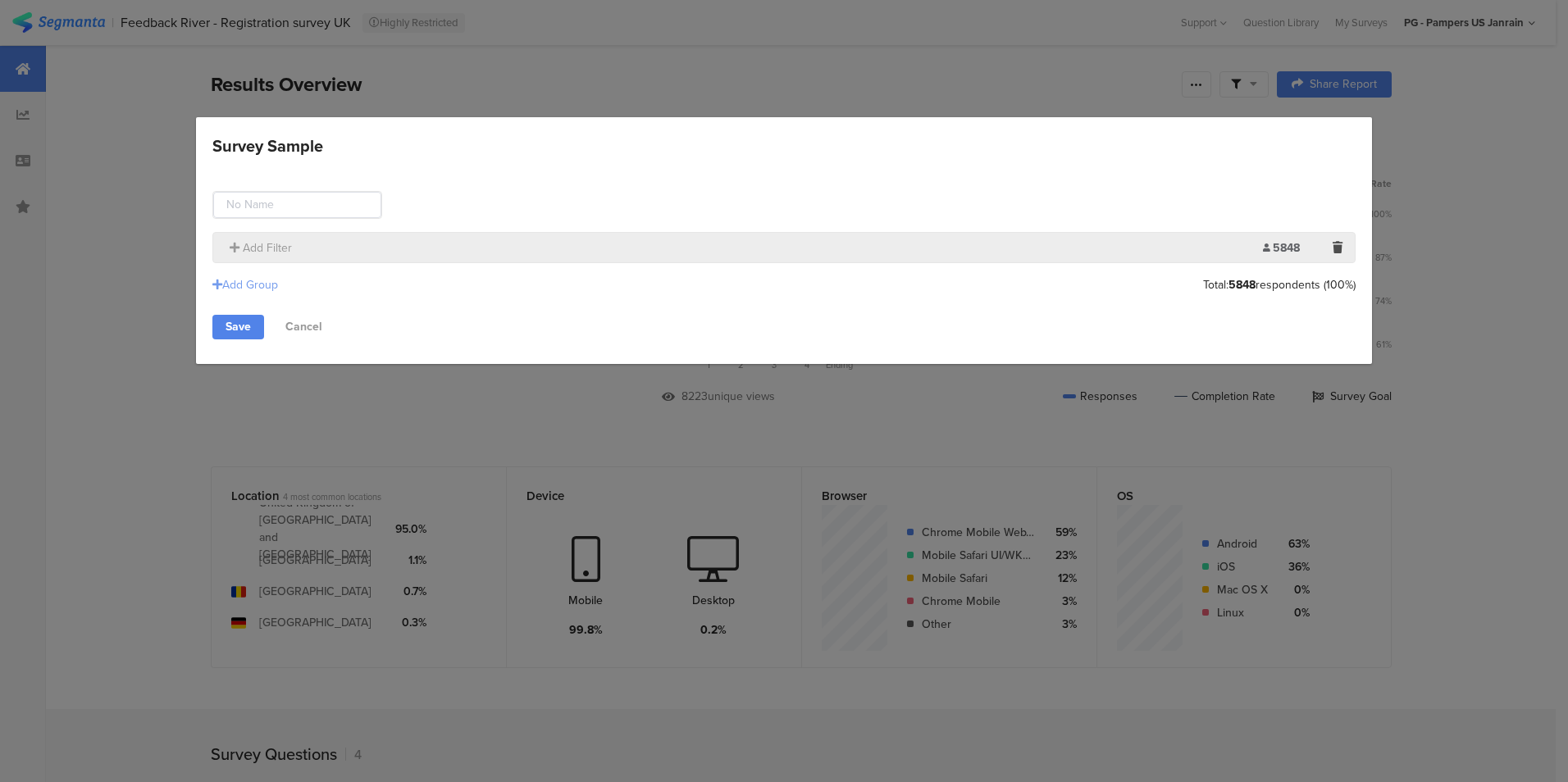
click at [259, 284] on div "Add Group" at bounding box center [245, 285] width 65 height 17
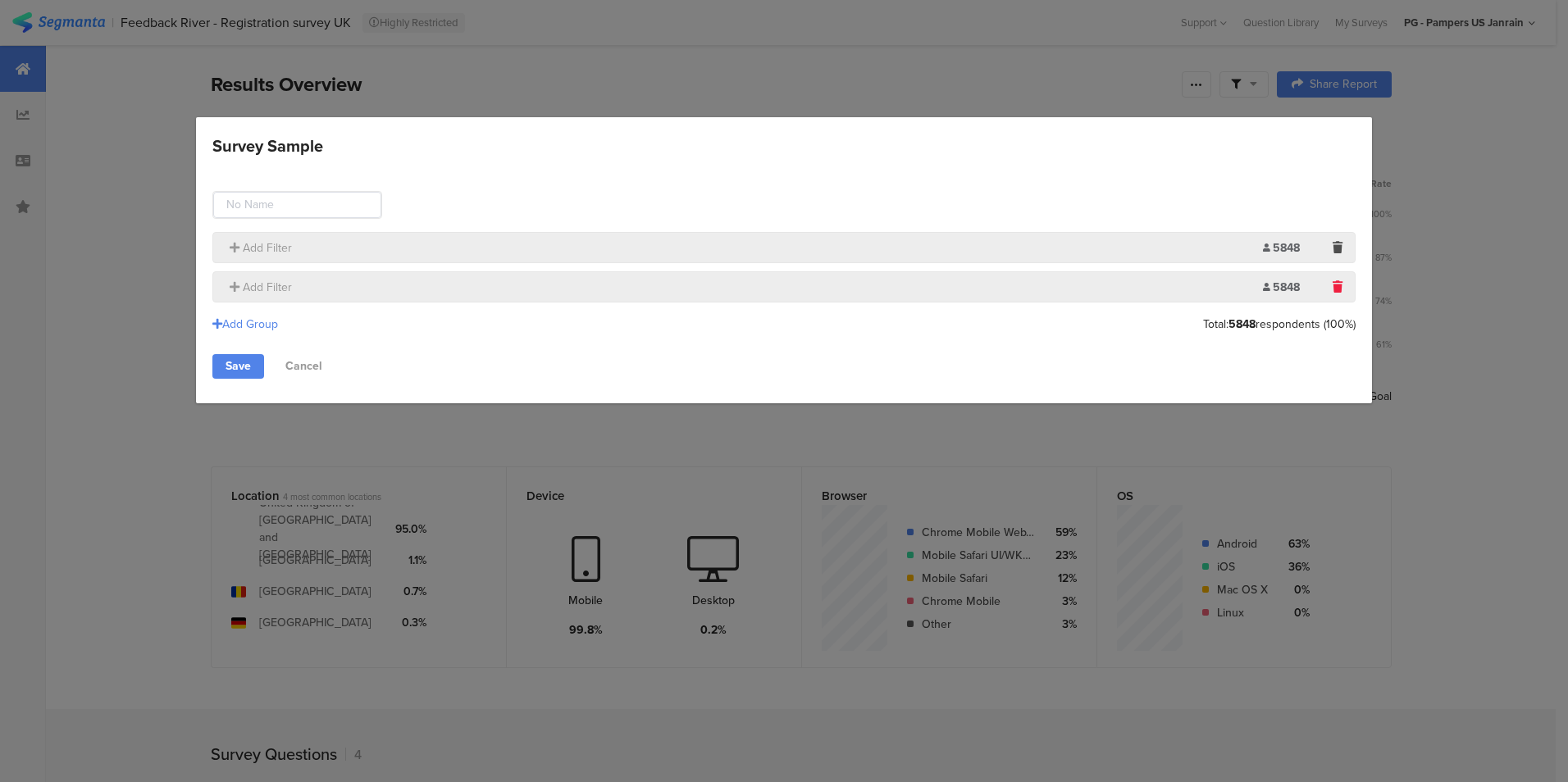
click at [1335, 288] on icon "Survey Sample" at bounding box center [1337, 287] width 9 height 11
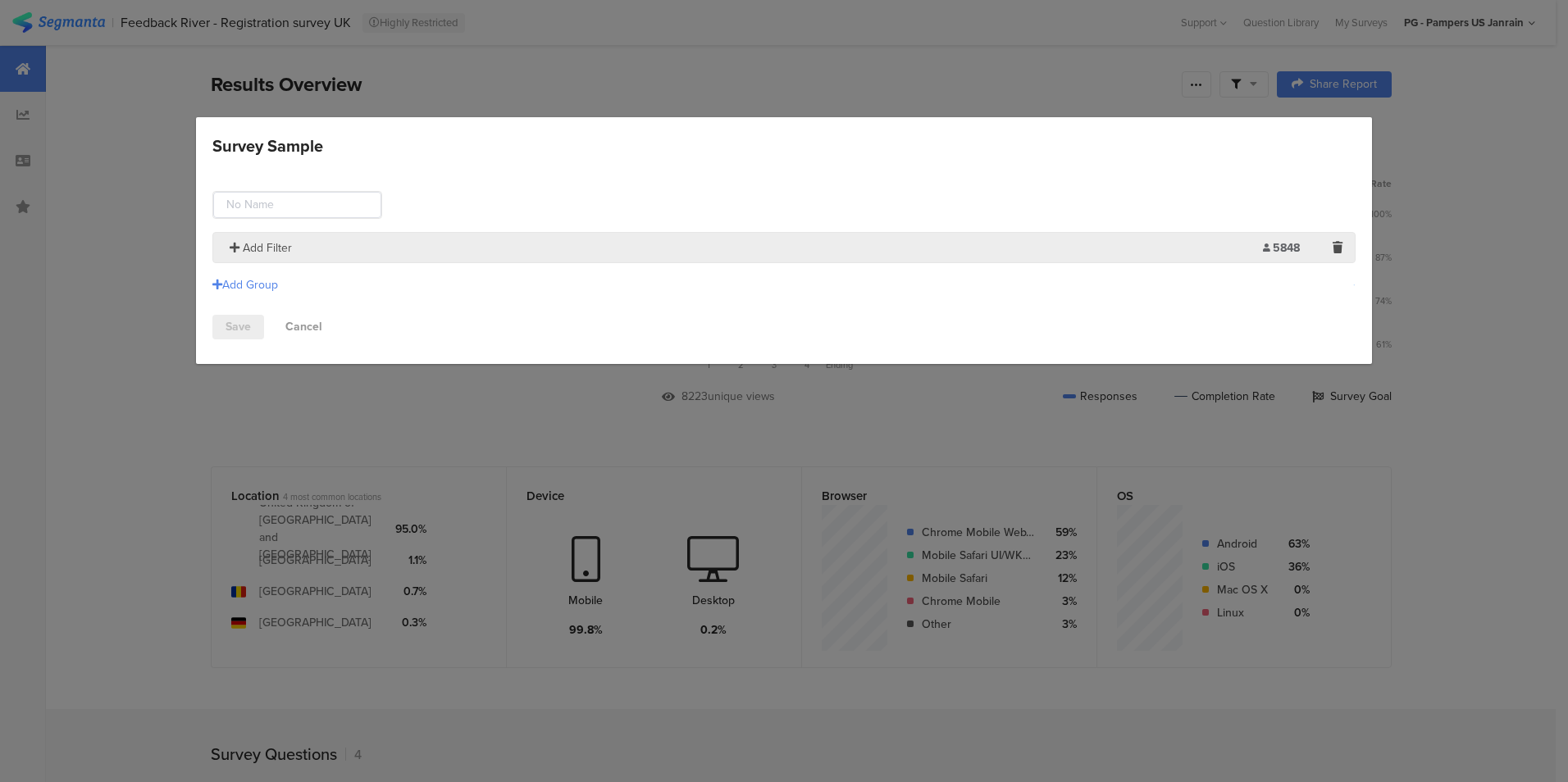
click at [250, 251] on span "Add Filter" at bounding box center [268, 248] width 49 height 17
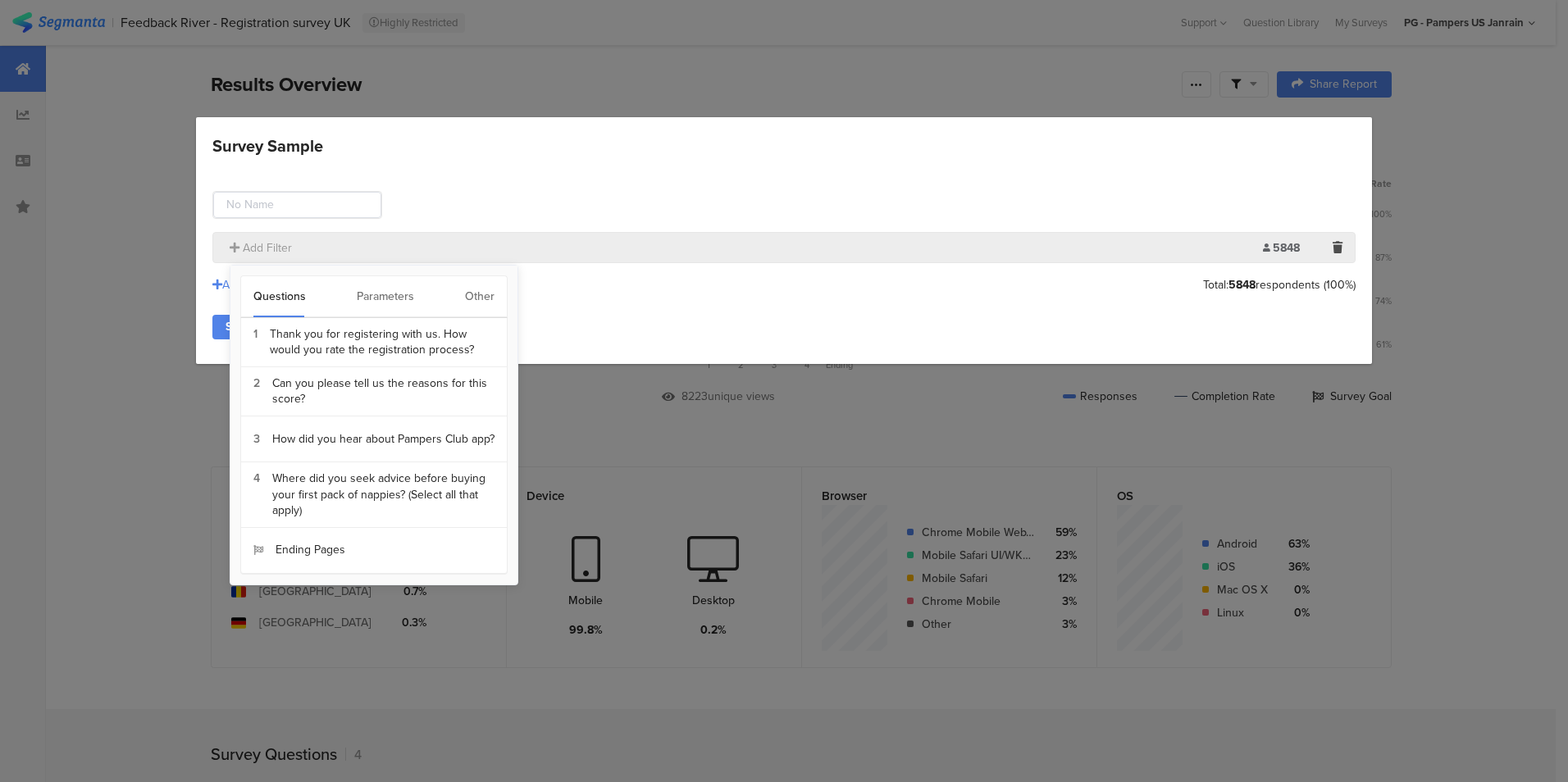
click at [479, 300] on div "Other" at bounding box center [479, 296] width 29 height 41
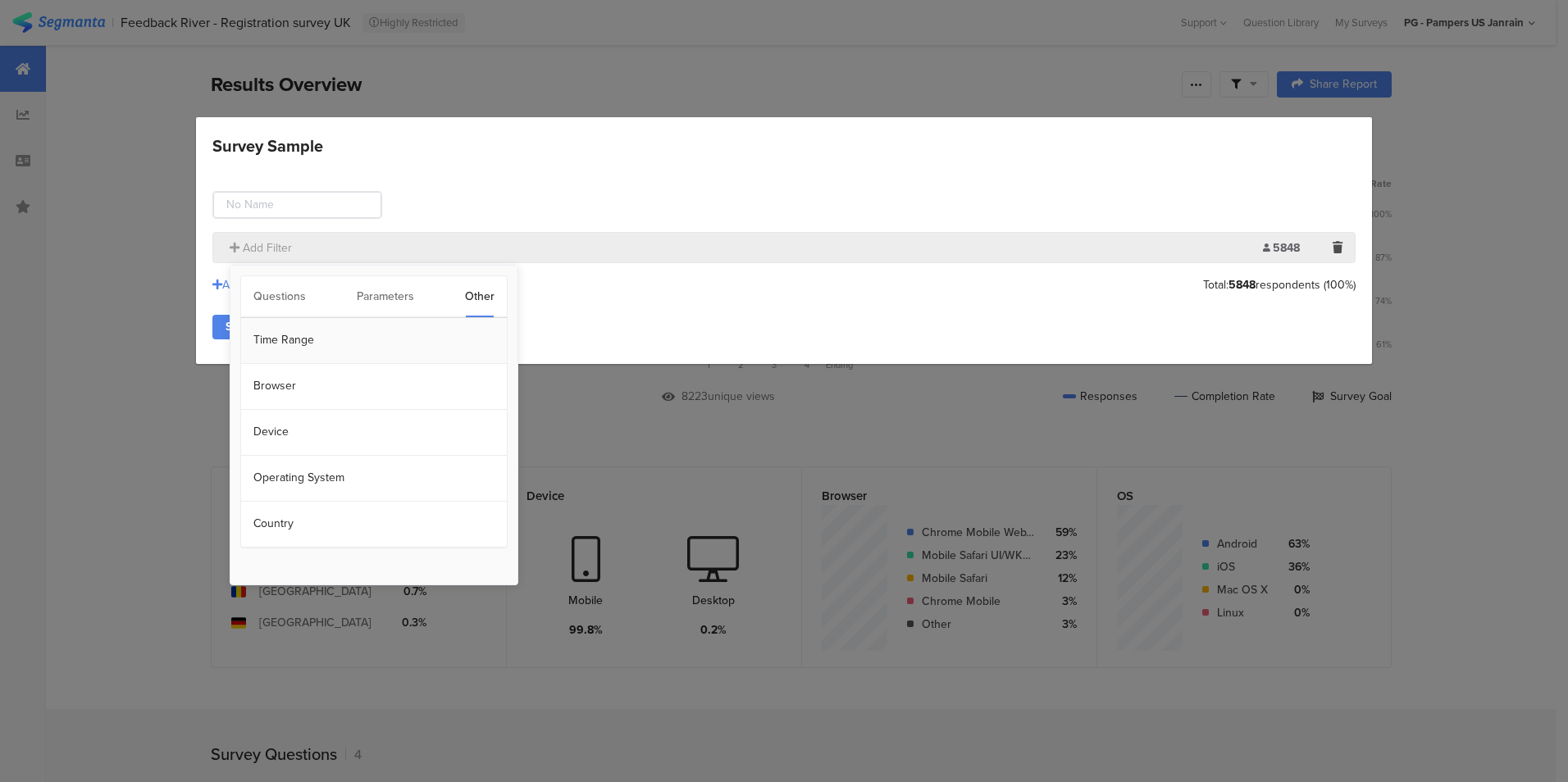
click at [354, 343] on section "Time Range" at bounding box center [374, 341] width 266 height 46
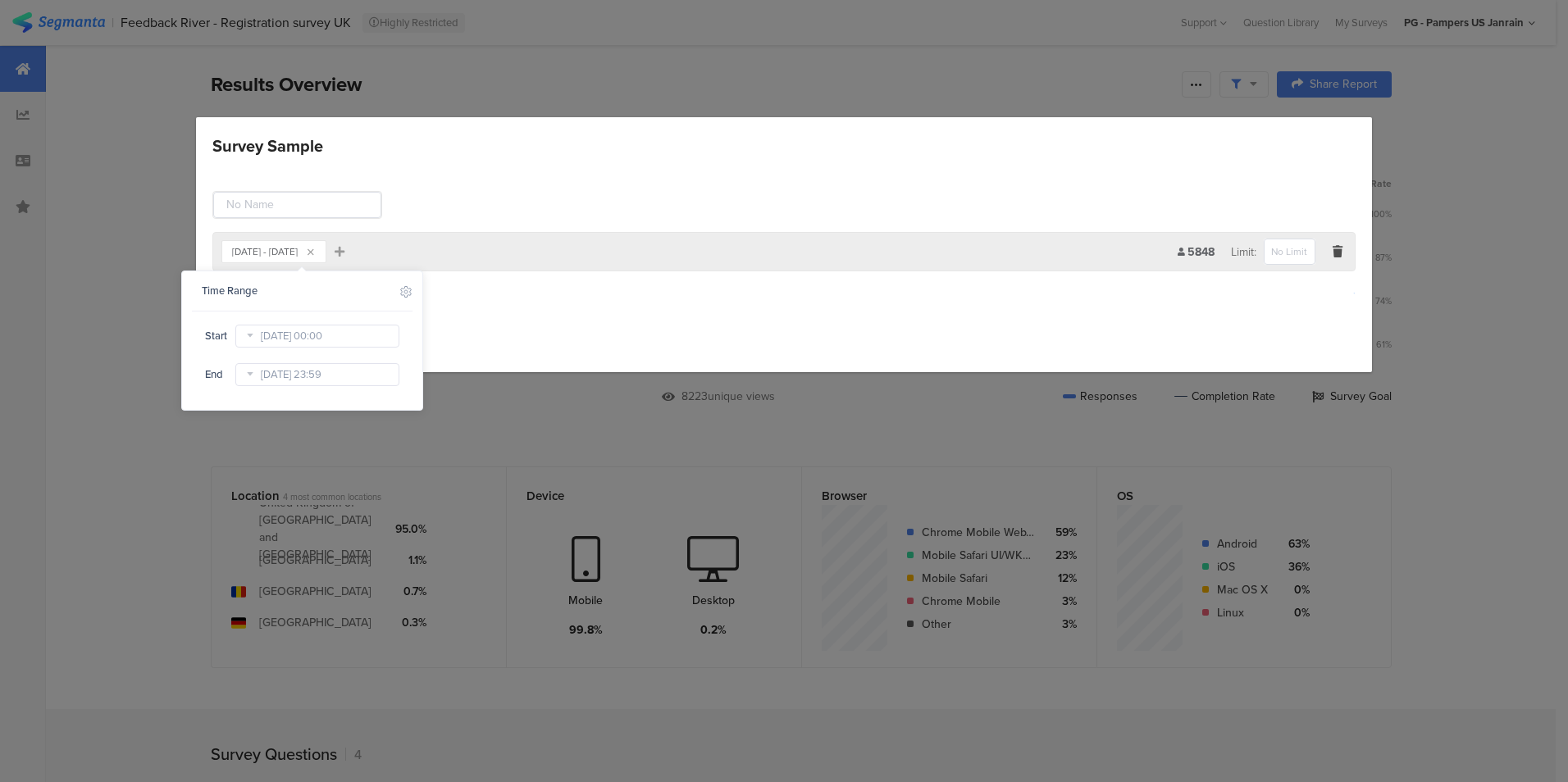
click at [250, 335] on icon at bounding box center [250, 336] width 21 height 27
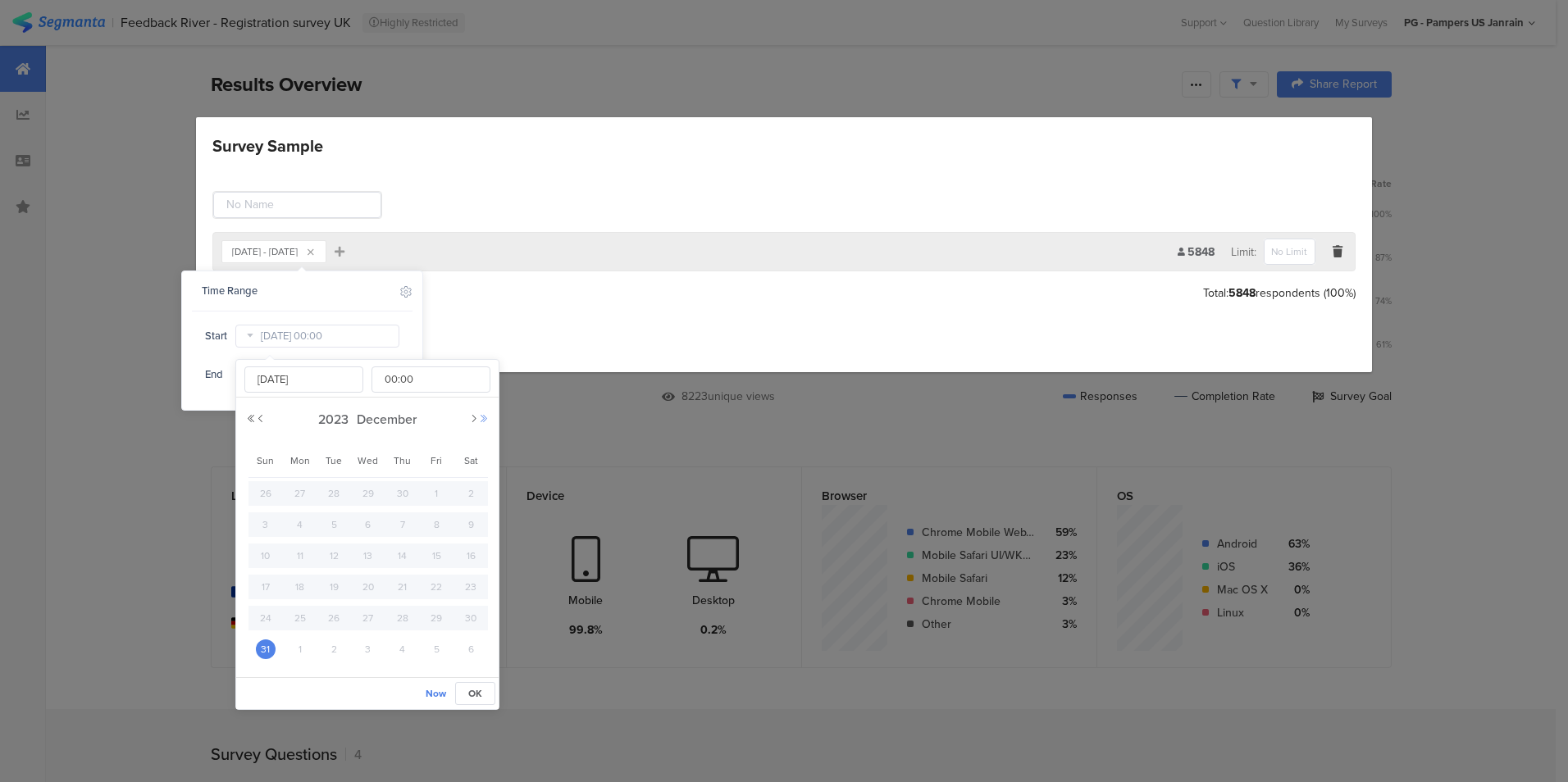
click at [485, 419] on button "Next Year" at bounding box center [484, 419] width 9 height 9
click at [262, 419] on button "Previous Month" at bounding box center [261, 419] width 9 height 9
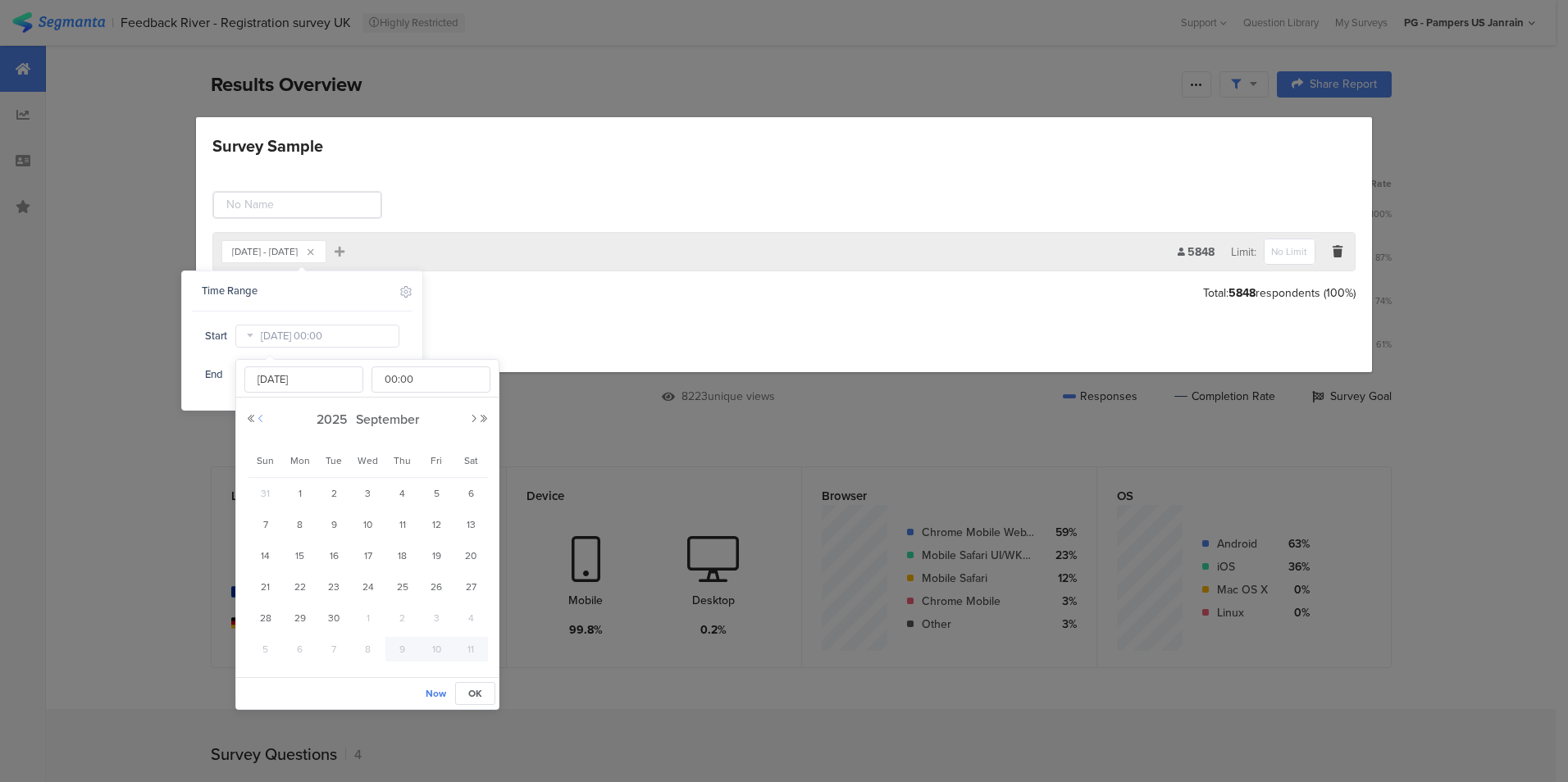
click at [262, 419] on button "Previous Month" at bounding box center [261, 419] width 9 height 9
click at [473, 419] on button "Next Month" at bounding box center [474, 419] width 9 height 9
click at [304, 488] on span "1" at bounding box center [300, 493] width 20 height 20
type input "[DATE] 00:00"
type input "[DATE]"
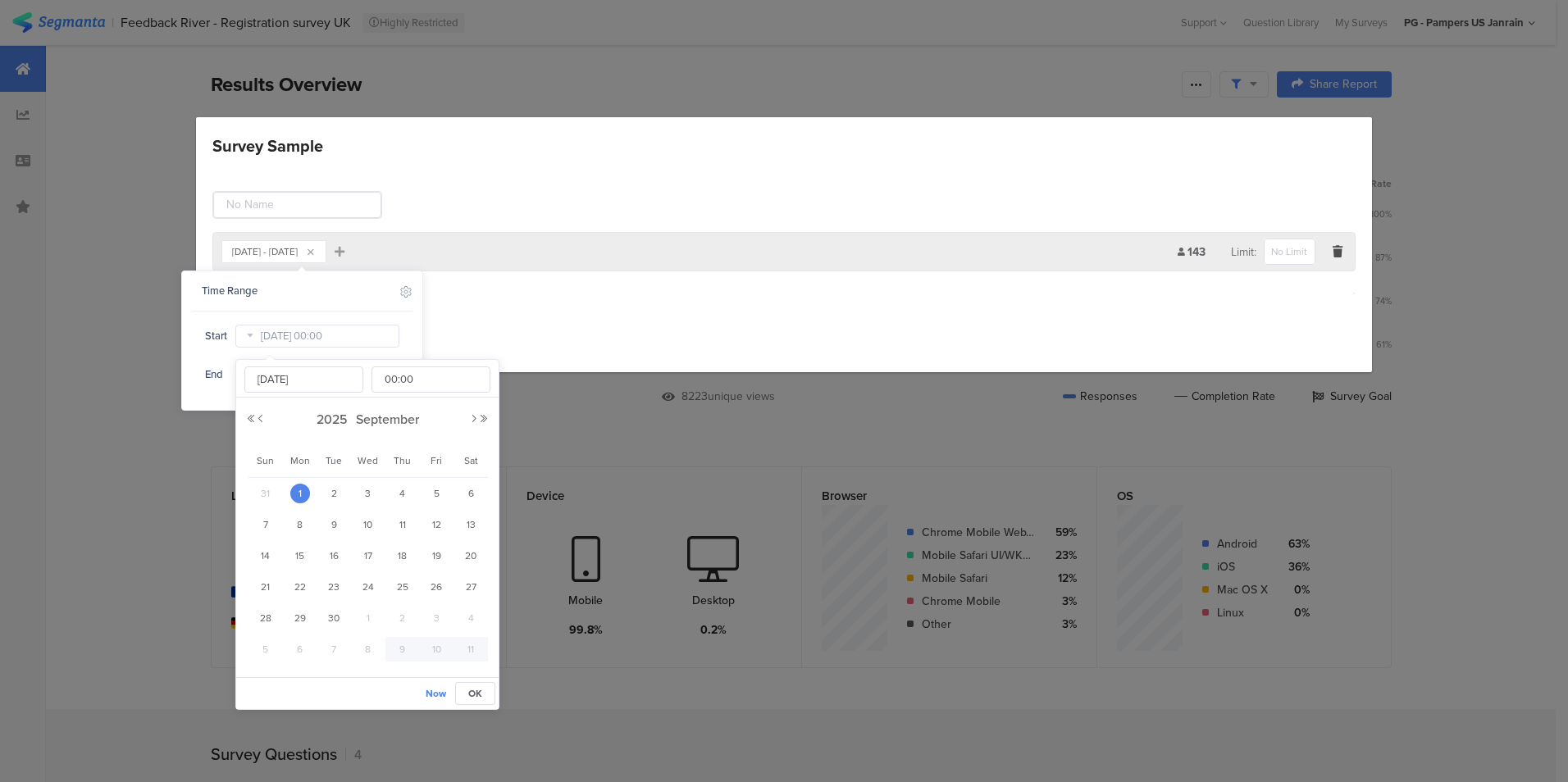
click at [181, 370] on div "Time Range Include Respondents Start [DATE] 00:00 End [DATE] 23:59" at bounding box center [302, 341] width 242 height 140
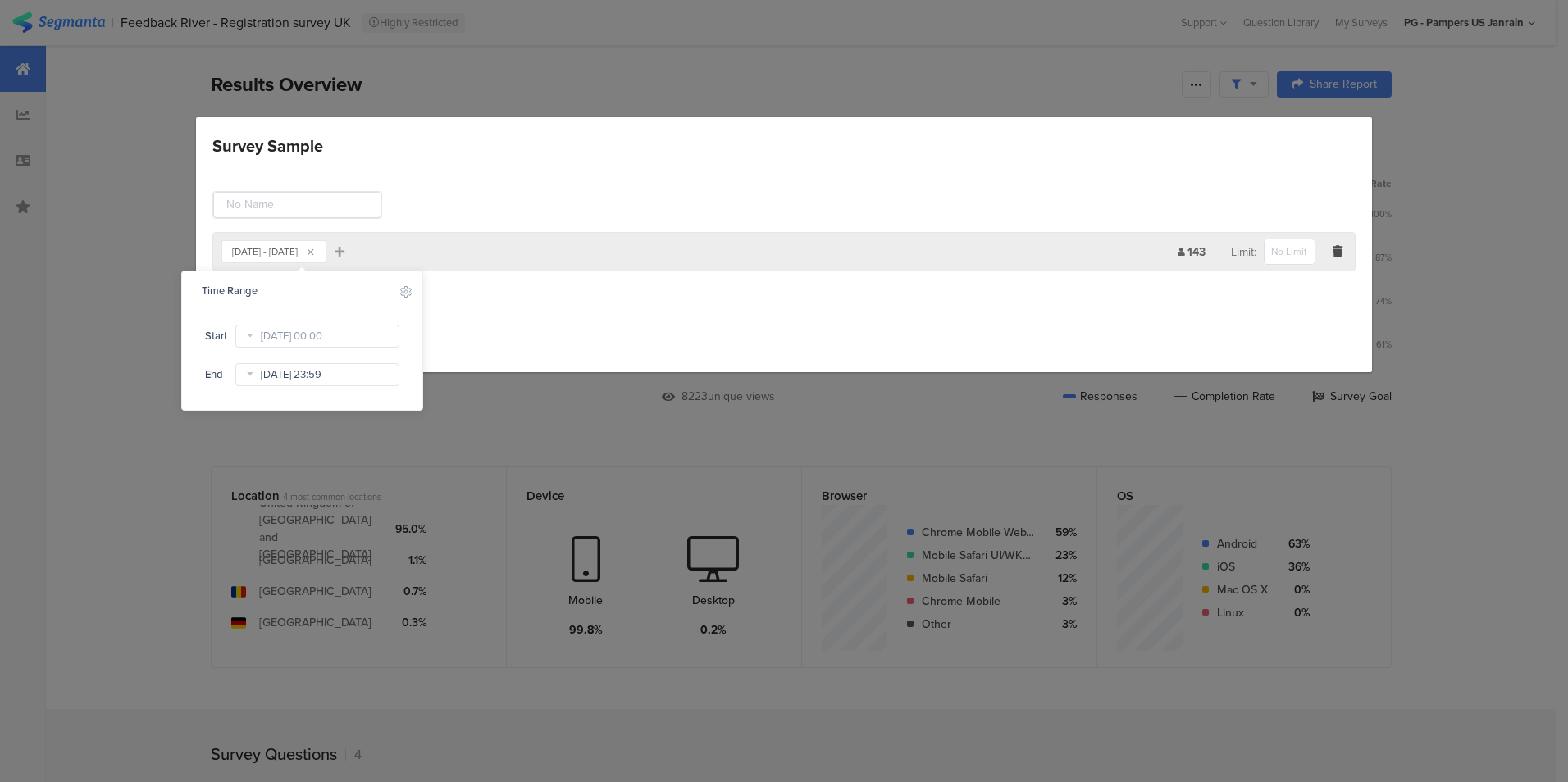
click at [302, 373] on input "[DATE] 23:59" at bounding box center [317, 375] width 164 height 23
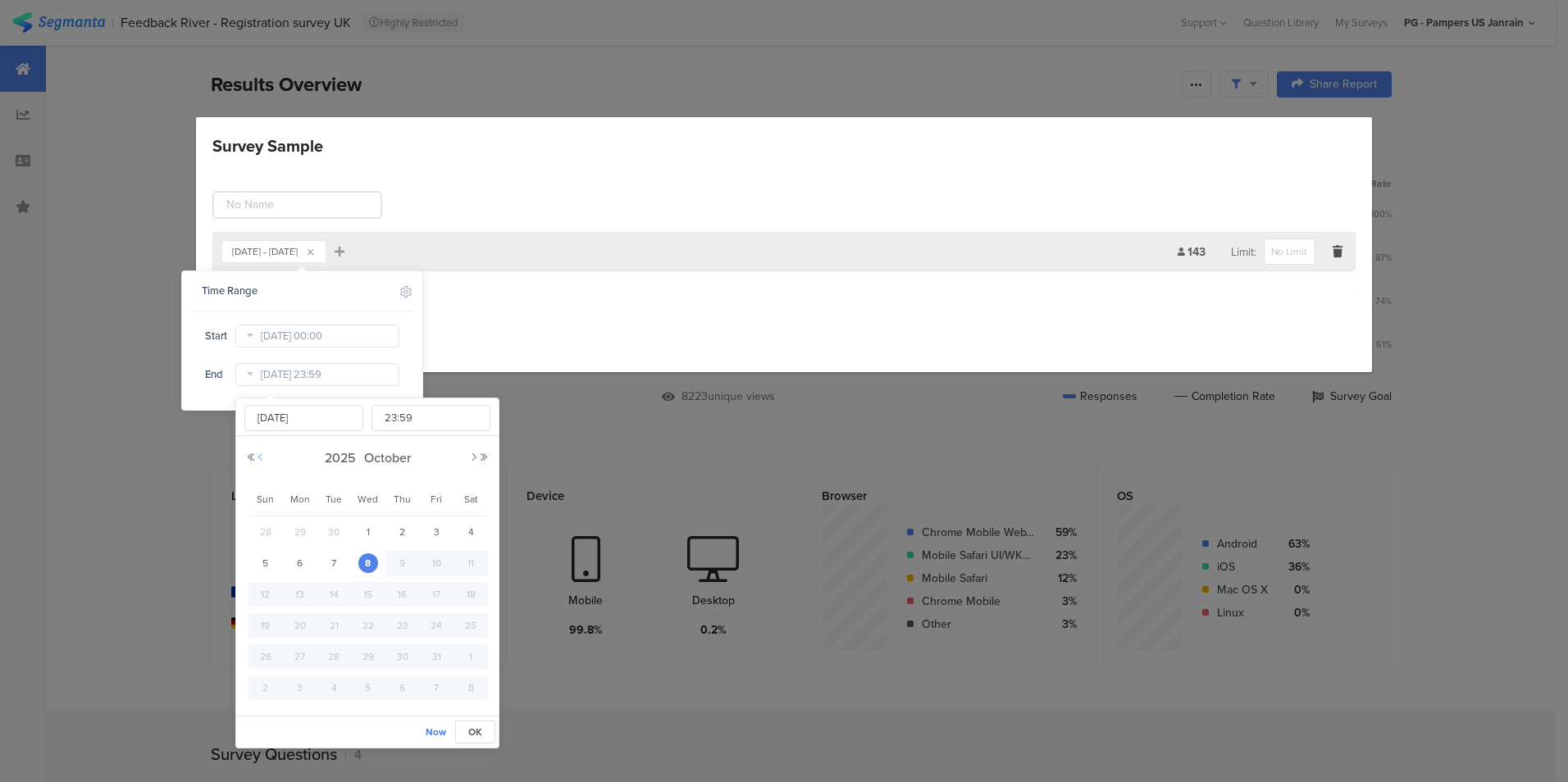
click at [262, 459] on button "Previous Month" at bounding box center [261, 457] width 9 height 9
click at [341, 656] on span "30" at bounding box center [333, 657] width 20 height 20
type input "[DATE] 23:59"
type input "[DATE]"
click at [679, 296] on div "Add Group" at bounding box center [784, 293] width 1143 height 28
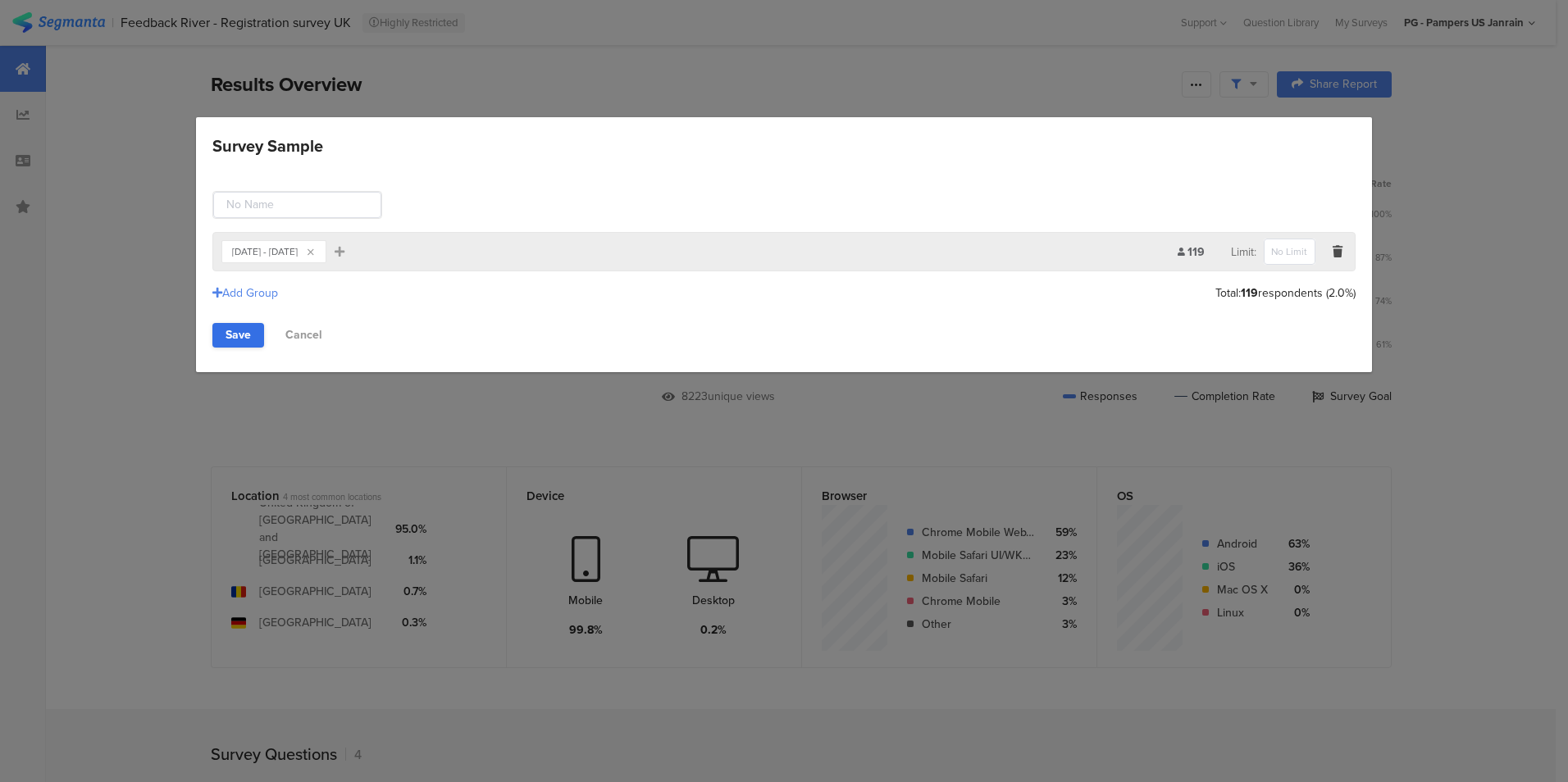
click at [236, 335] on link "Save" at bounding box center [238, 335] width 51 height 25
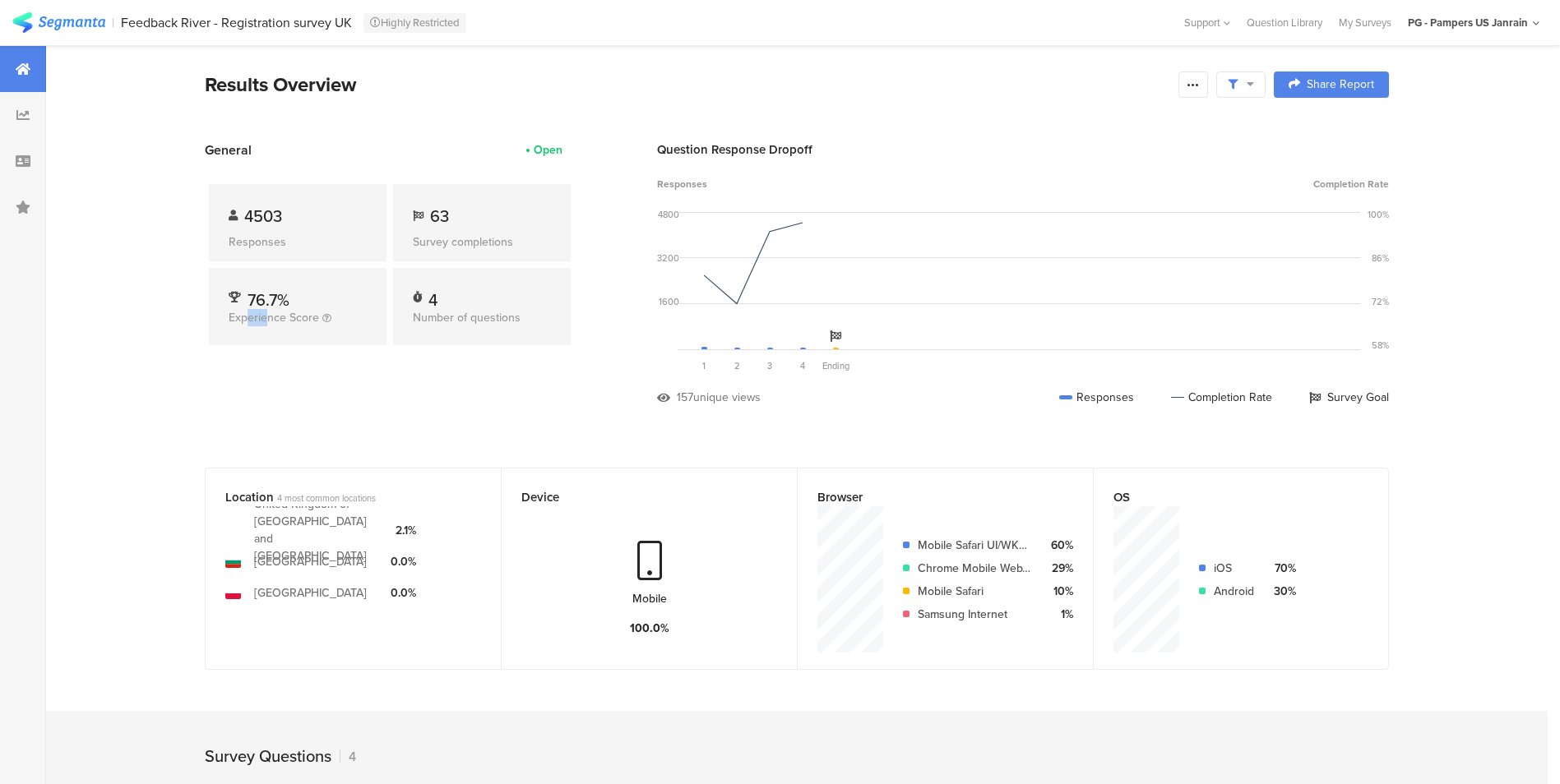
drag, startPoint x: 270, startPoint y: 329, endPoint x: 252, endPoint y: 391, distance: 64.6
click at [252, 391] on div "General Open 4503 Responses 63 Survey completions 76.7% Experience Score 4 Numb…" at bounding box center [389, 285] width 370 height 290
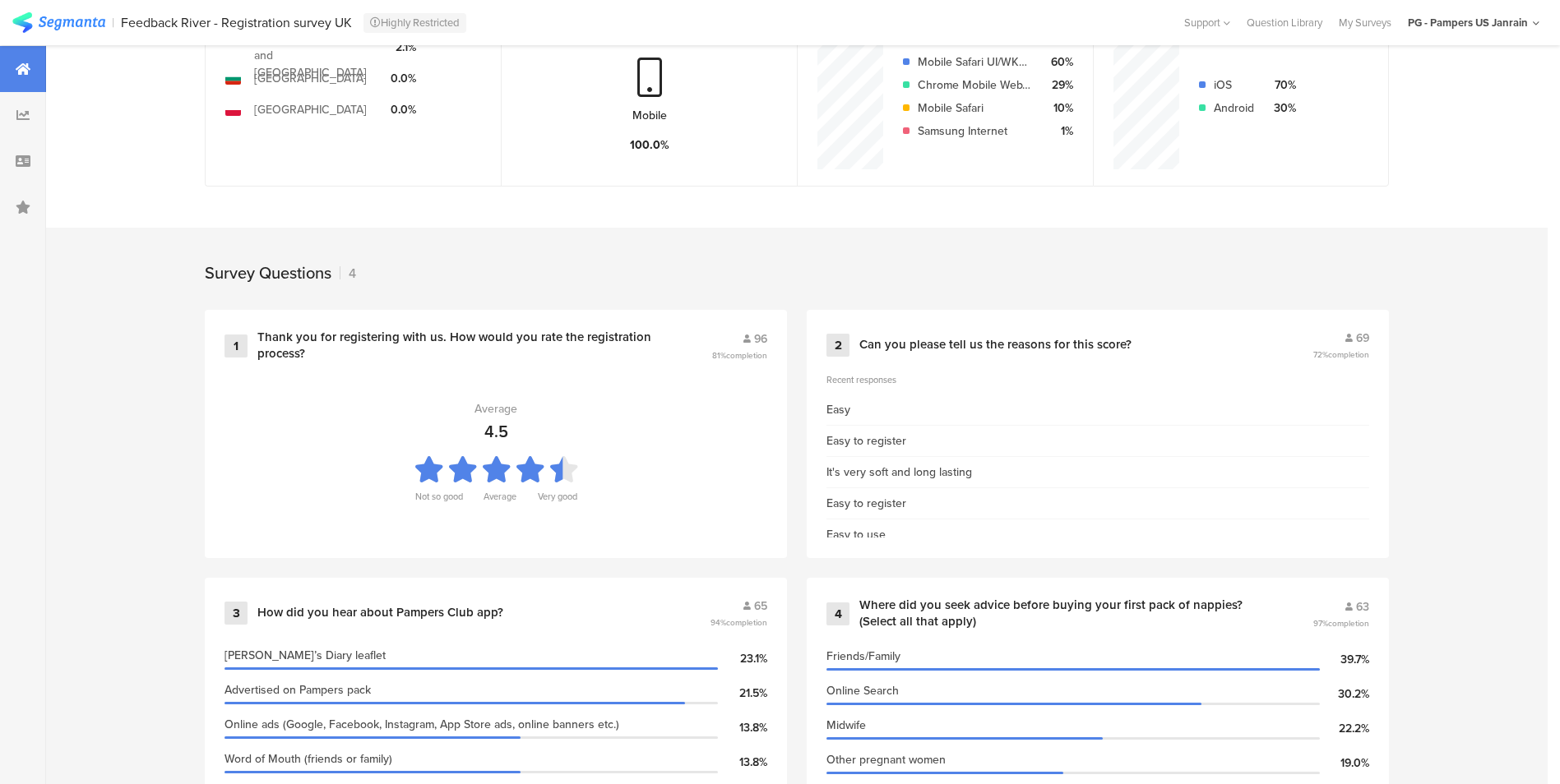
scroll to position [559, 0]
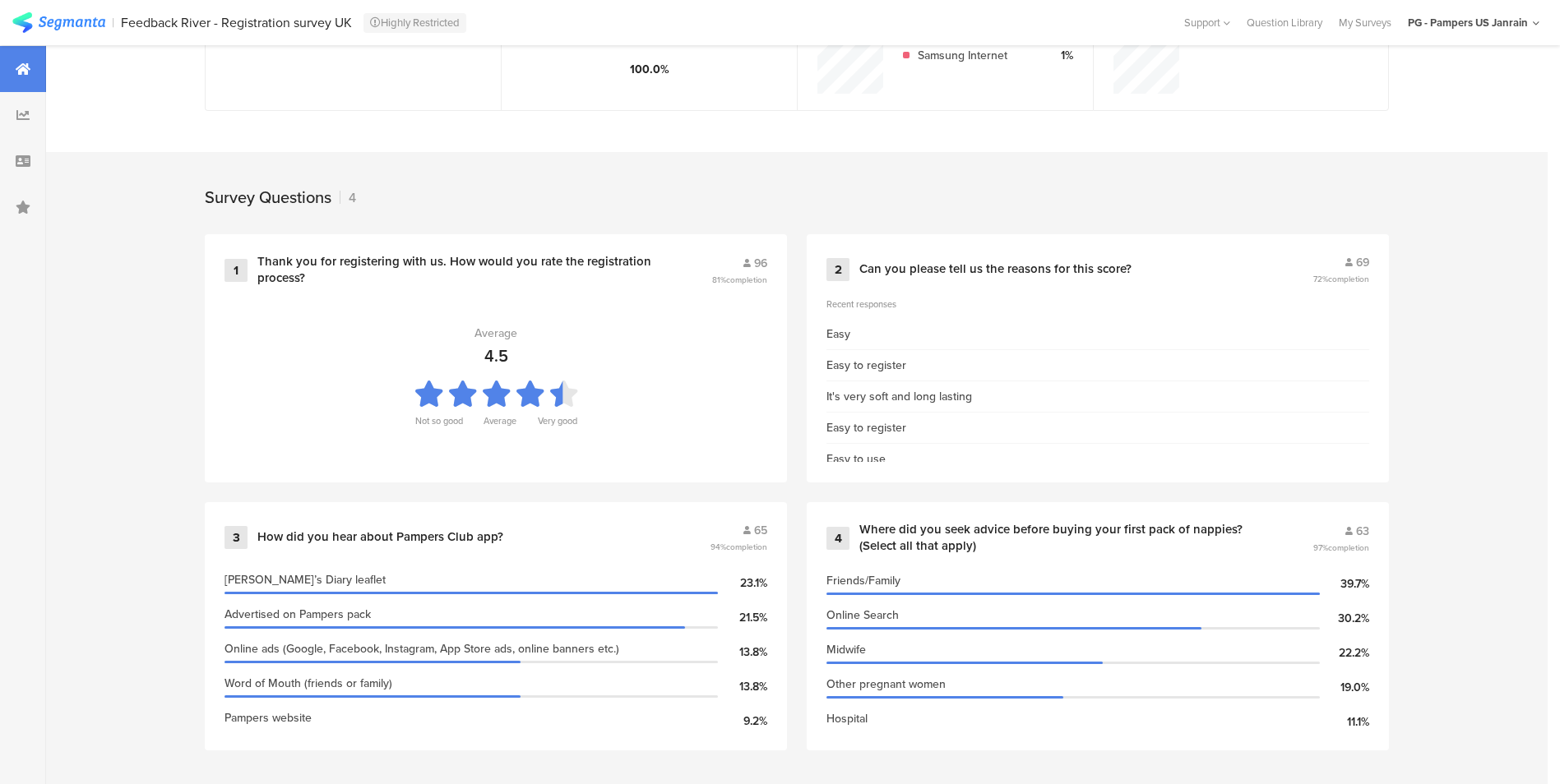
click at [511, 181] on div "Survey Questions 4" at bounding box center [797, 193] width 1315 height 82
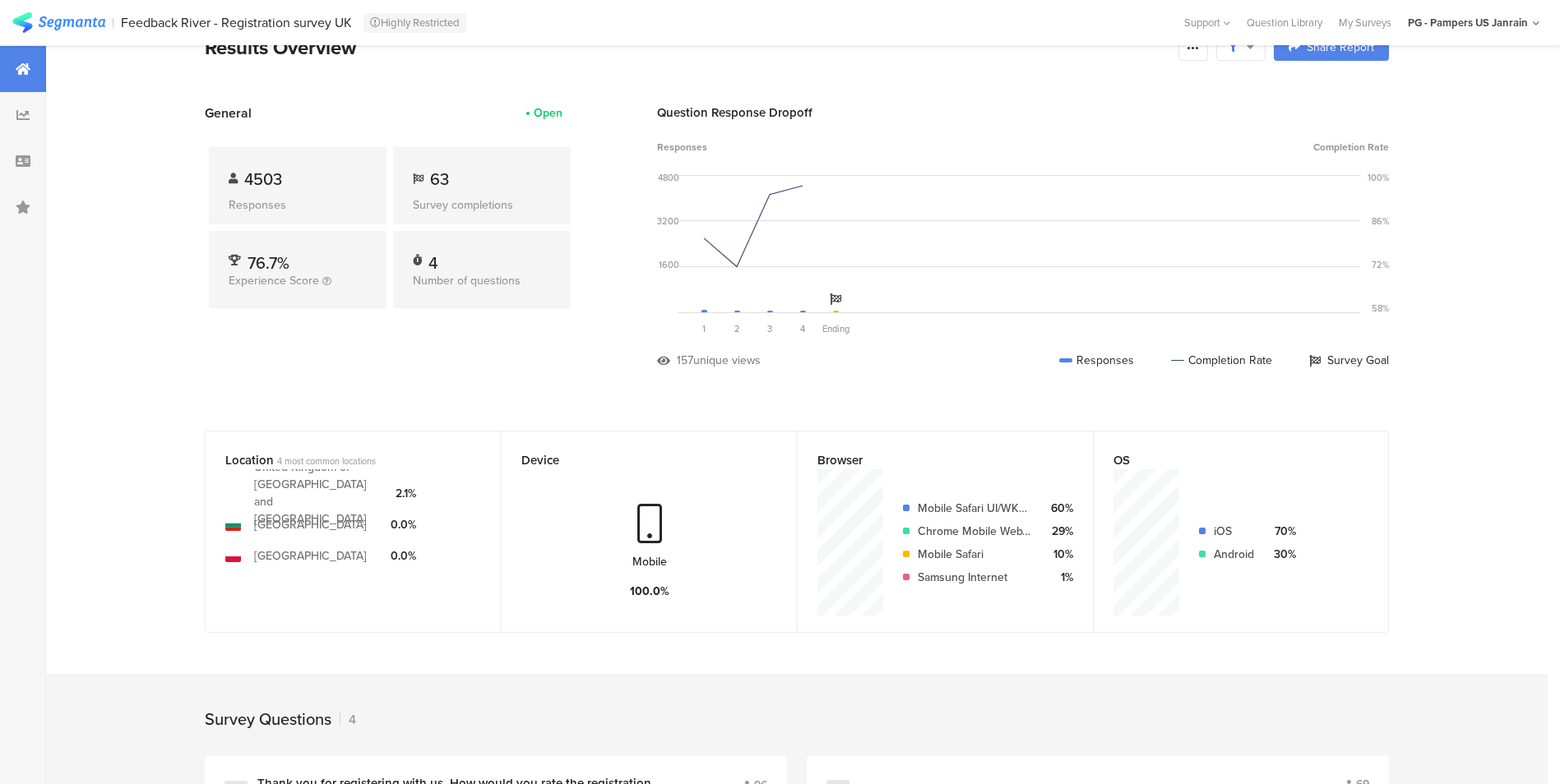
scroll to position [0, 0]
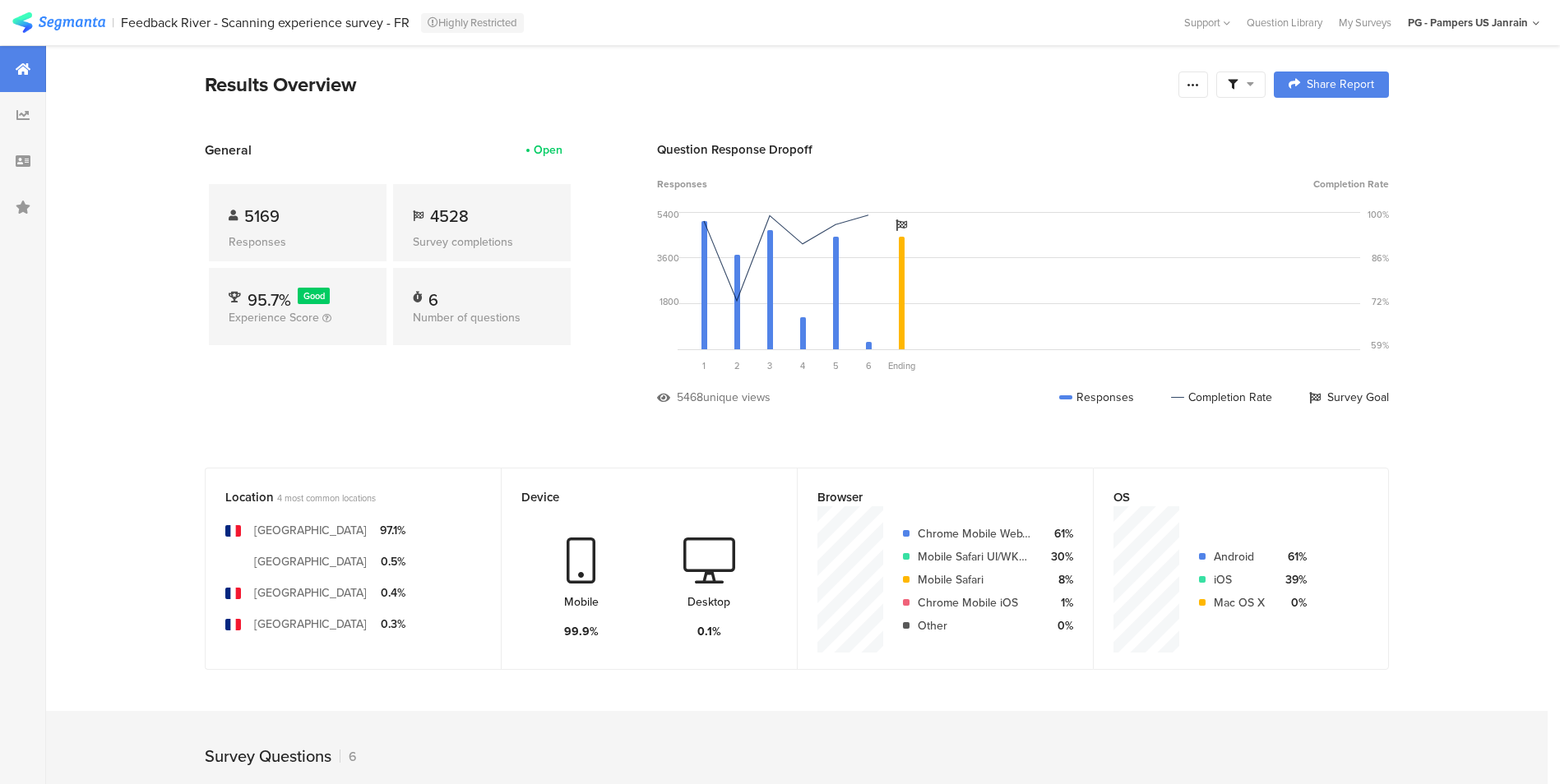
click at [1261, 88] on div at bounding box center [1241, 85] width 49 height 27
click at [1235, 172] on span "Edit Sample" at bounding box center [1206, 174] width 59 height 16
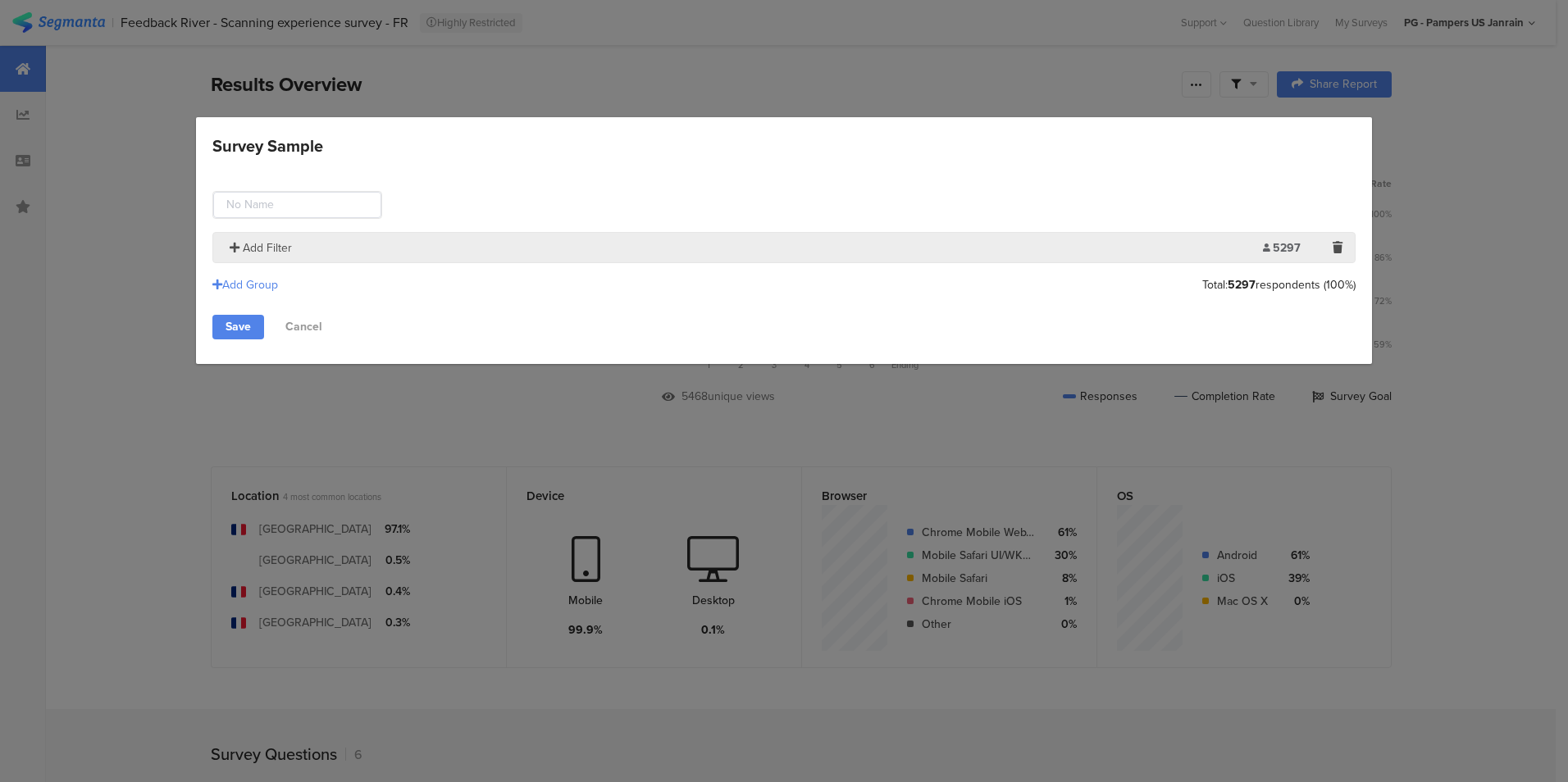
click at [259, 247] on span "Add Filter" at bounding box center [268, 248] width 49 height 17
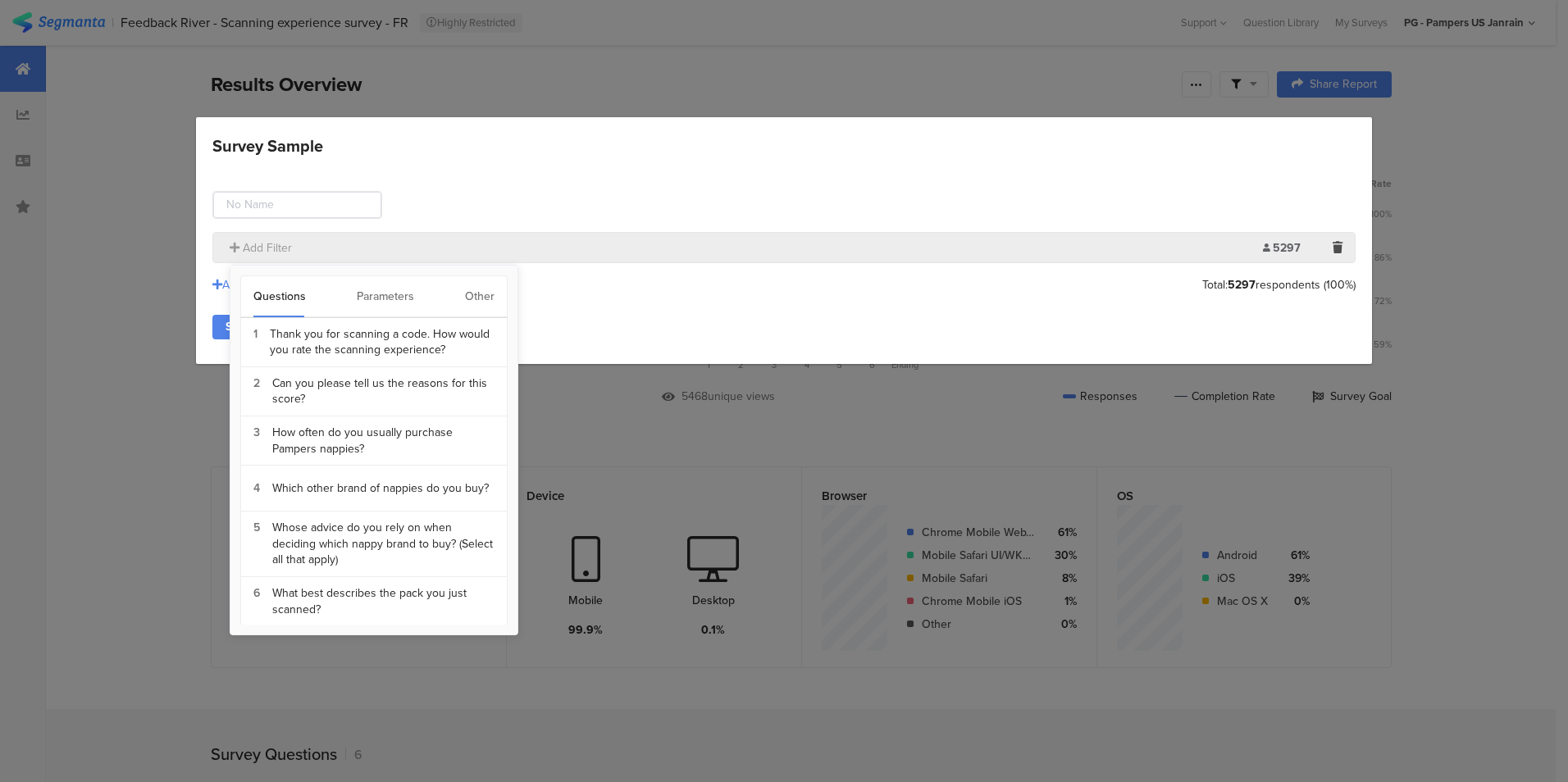
click at [458, 299] on div "Questions Parameters Other" at bounding box center [374, 296] width 268 height 43
click at [480, 299] on div "Other" at bounding box center [479, 296] width 29 height 41
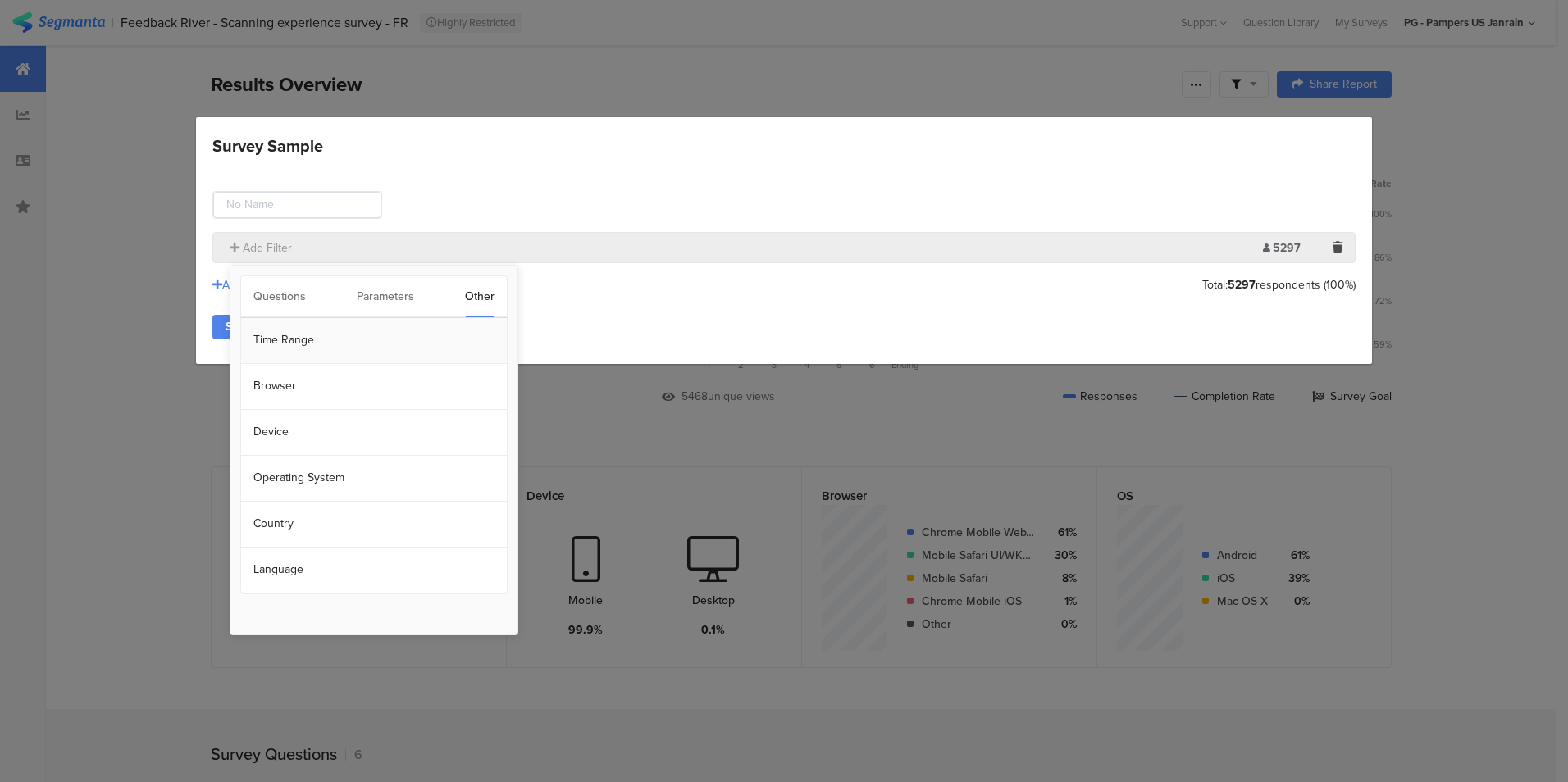
click at [332, 350] on section "Time Range" at bounding box center [374, 341] width 266 height 46
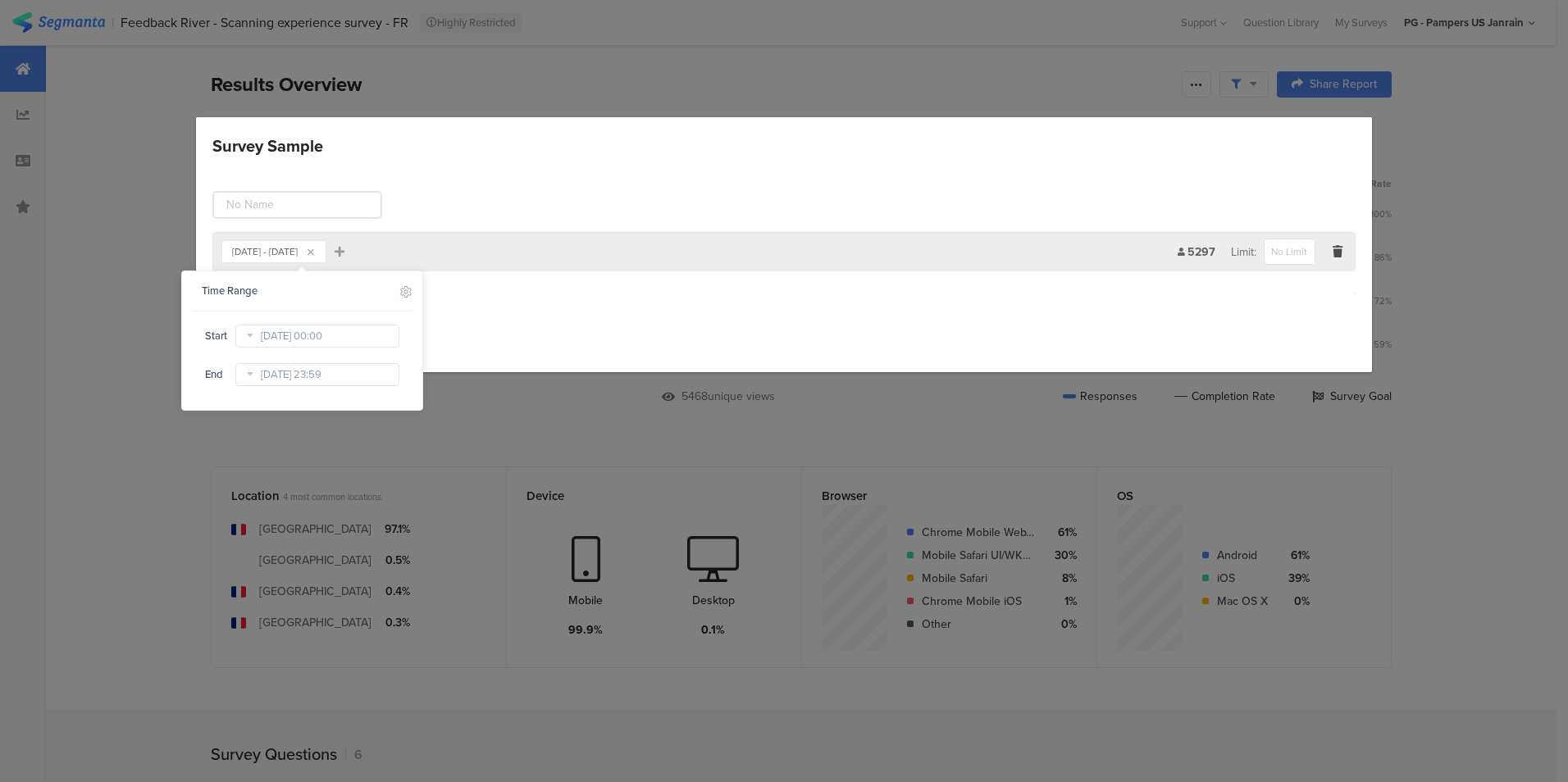
click at [253, 339] on icon at bounding box center [250, 336] width 21 height 27
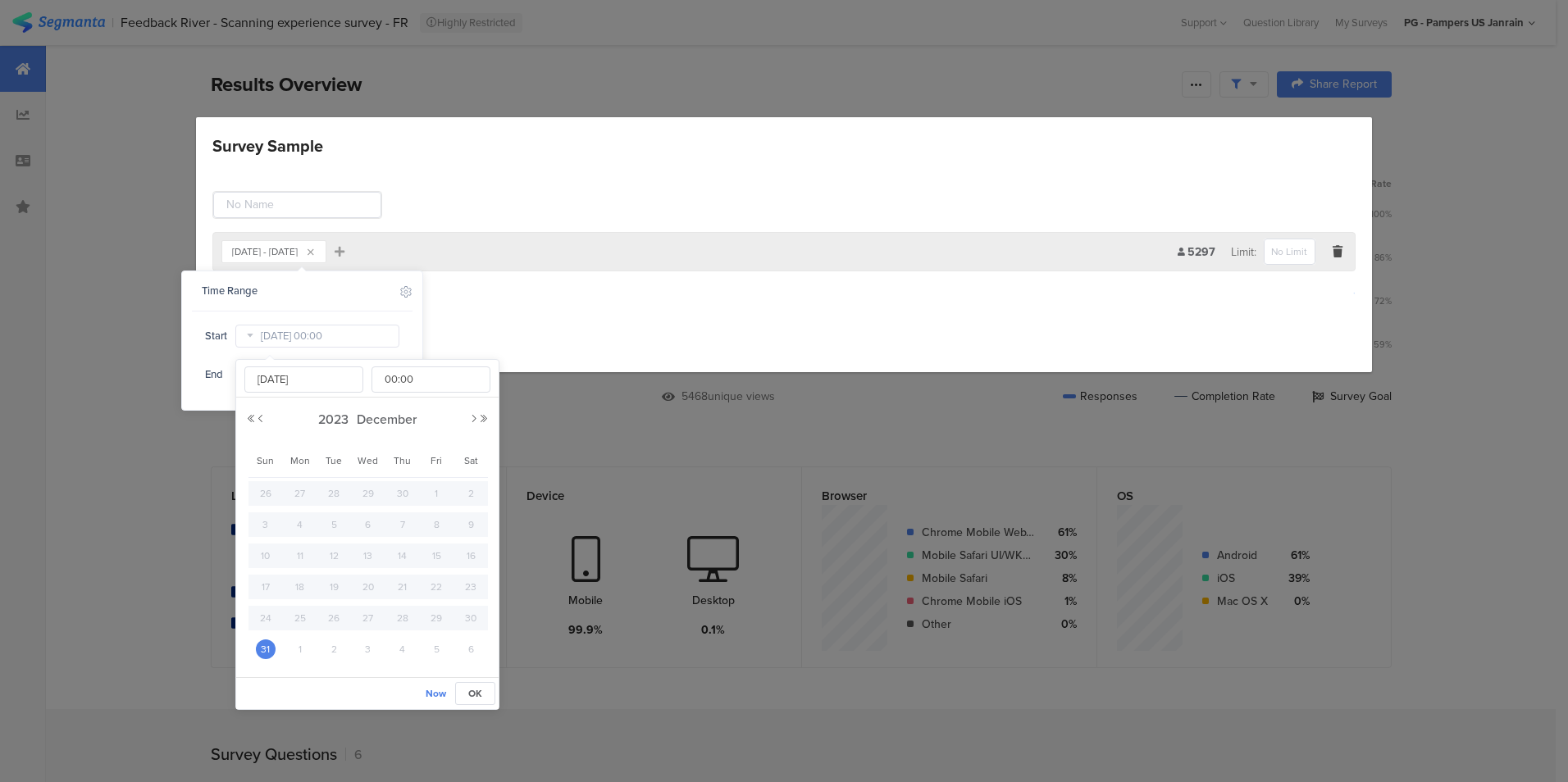
click at [492, 419] on div "[DATE] 00:00 00 01 02 03 04 05 06 07 08 09 10 11 12 13 14 15 16 17 18 19 20 21 …" at bounding box center [367, 518] width 262 height 317
click at [486, 419] on button "Next Year" at bounding box center [484, 419] width 9 height 9
click at [264, 418] on button "Previous Month" at bounding box center [261, 419] width 9 height 9
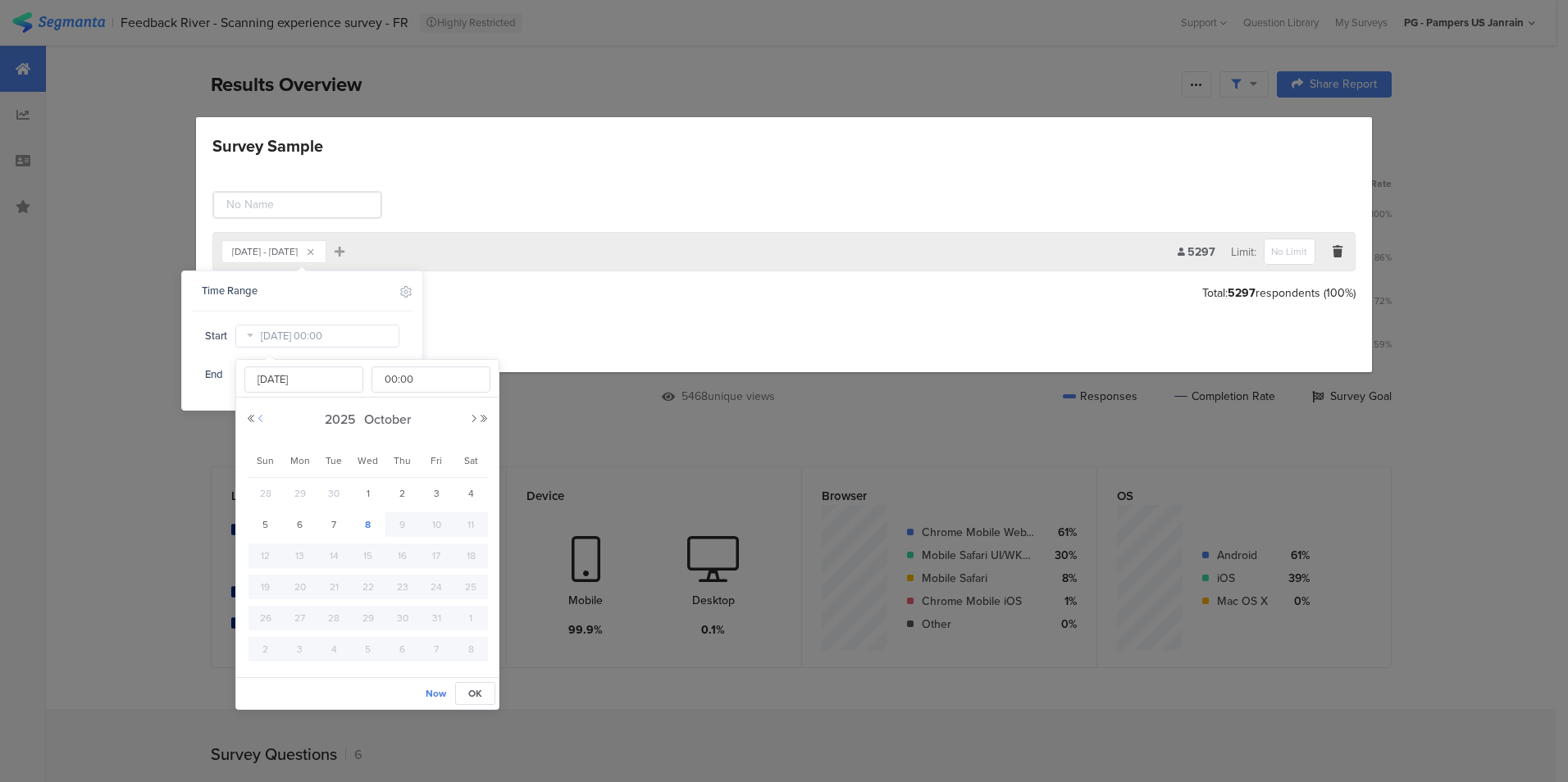
click at [264, 418] on button "Previous Month" at bounding box center [261, 419] width 9 height 9
click at [471, 418] on button "Next Month" at bounding box center [474, 419] width 9 height 9
click at [305, 492] on span "1" at bounding box center [300, 493] width 20 height 20
type input "[DATE] 00:00"
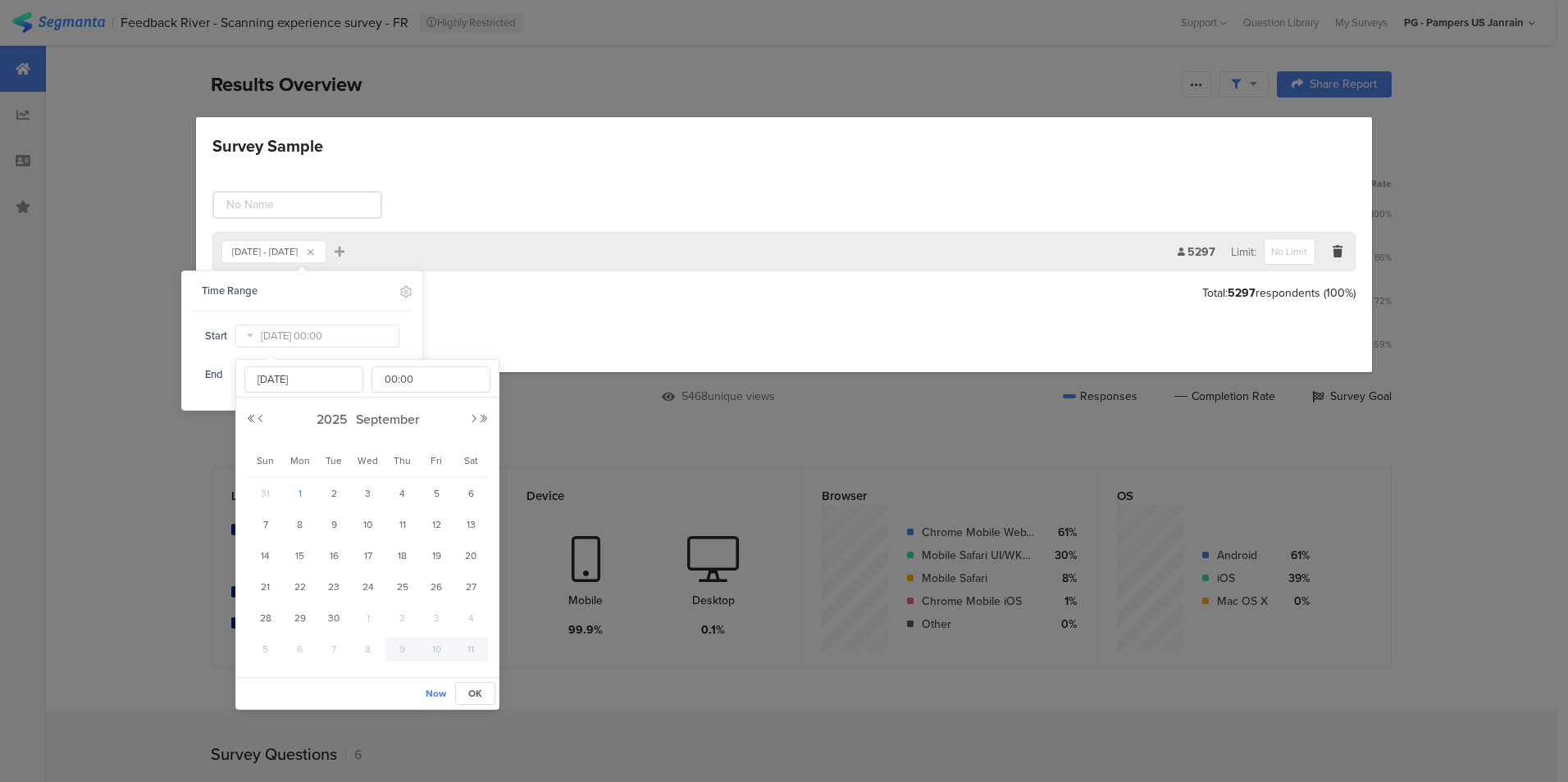
type input "[DATE]"
click at [212, 356] on div "Start Sep 01 2025 00:00 End Oct 08 2025 23:59" at bounding box center [302, 355] width 220 height 65
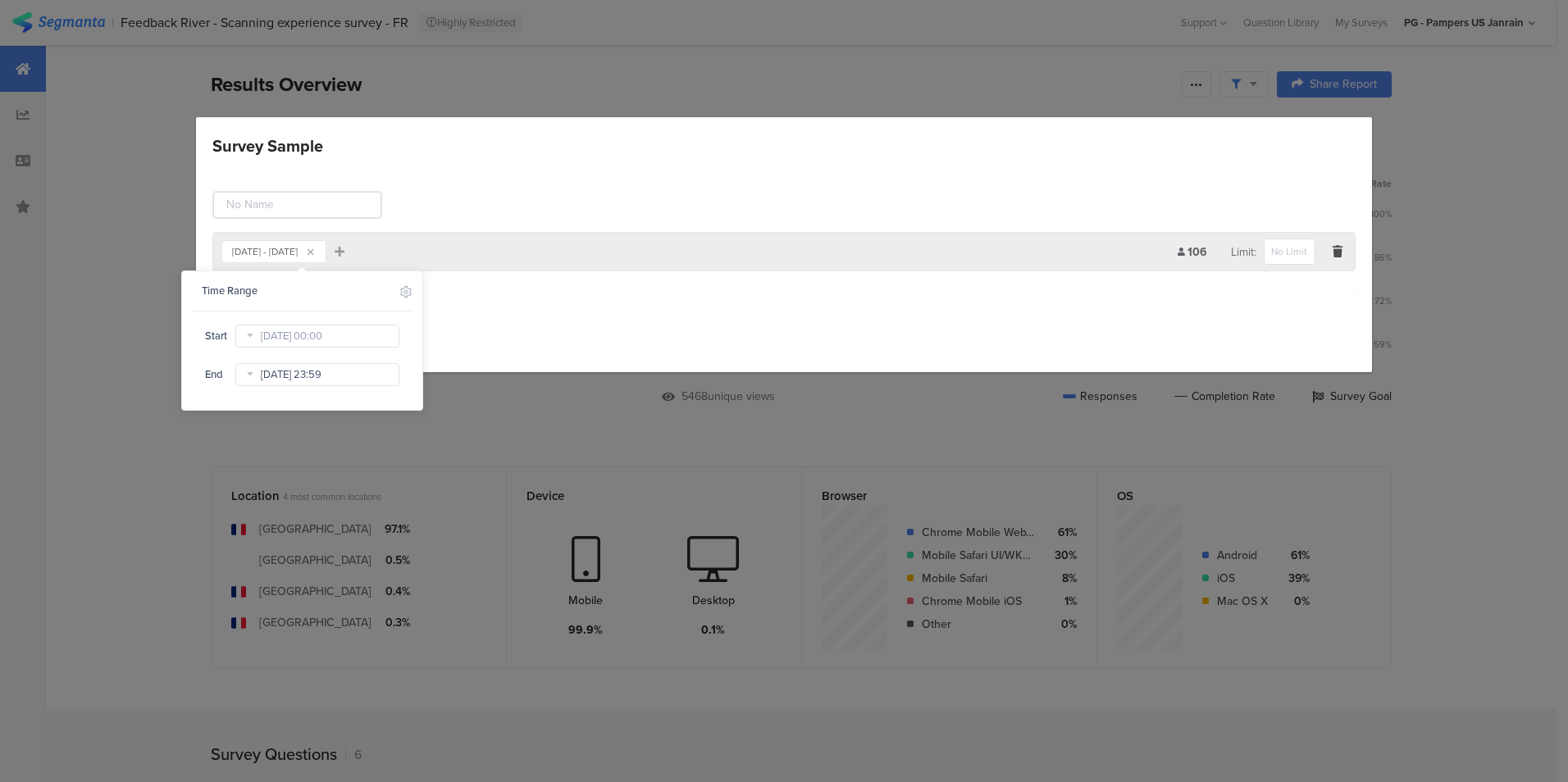
click at [295, 366] on input "Oct 08 2025 23:59" at bounding box center [317, 375] width 164 height 23
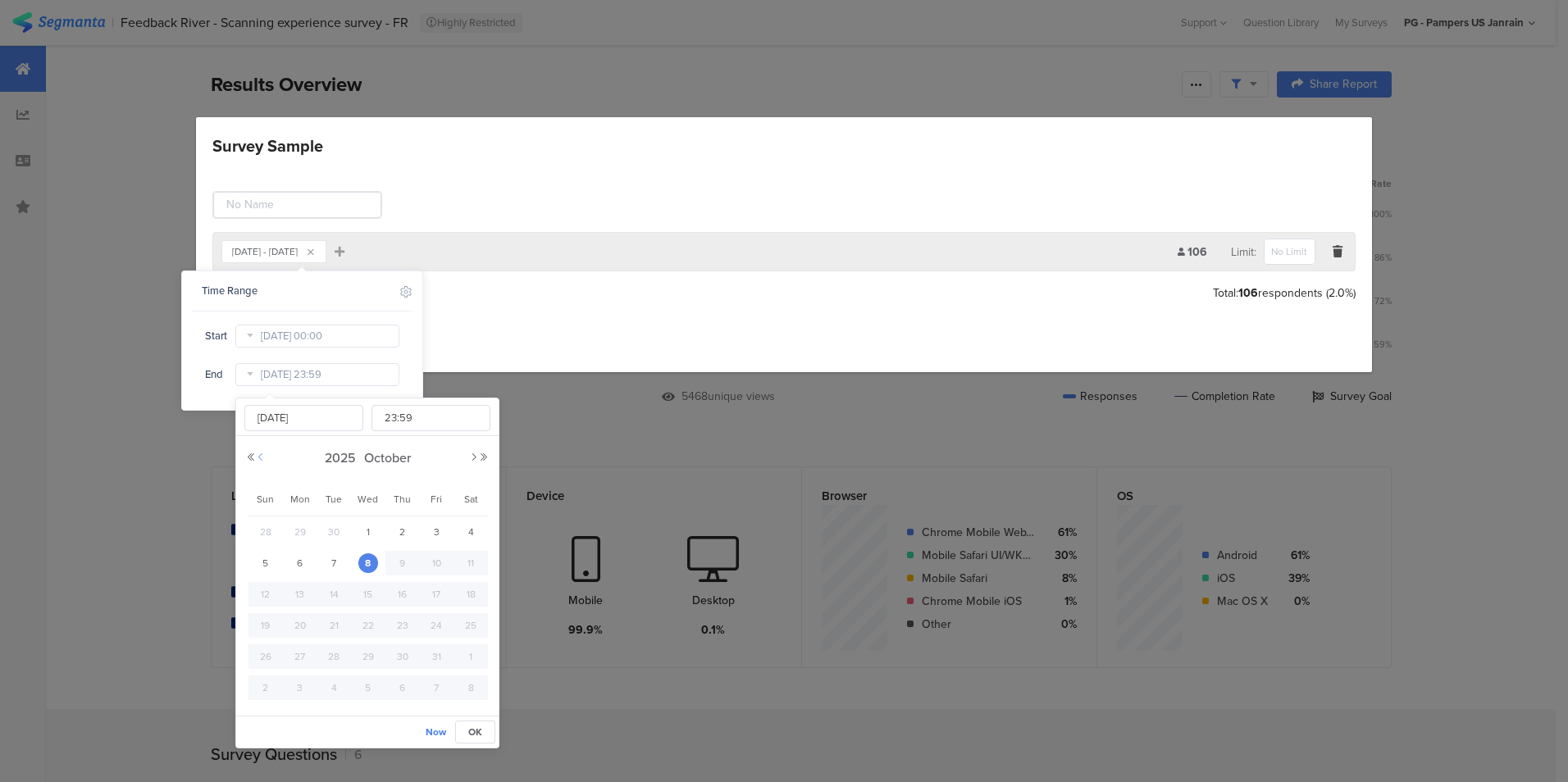
click at [262, 458] on button "Previous Month" at bounding box center [261, 457] width 9 height 9
click at [335, 656] on span "30" at bounding box center [333, 657] width 20 height 20
type input "Sep 30 2025 23:59"
type input "Sep 30 2025"
click at [415, 330] on div "Time Range Include Respondents Start Sep 01 2025 00:00 End Sep 30 2025 23:59" at bounding box center [302, 341] width 240 height 139
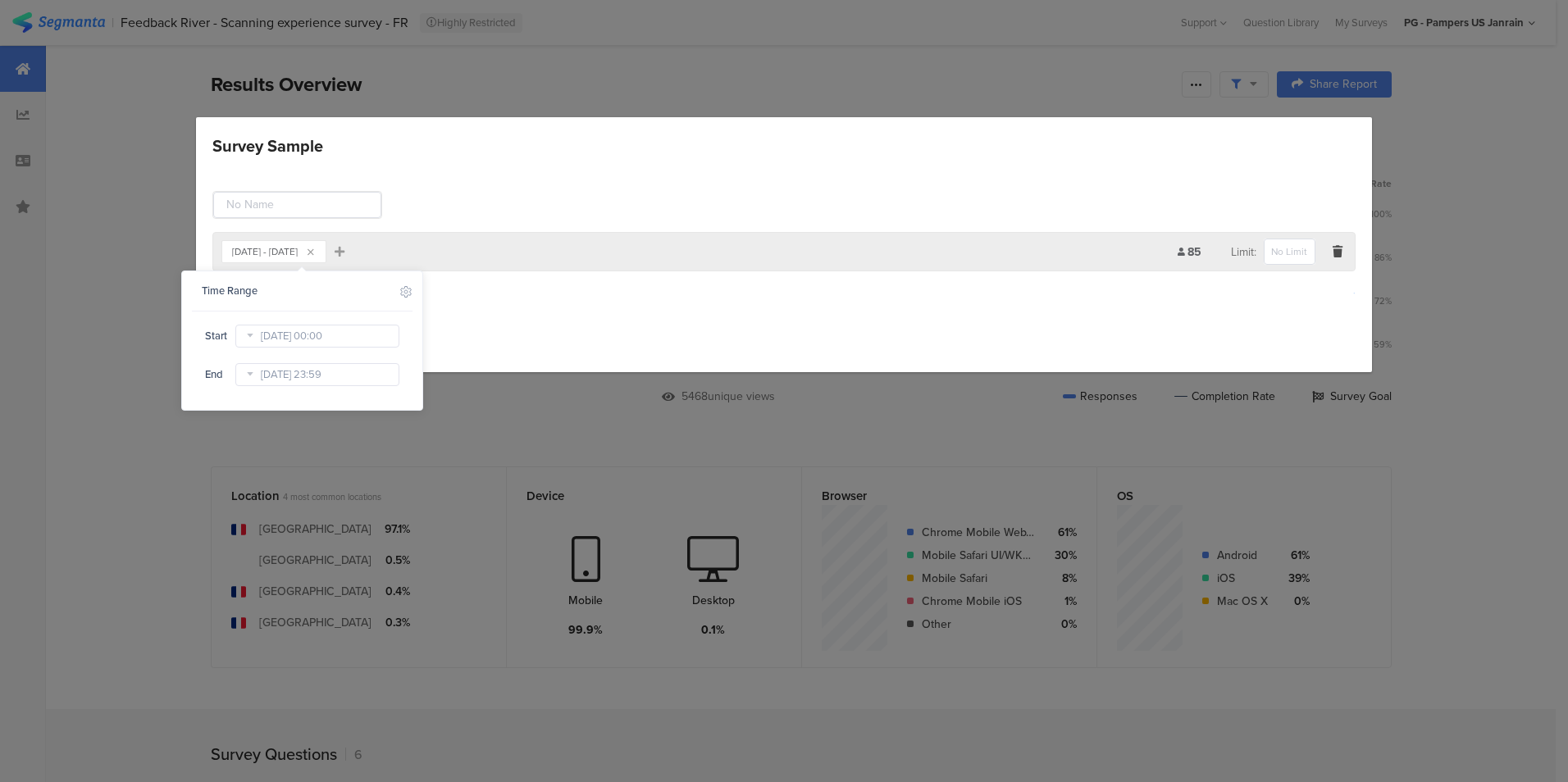
click at [588, 314] on div "Sep 01, 2025 - Sep 30, 2025 Add Filter 85 Limit: Add Group Save Cancel" at bounding box center [784, 269] width 1176 height 206
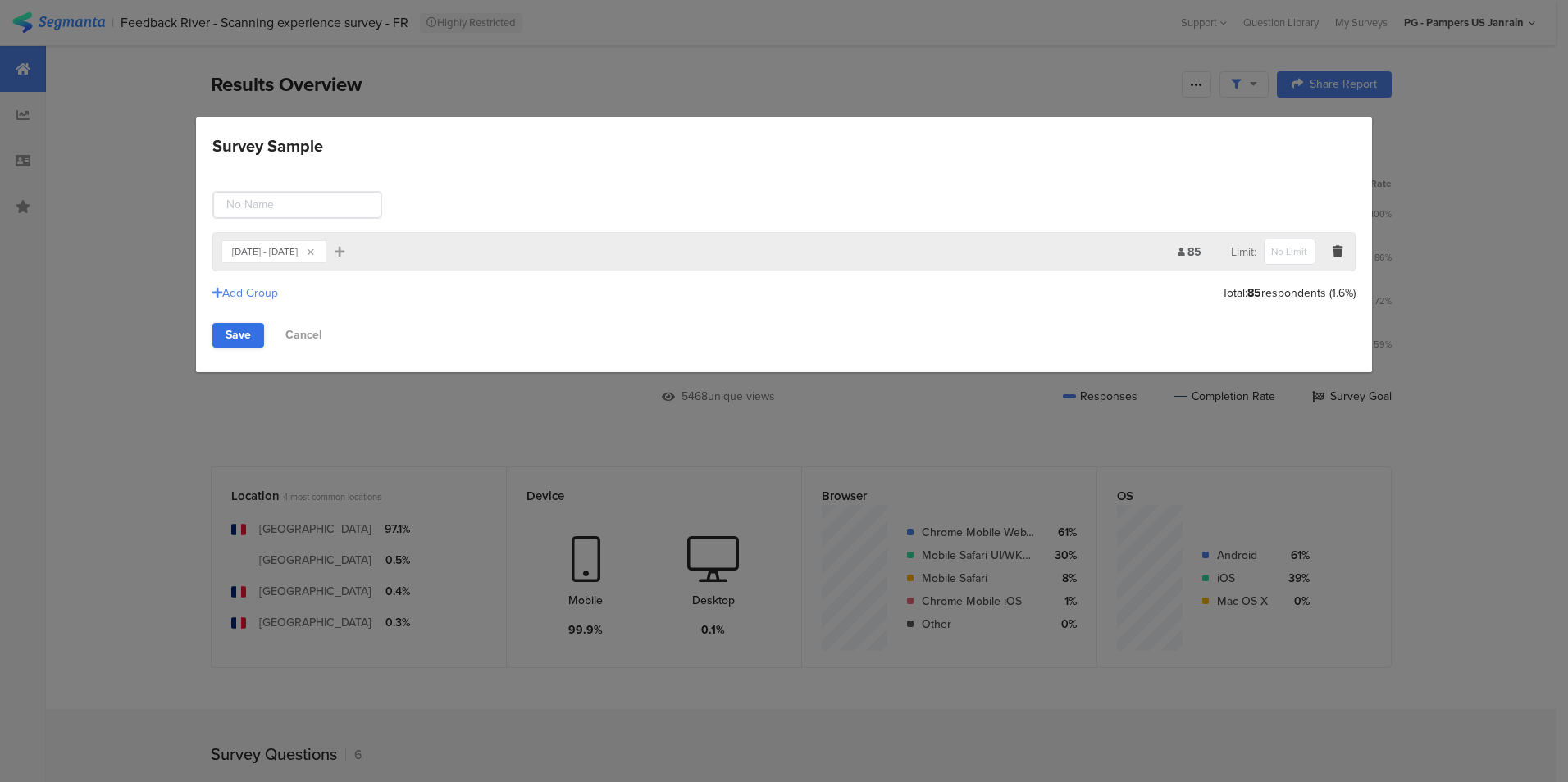
click at [244, 331] on link "Save" at bounding box center [238, 335] width 51 height 25
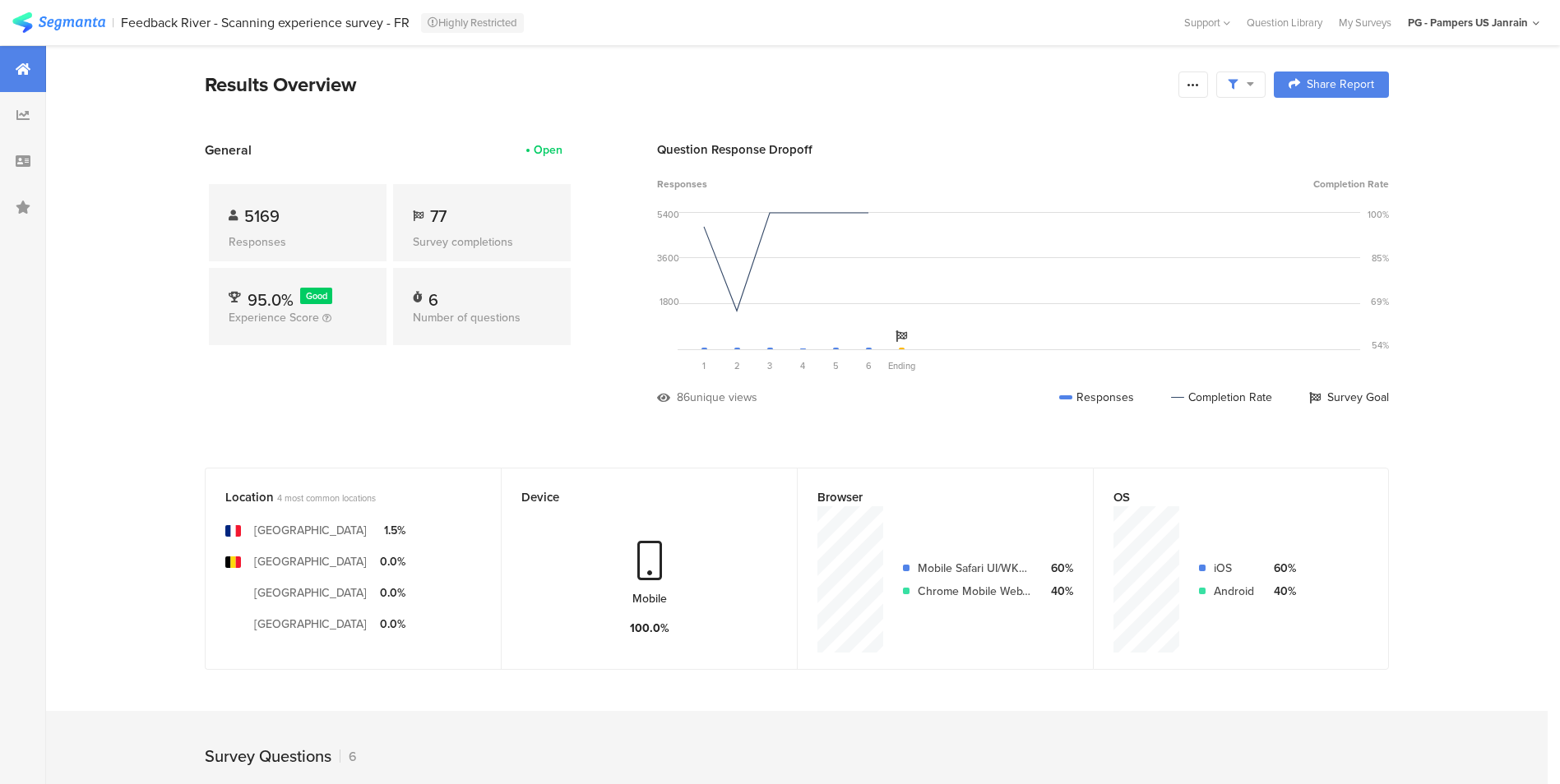
click at [308, 414] on div "General Open 5169 Responses 77 Survey completions 95.0% Good Experience Score 6…" at bounding box center [389, 285] width 370 height 290
click at [560, 421] on div "General Open 5169 Responses 77 Survey completions 95.0% Good Experience Score 6…" at bounding box center [389, 285] width 370 height 290
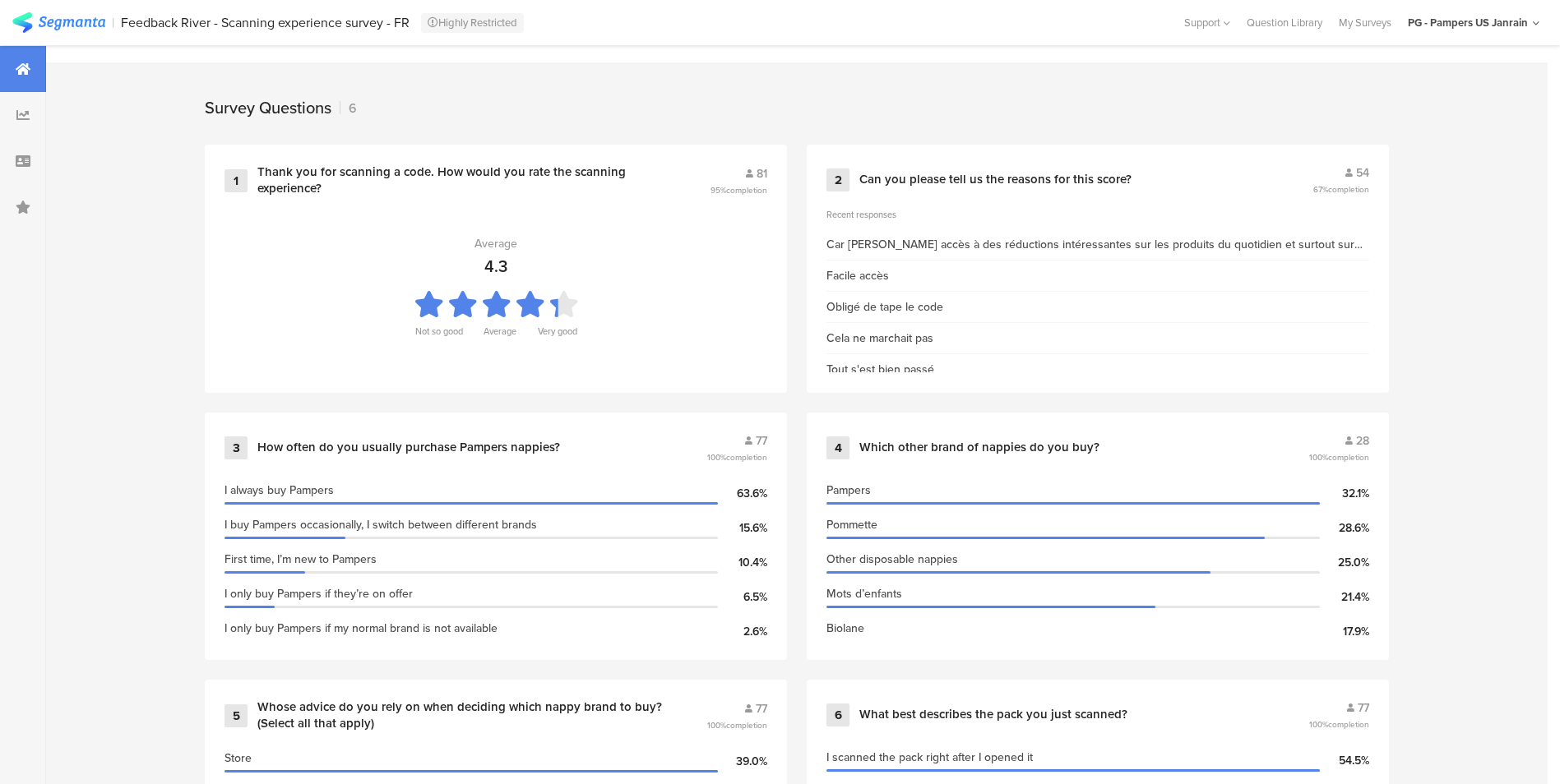
scroll to position [498, 0]
